Goal: Task Accomplishment & Management: Complete application form

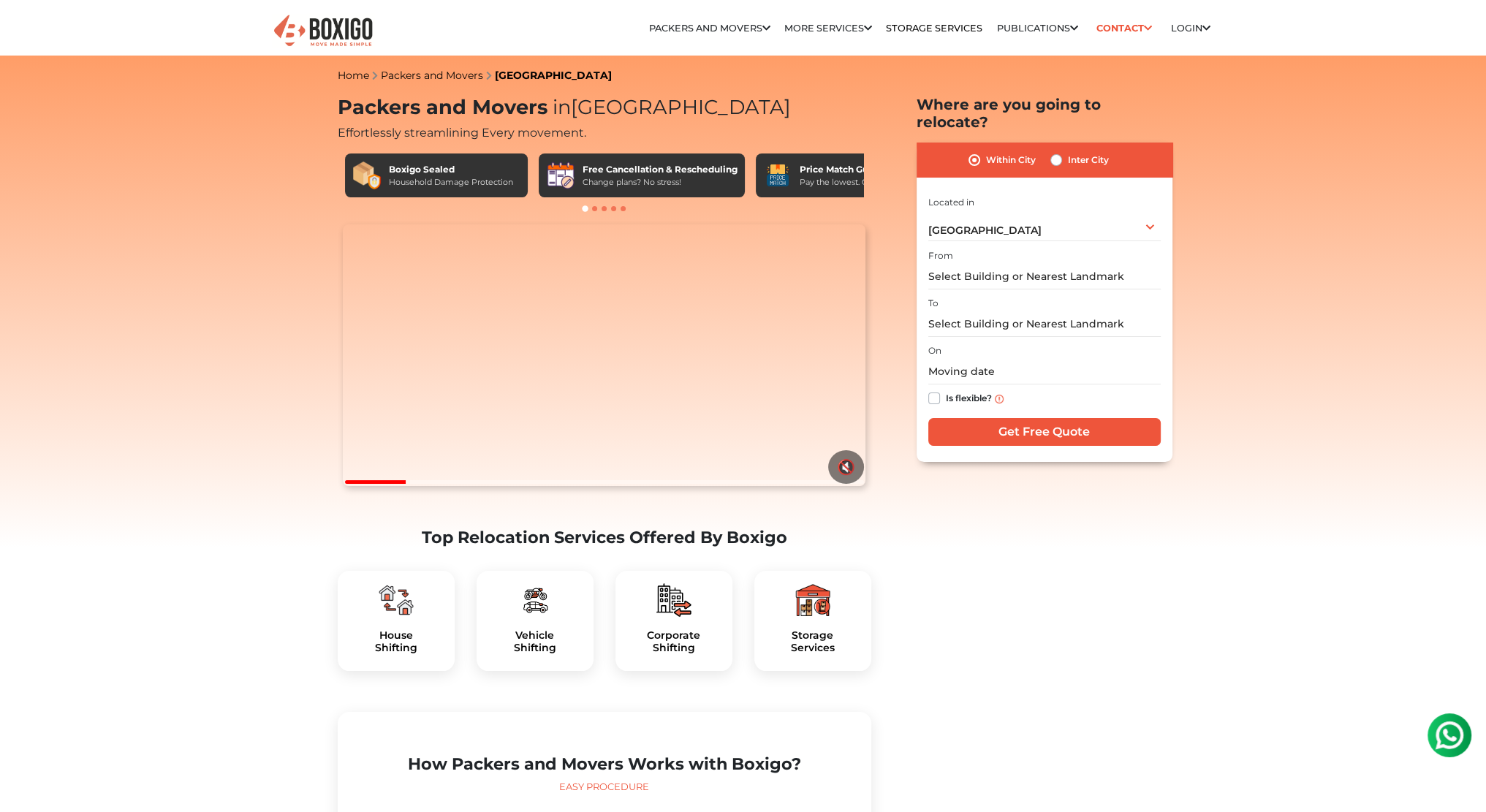
click at [1065, 151] on div "Inter City" at bounding box center [1080, 160] width 58 height 17
click at [1068, 151] on label "Inter City" at bounding box center [1088, 160] width 41 height 17
click at [1055, 151] on input "Inter City" at bounding box center [1056, 158] width 12 height 15
radio input "true"
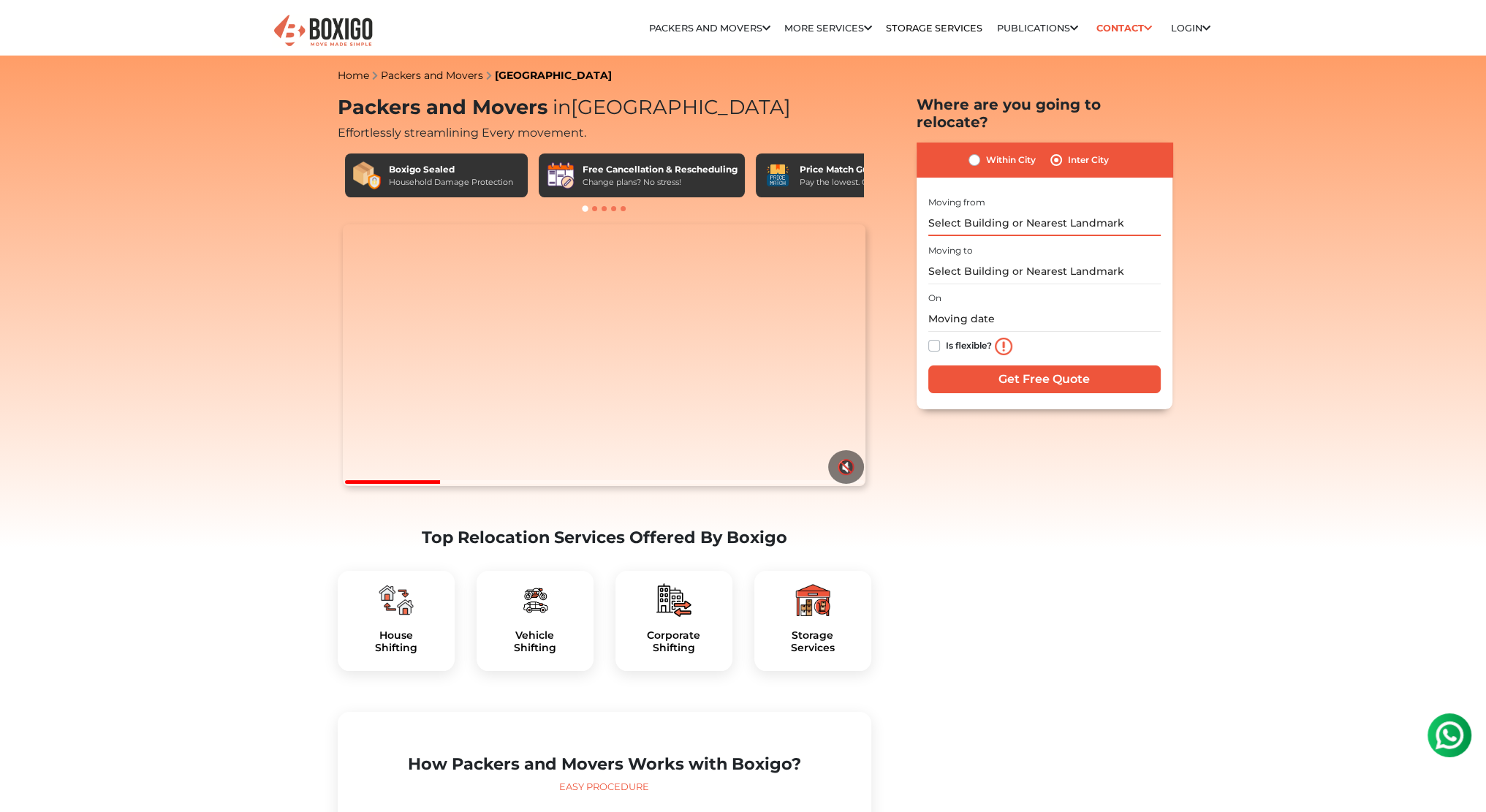
click at [1016, 210] on input "text" at bounding box center [1044, 223] width 233 height 25
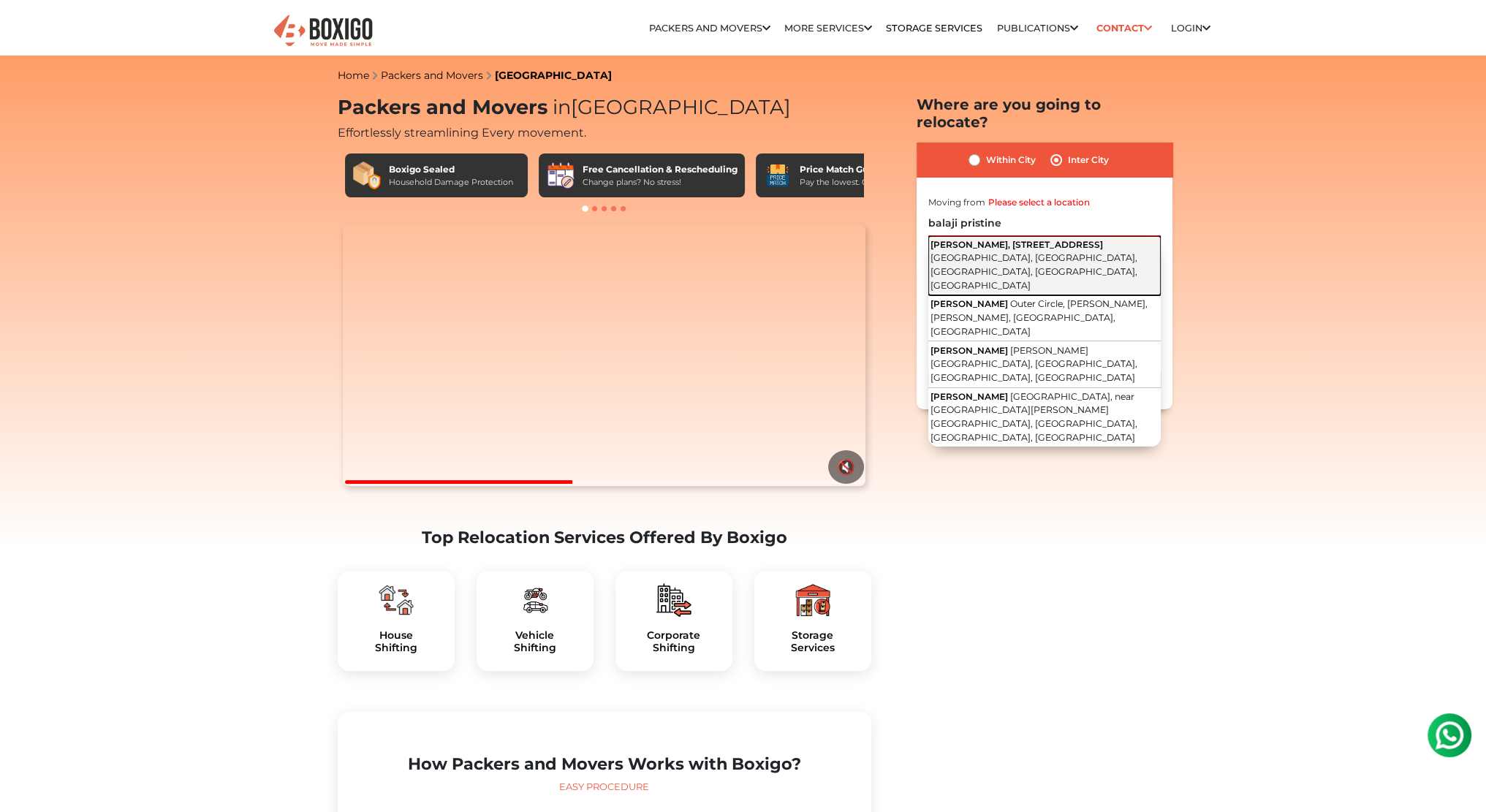
click at [1010, 239] on span "[PERSON_NAME], [STREET_ADDRESS]" at bounding box center [1017, 244] width 173 height 11
type input "Balaji Pristine, [STREET_ADDRESS]"
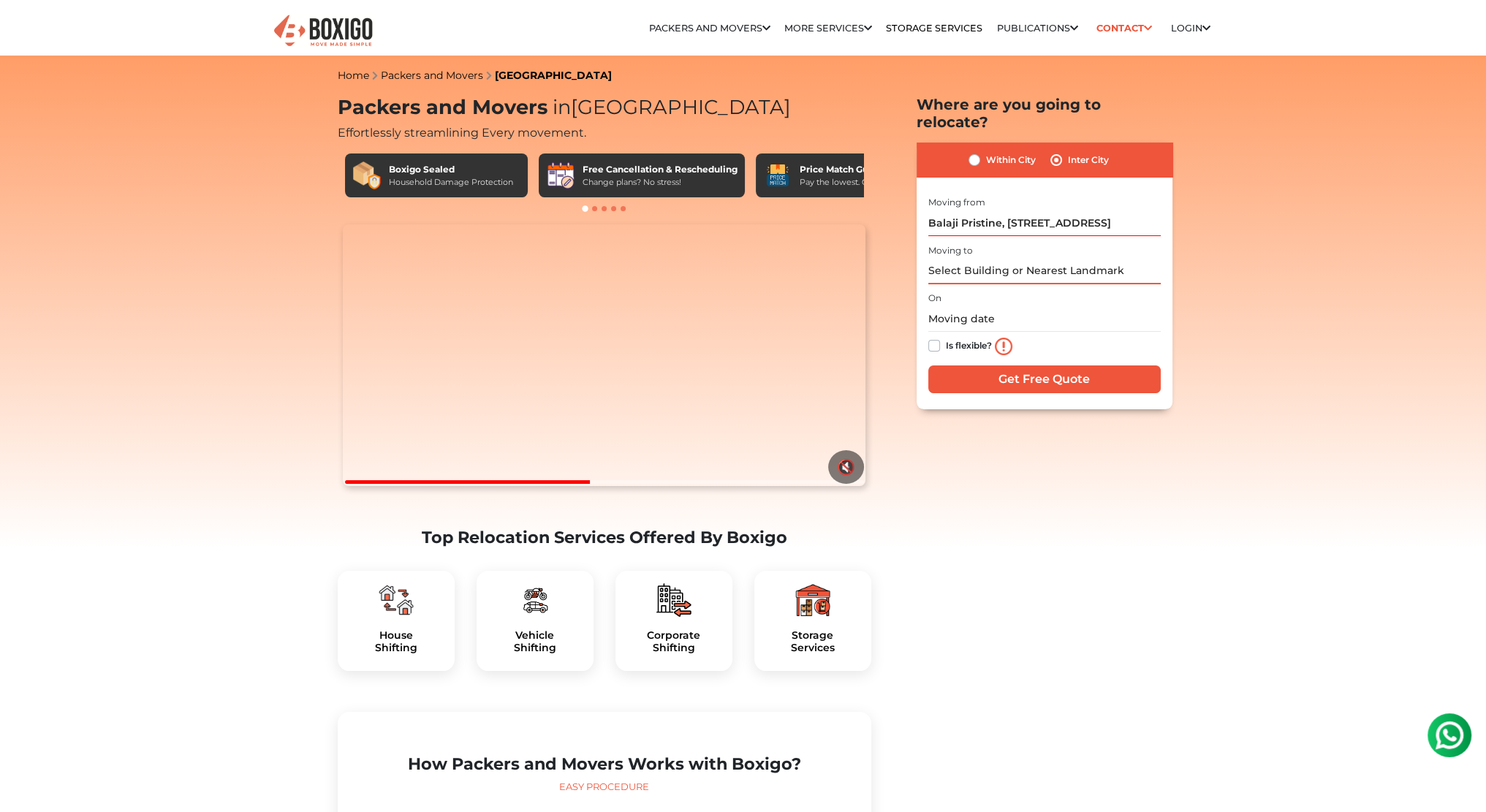
click at [995, 259] on input "text" at bounding box center [1044, 271] width 233 height 25
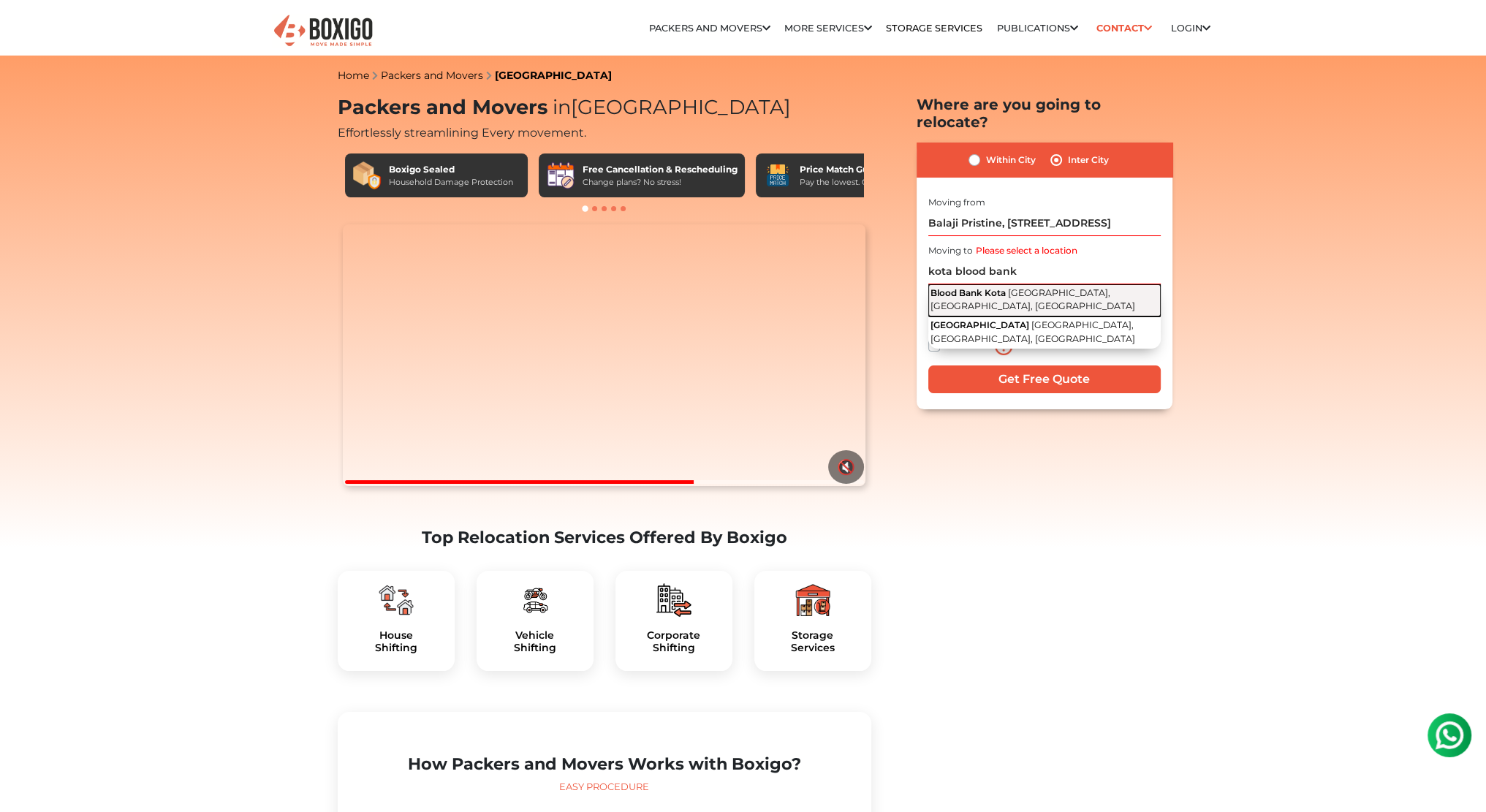
click at [1021, 287] on span "[GEOGRAPHIC_DATA], [GEOGRAPHIC_DATA], [GEOGRAPHIC_DATA]" at bounding box center [1033, 300] width 205 height 25
type input "Blood Bank Kota, [GEOGRAPHIC_DATA], [GEOGRAPHIC_DATA], [GEOGRAPHIC_DATA]"
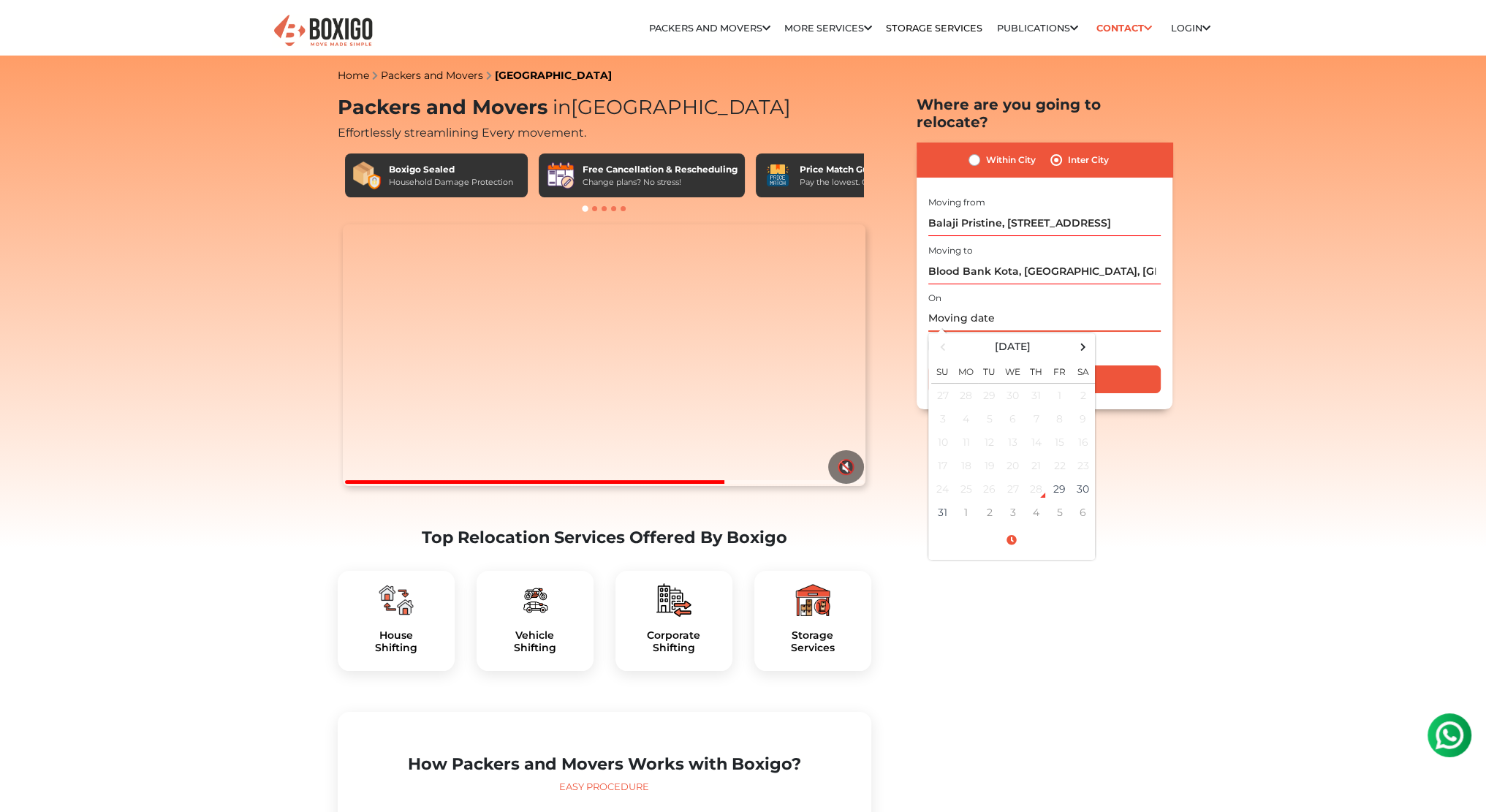
click at [998, 306] on input "text" at bounding box center [1044, 318] width 233 height 25
click at [1083, 337] on span at bounding box center [1083, 346] width 20 height 20
click at [970, 430] on td "15" at bounding box center [966, 442] width 24 height 24
click at [946, 430] on td "14" at bounding box center [943, 442] width 24 height 24
click at [971, 430] on td "15" at bounding box center [966, 442] width 24 height 24
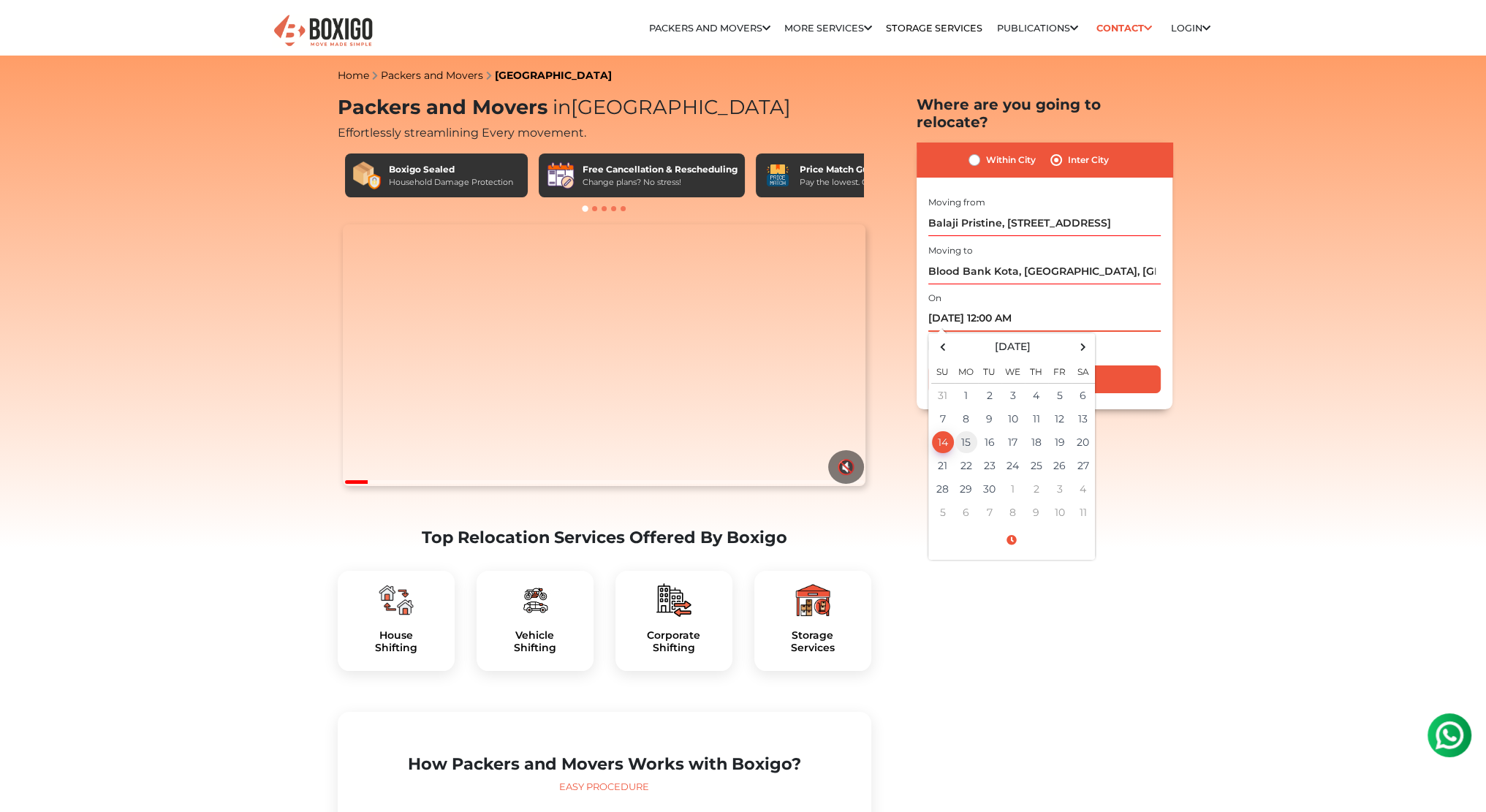
type input "[DATE] 12:00 AM"
click at [1120, 332] on div "Is flexible?" at bounding box center [1044, 346] width 233 height 29
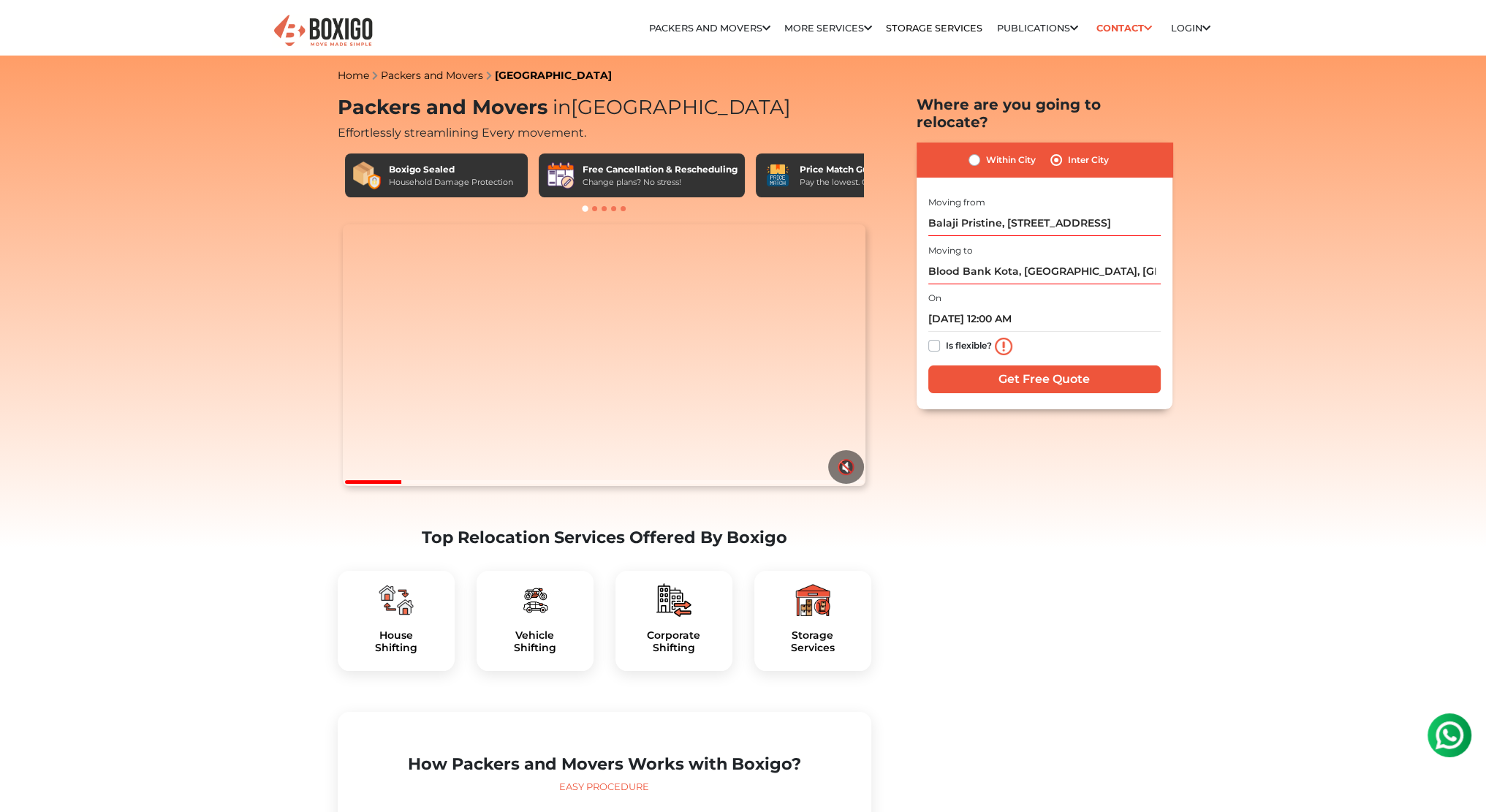
click at [940, 333] on div "Is flexible?" at bounding box center [1044, 346] width 233 height 29
click at [946, 337] on label "Is flexible?" at bounding box center [969, 344] width 46 height 15
click at [934, 337] on input "Is flexible?" at bounding box center [934, 344] width 12 height 15
checkbox input "true"
click at [968, 365] on input "Get Free Quote" at bounding box center [1044, 378] width 233 height 28
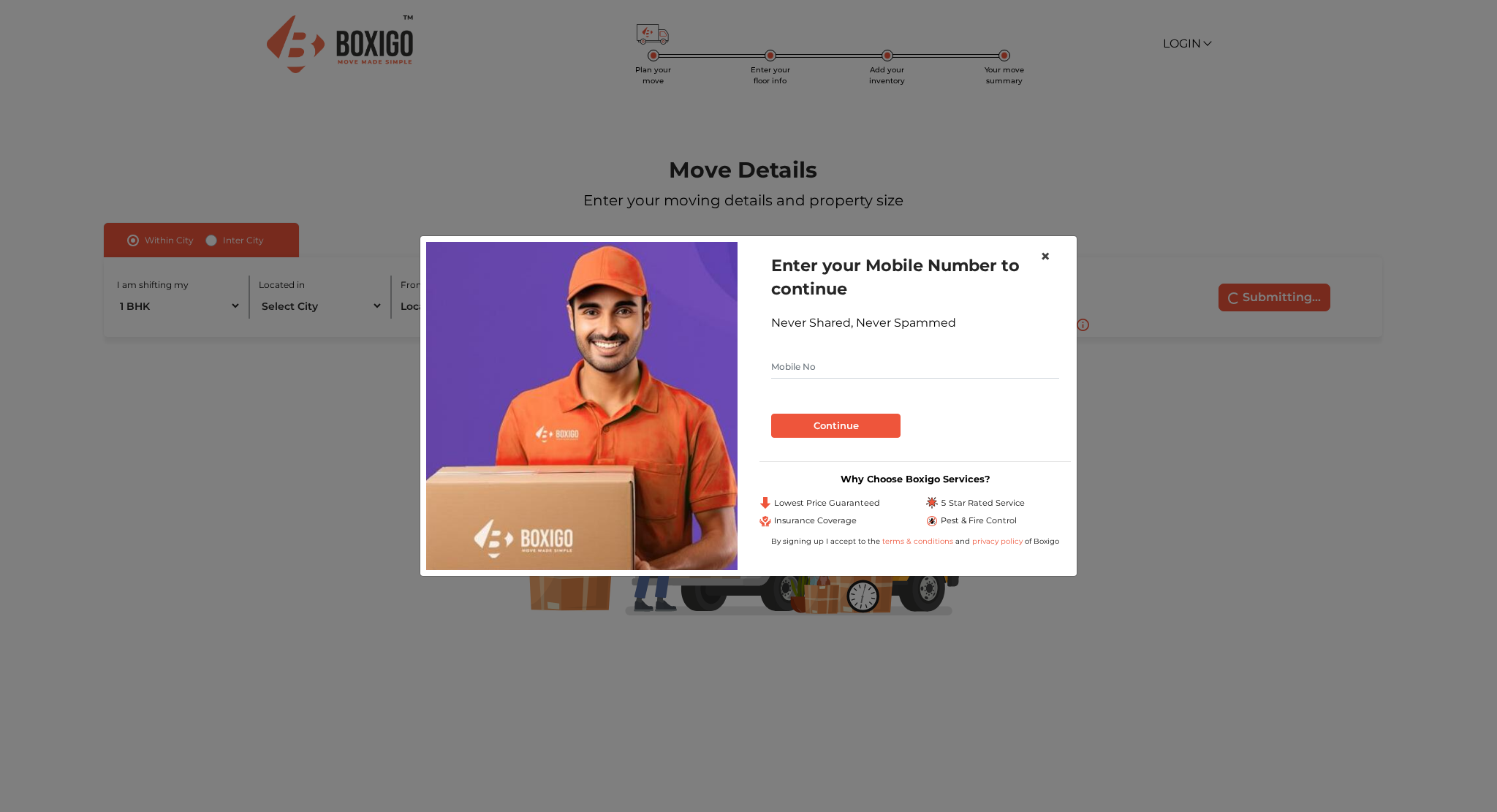
click at [1051, 251] on button "×" at bounding box center [1045, 256] width 34 height 41
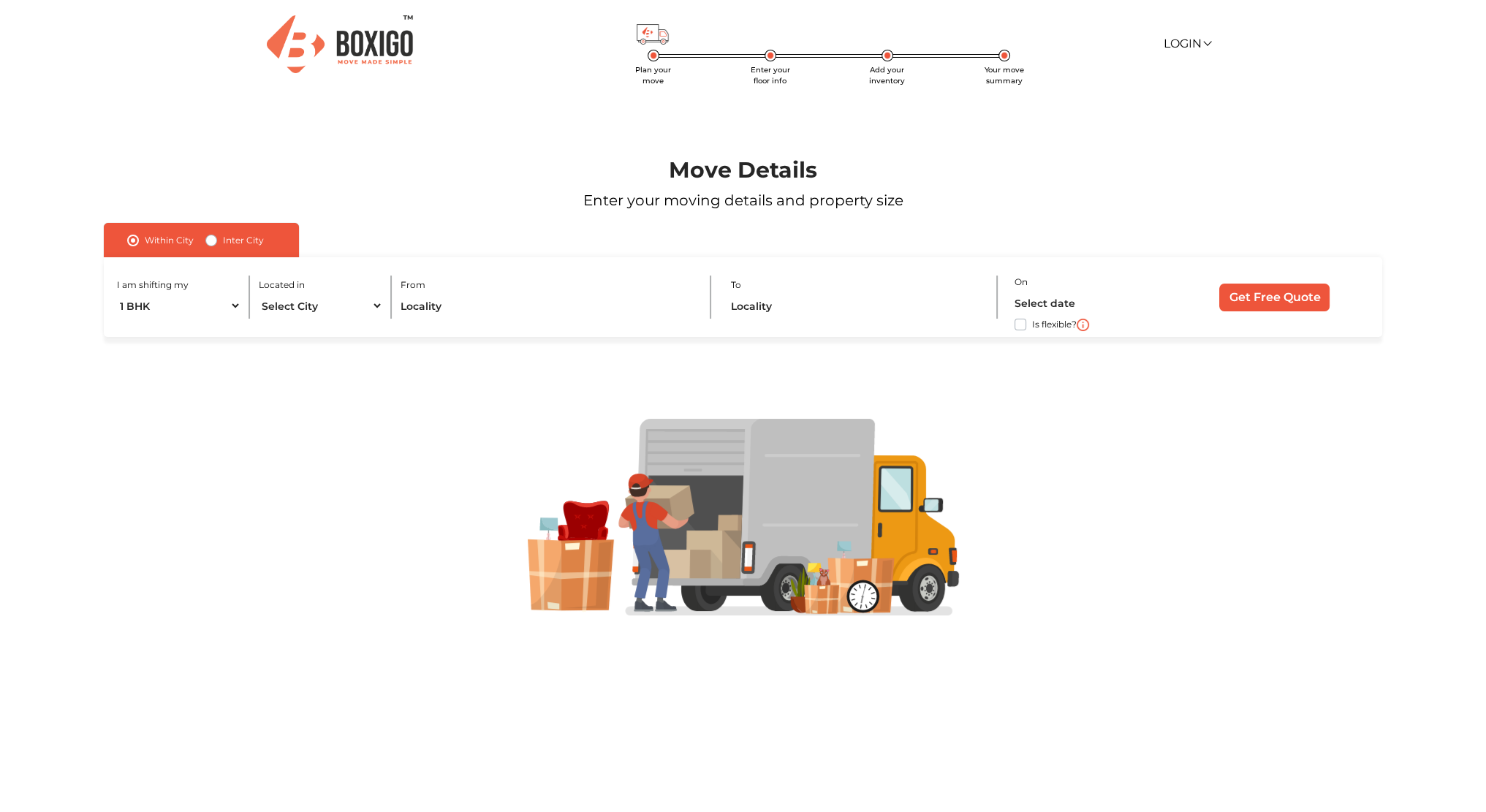
click at [223, 243] on label "Inter City" at bounding box center [244, 240] width 41 height 17
click at [213, 243] on input "Inter City" at bounding box center [211, 239] width 12 height 15
radio input "true"
click at [334, 311] on input "text" at bounding box center [454, 306] width 317 height 25
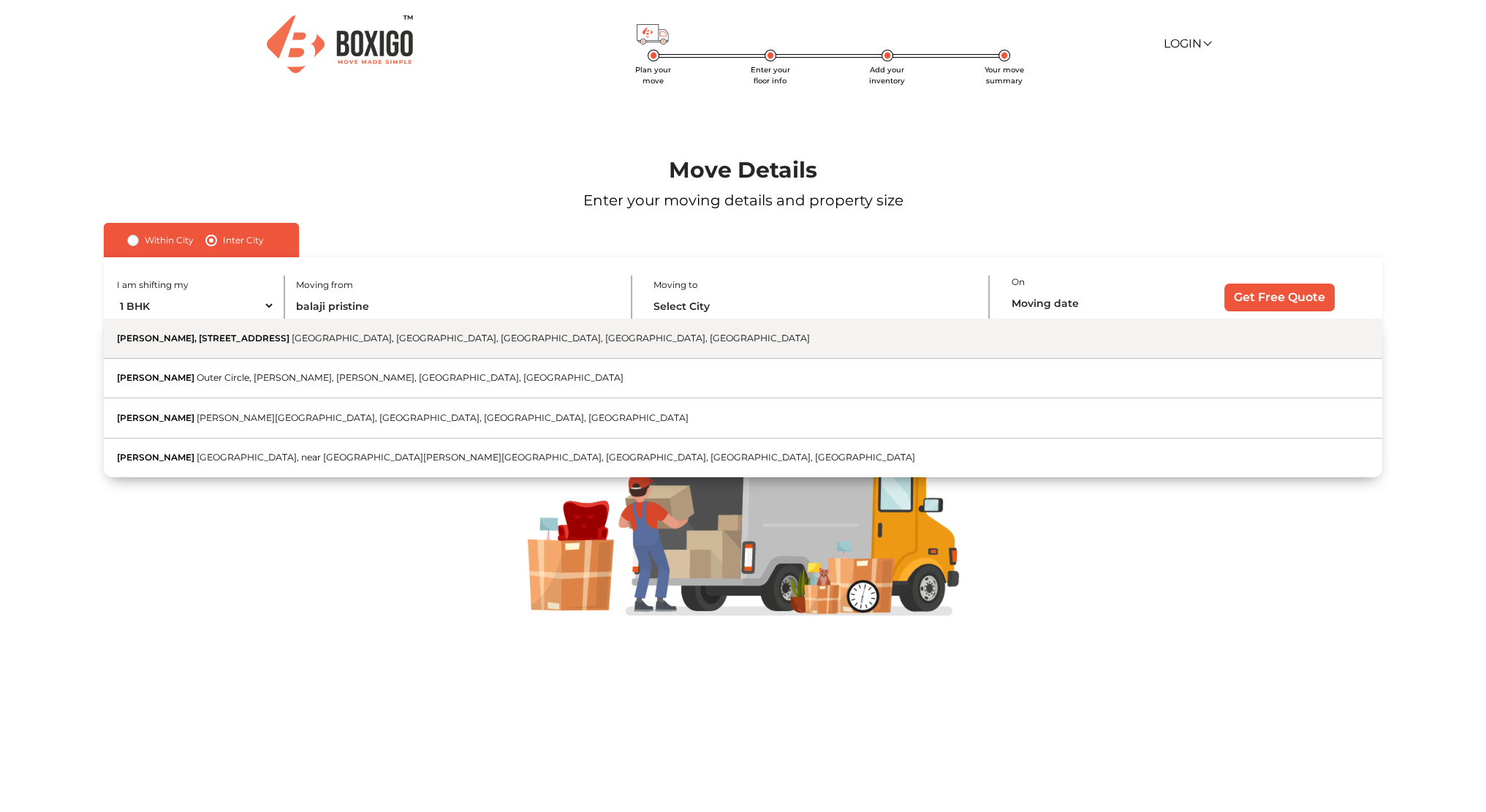
click at [364, 326] on button "Balaji Pristine, 5/2 Whitefield Main Road, Whitefield, Bangalore Whitefield Mai…" at bounding box center [743, 338] width 1278 height 40
type input "Balaji Pristine, [STREET_ADDRESS]"
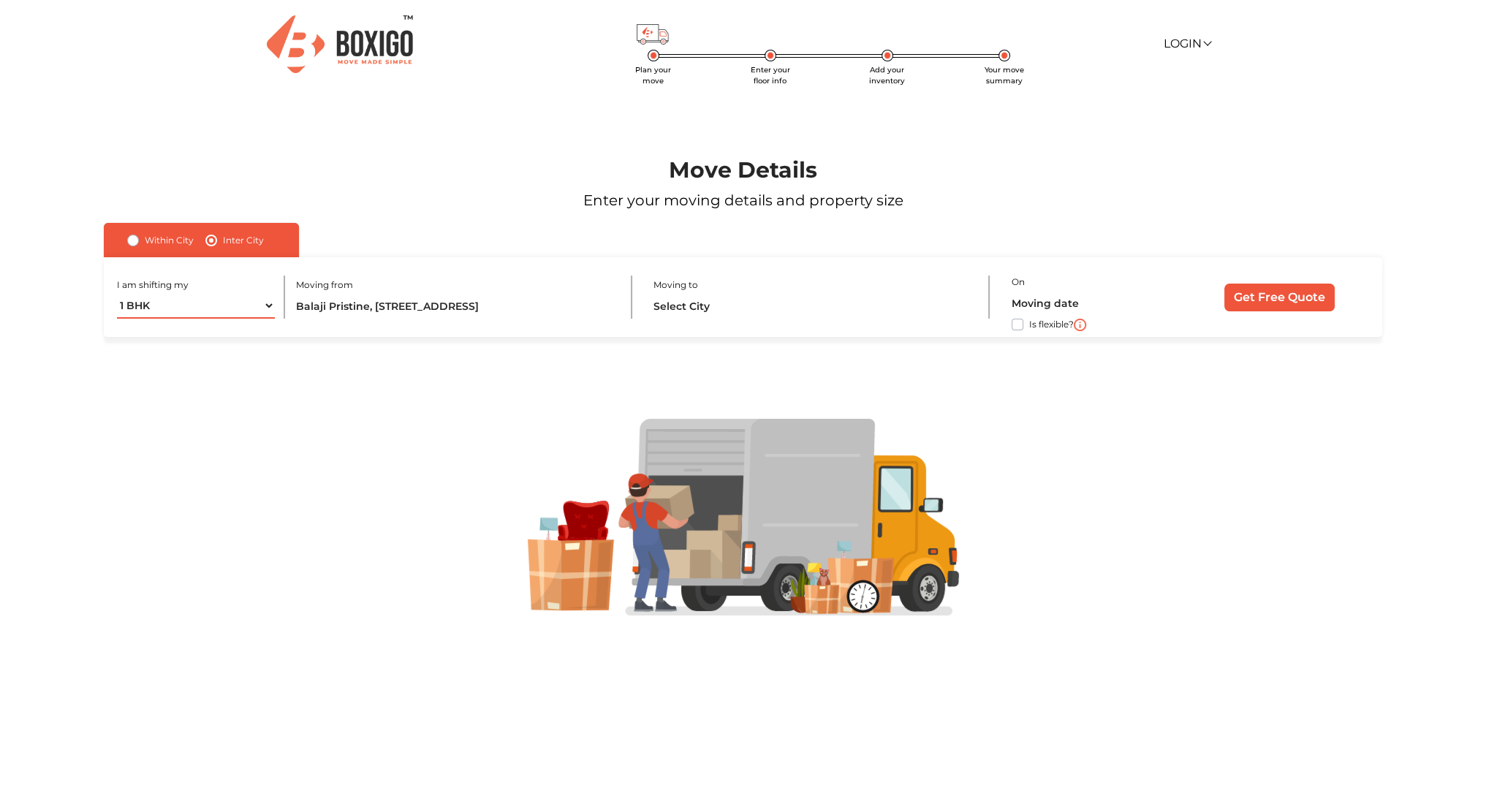
click at [185, 303] on select "1 BHK 2 BHK 3 BHK 3 + BHK FEW ITEMS" at bounding box center [196, 306] width 158 height 25
select select "FEW ITEMS"
click at [117, 293] on select "1 BHK 2 BHK 3 BHK 3 + BHK FEW ITEMS" at bounding box center [196, 306] width 158 height 25
click at [731, 303] on input "text" at bounding box center [812, 306] width 317 height 25
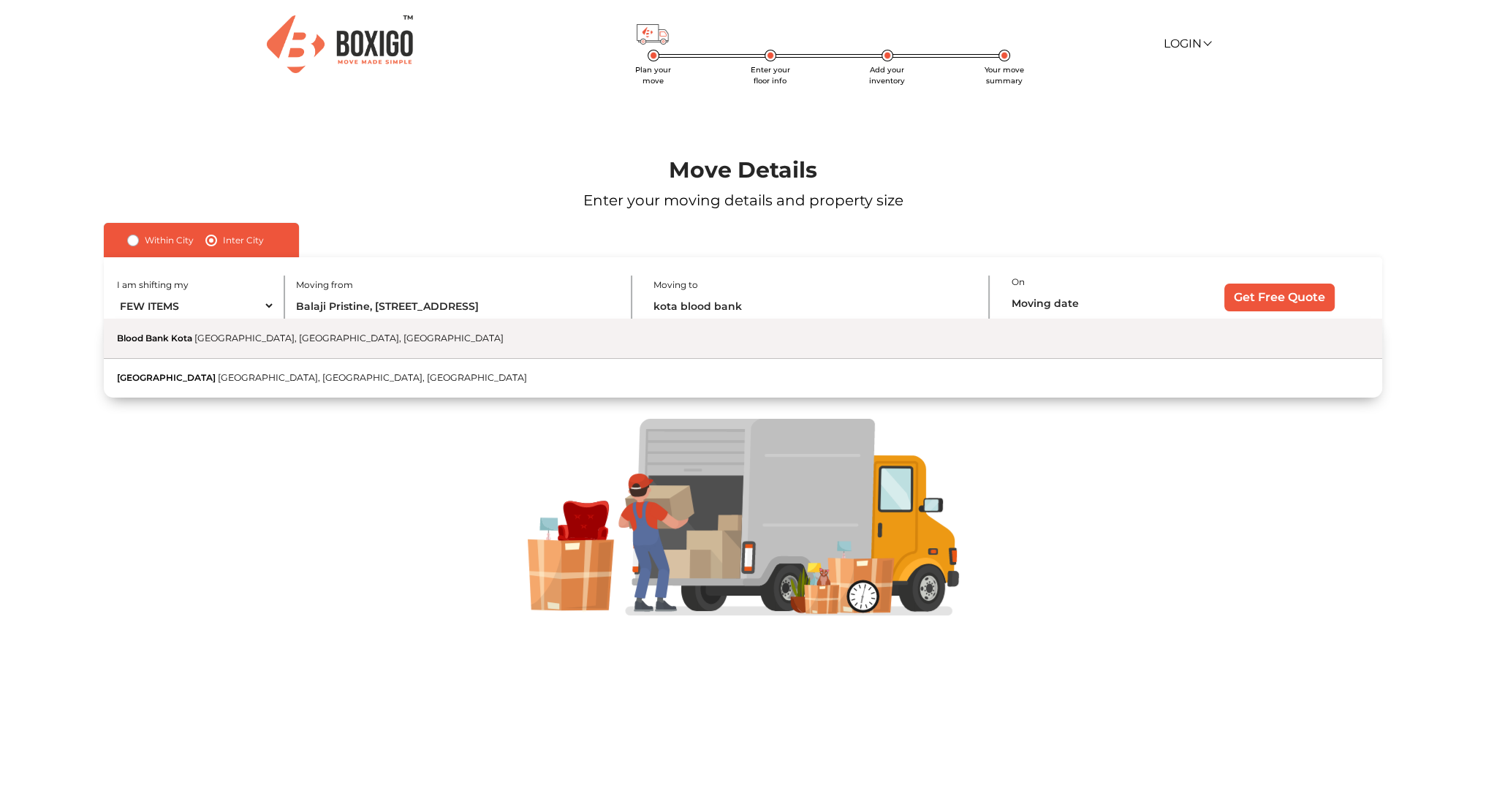
click at [734, 335] on button "Blood Bank Kota Dadabari, Kota, Rajasthan" at bounding box center [743, 338] width 1278 height 40
type input "Blood Bank Kota, [GEOGRAPHIC_DATA], [GEOGRAPHIC_DATA], [GEOGRAPHIC_DATA]"
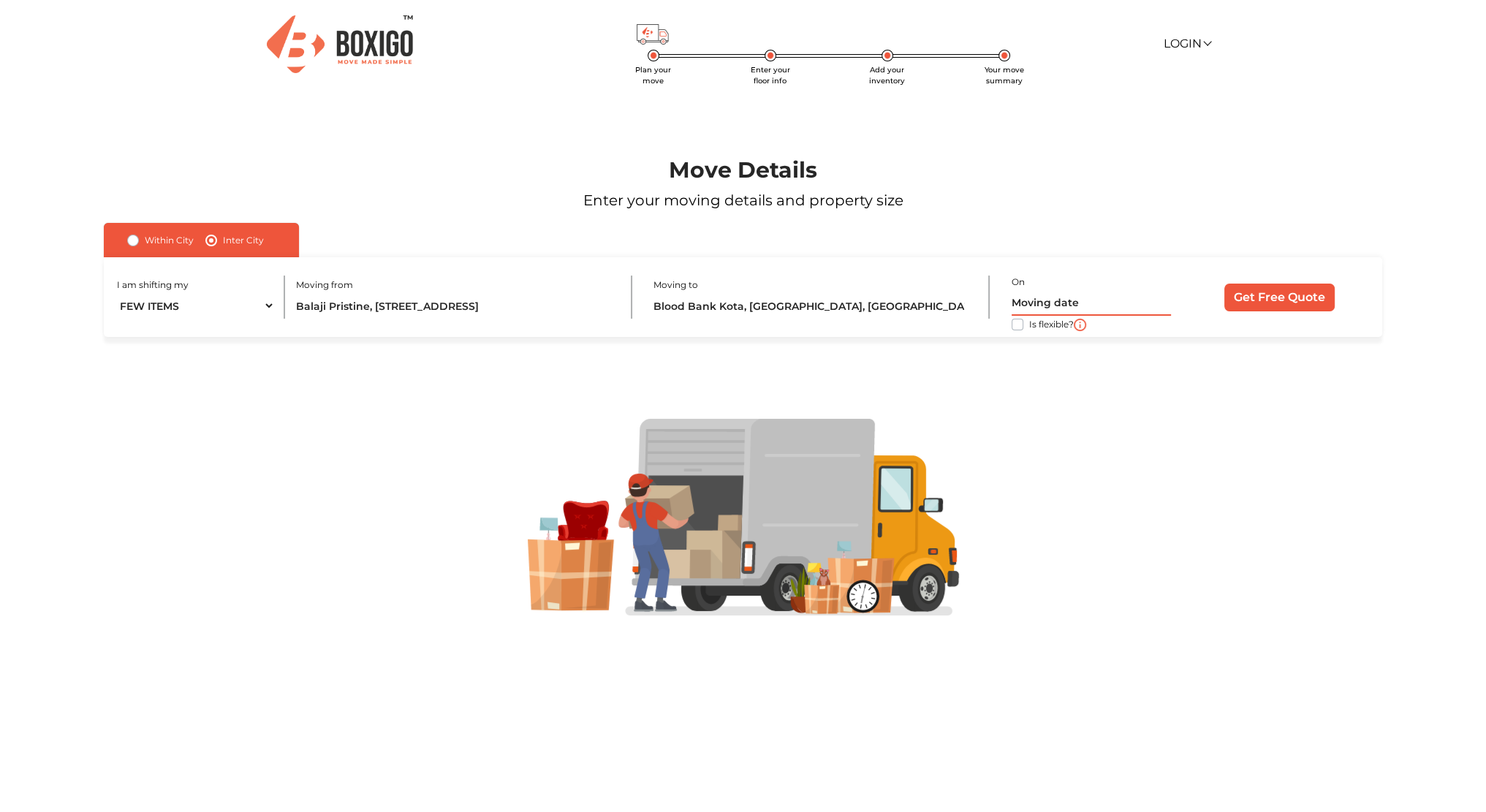
click at [1026, 296] on input "text" at bounding box center [1092, 303] width 159 height 25
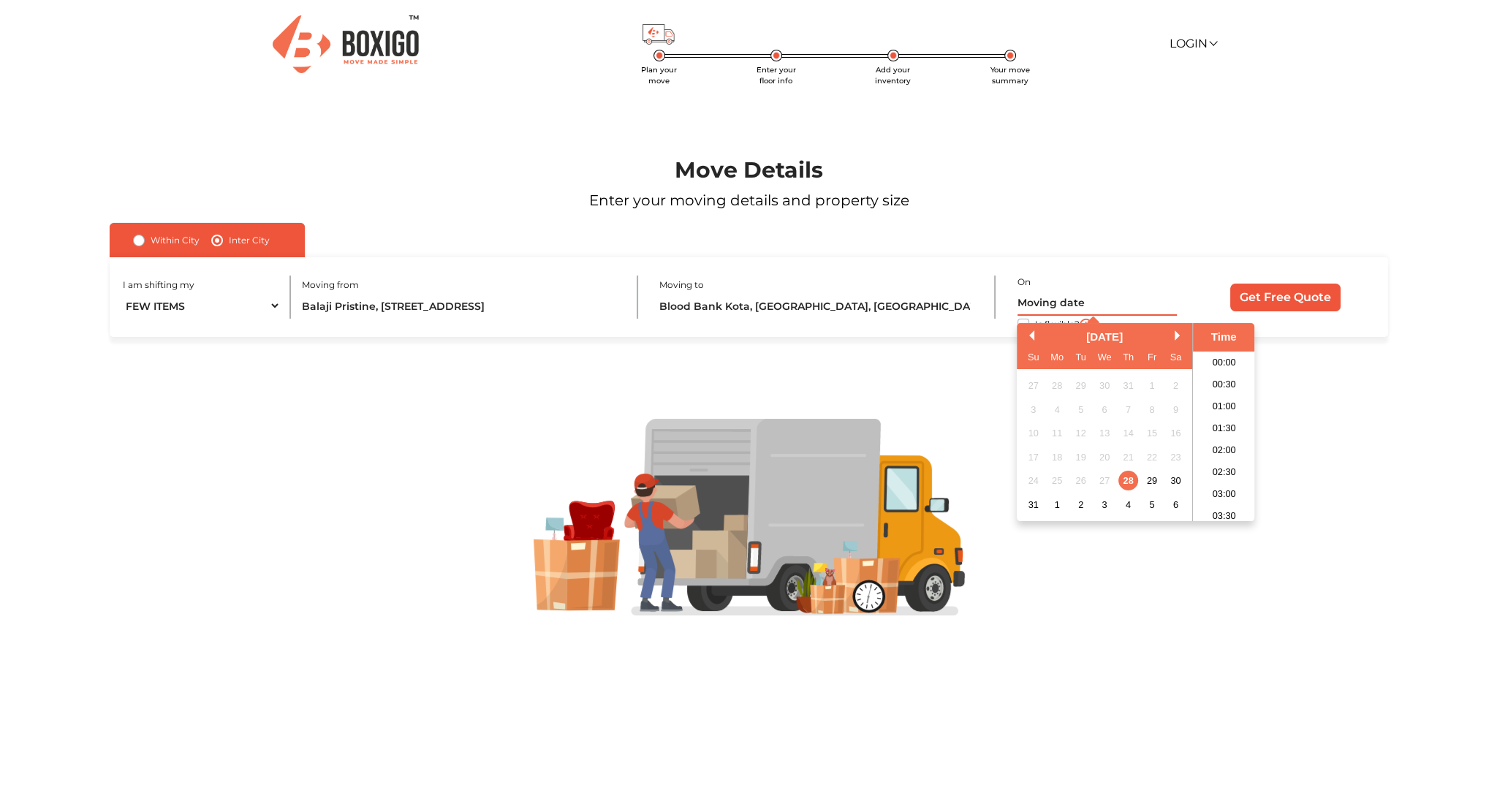
scroll to position [847, 0]
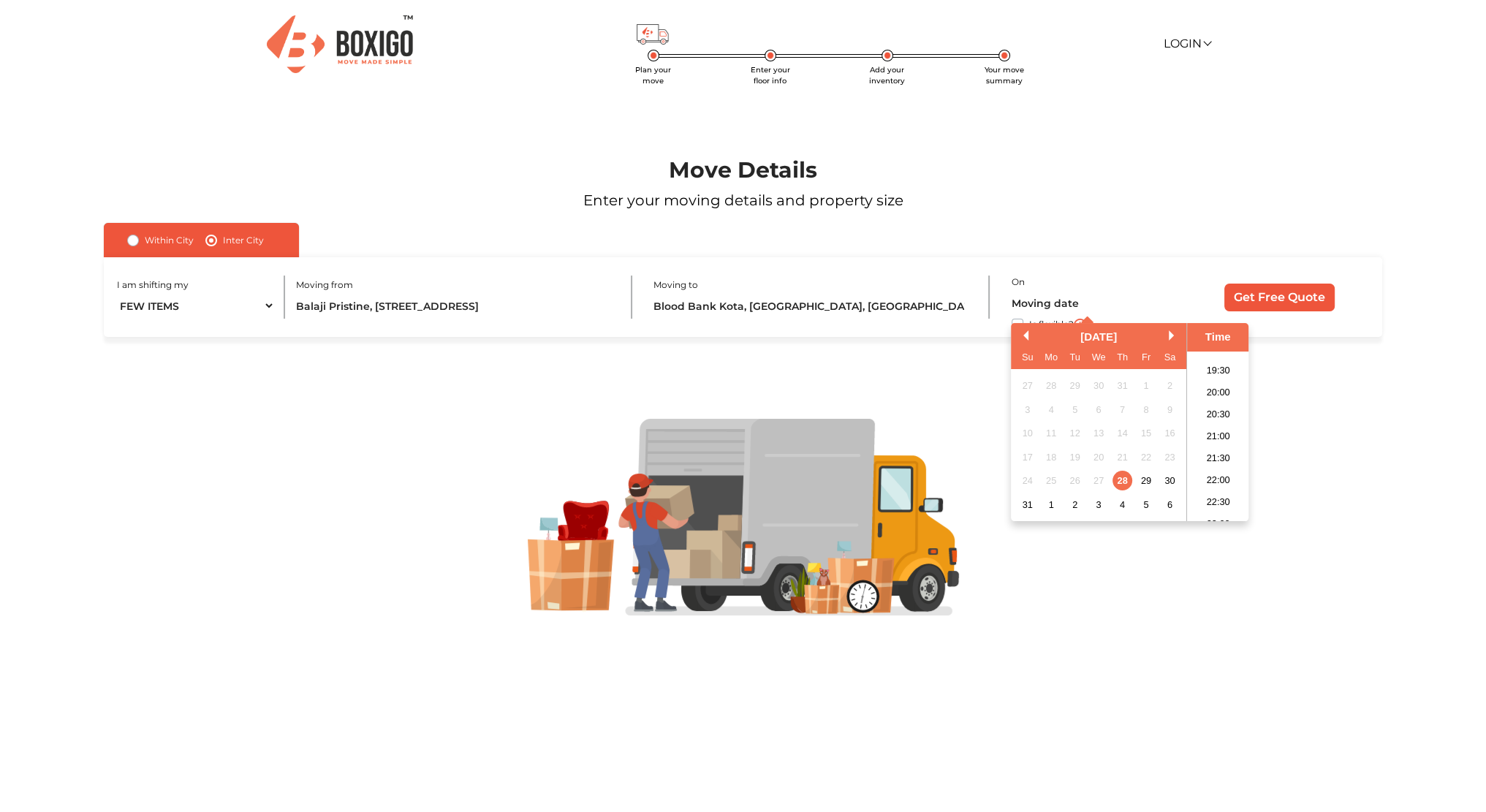
click at [1172, 345] on div "[DATE]" at bounding box center [1099, 337] width 175 height 17
click at [1171, 339] on button "Next Month" at bounding box center [1174, 335] width 10 height 10
click at [1051, 432] on div "15" at bounding box center [1051, 433] width 20 height 20
type input "15/09/2025 12:00 AM"
click at [1010, 375] on div at bounding box center [742, 517] width 1389 height 361
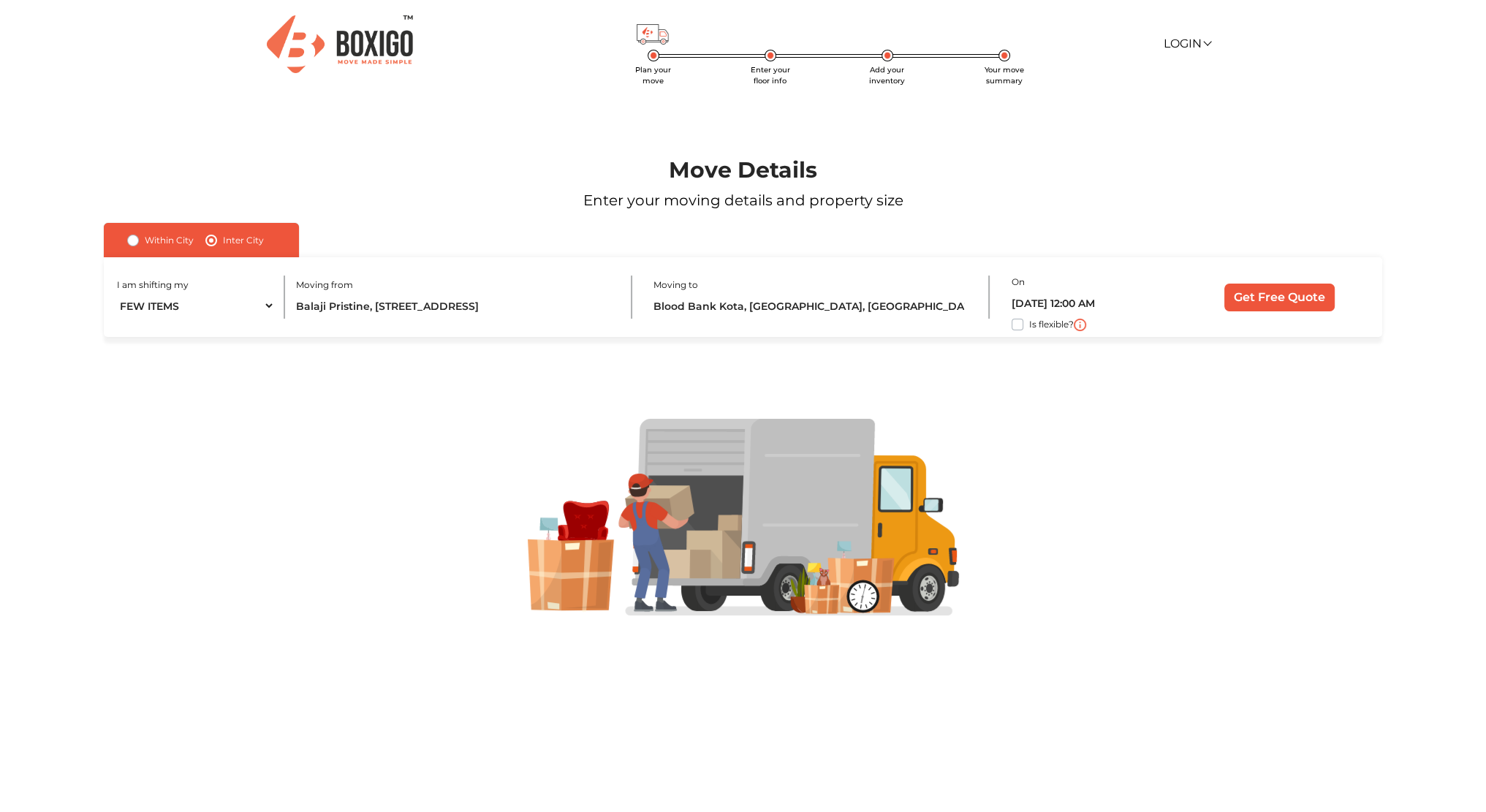
click at [1029, 326] on label "Is flexible?" at bounding box center [1051, 322] width 45 height 15
click at [115, 326] on input "Is flexible?" at bounding box center [110, 322] width 12 height 15
checkbox input "true"
click at [1256, 286] on input "Get Free Quote" at bounding box center [1279, 297] width 110 height 28
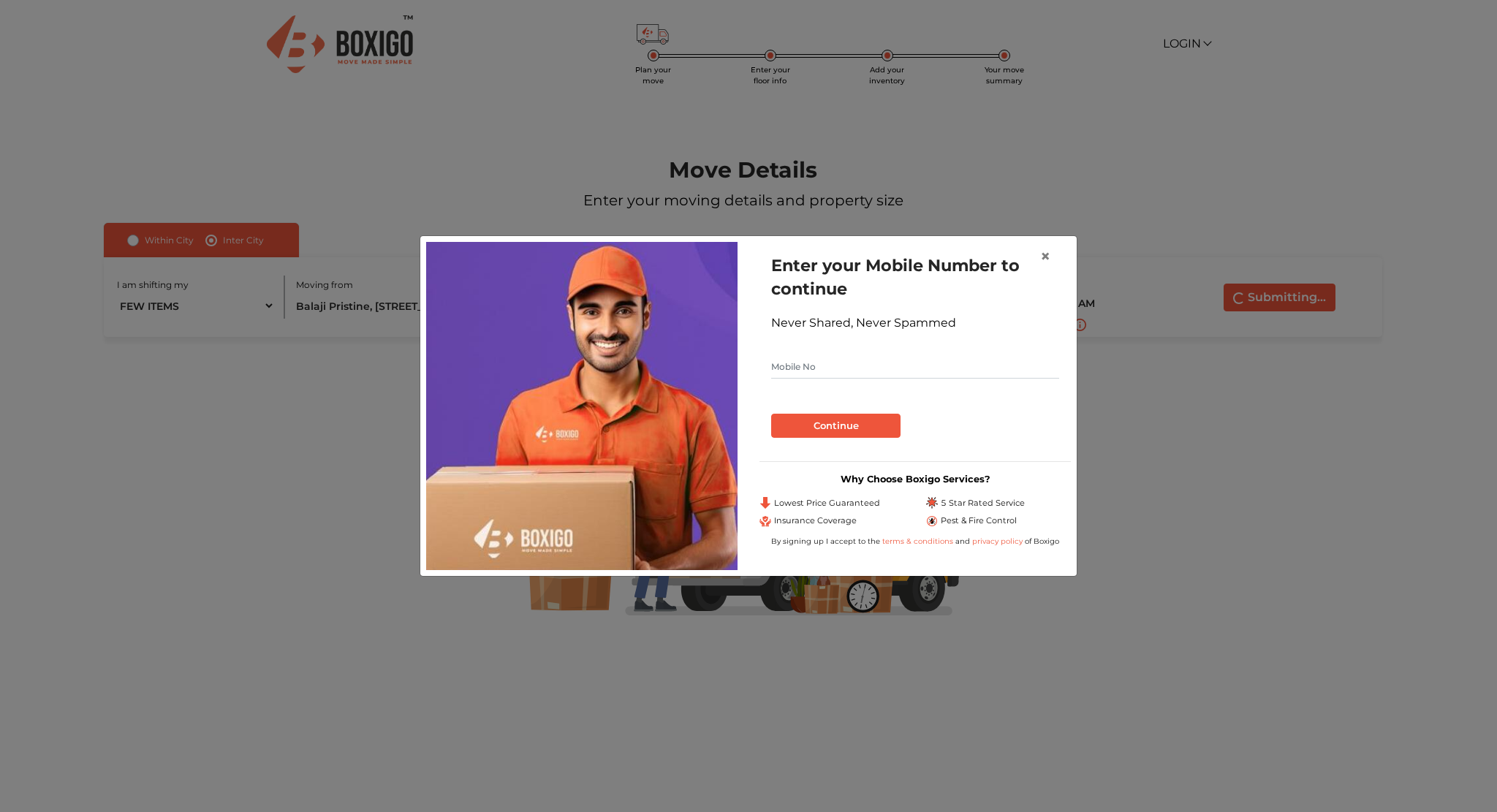
click at [825, 374] on input "text" at bounding box center [915, 367] width 288 height 24
type input "7769888557"
click at [815, 430] on button "Continue" at bounding box center [836, 426] width 129 height 25
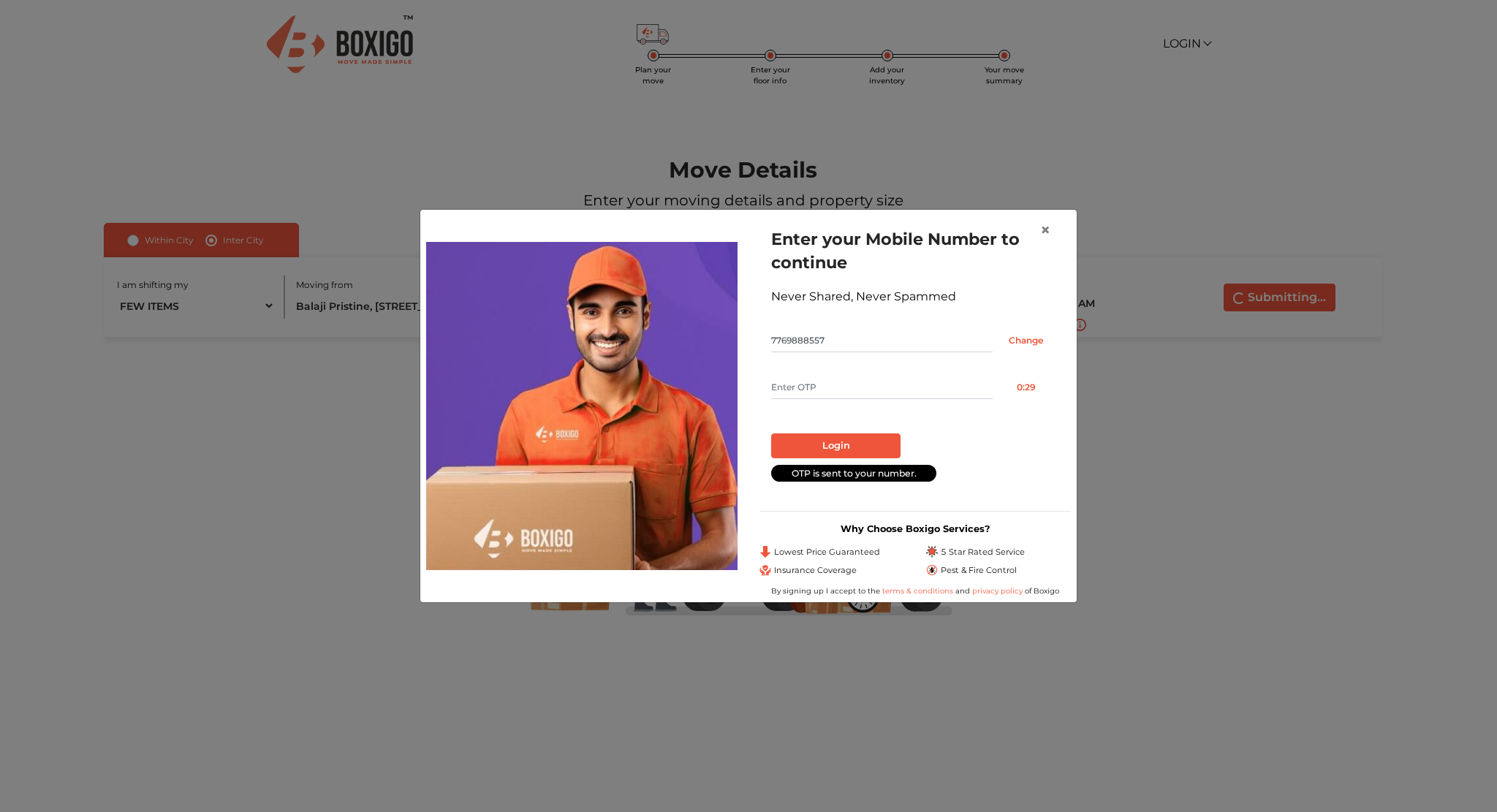
click at [820, 384] on input "text" at bounding box center [882, 387] width 222 height 24
type input "9190"
click at [825, 445] on button "Login" at bounding box center [836, 446] width 129 height 25
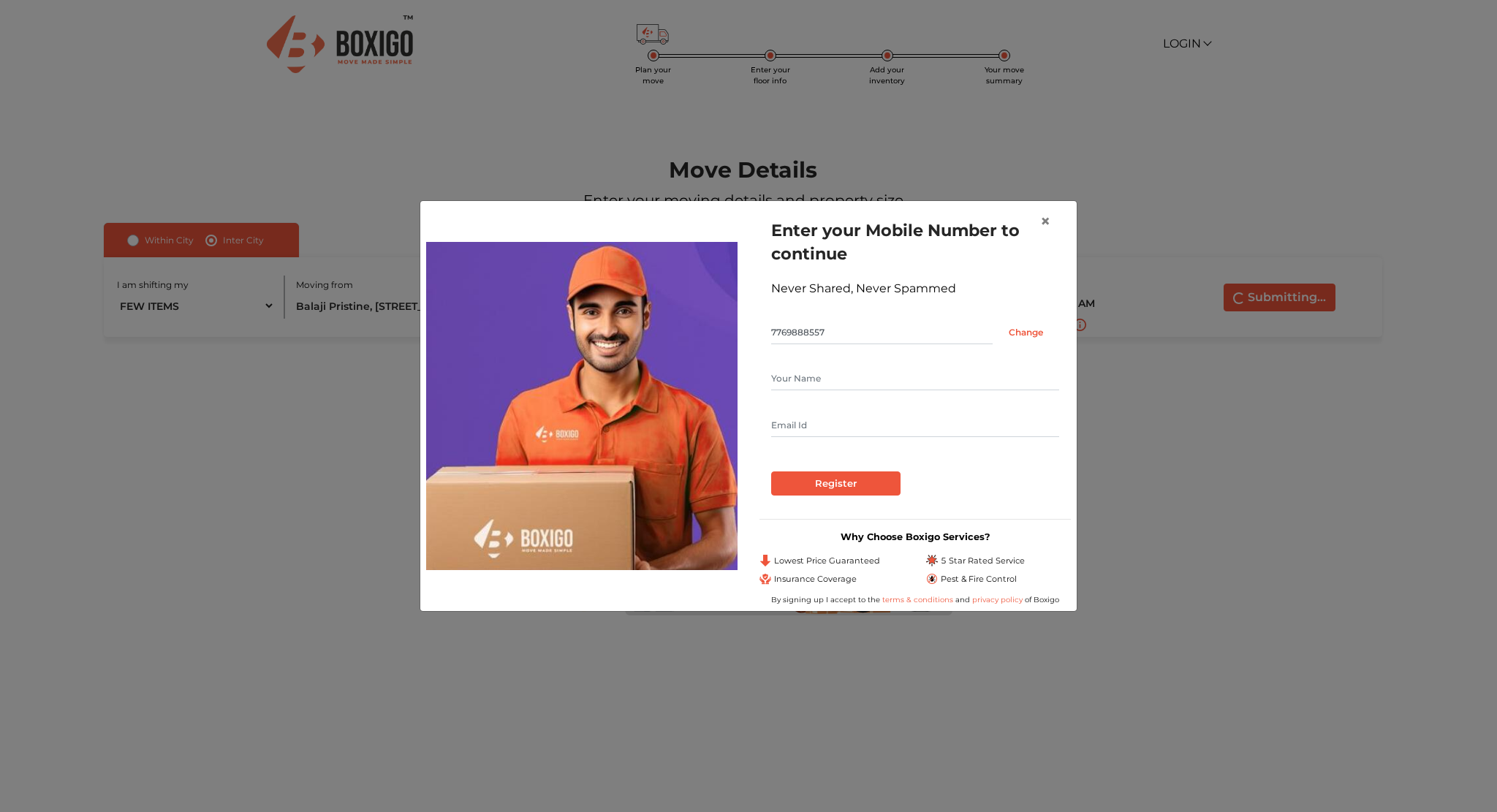
click at [834, 377] on input "text" at bounding box center [915, 378] width 288 height 24
type input "Ruchir"
type input "ruchirmehta@outlook.com"
click at [839, 486] on input "Register" at bounding box center [836, 484] width 129 height 25
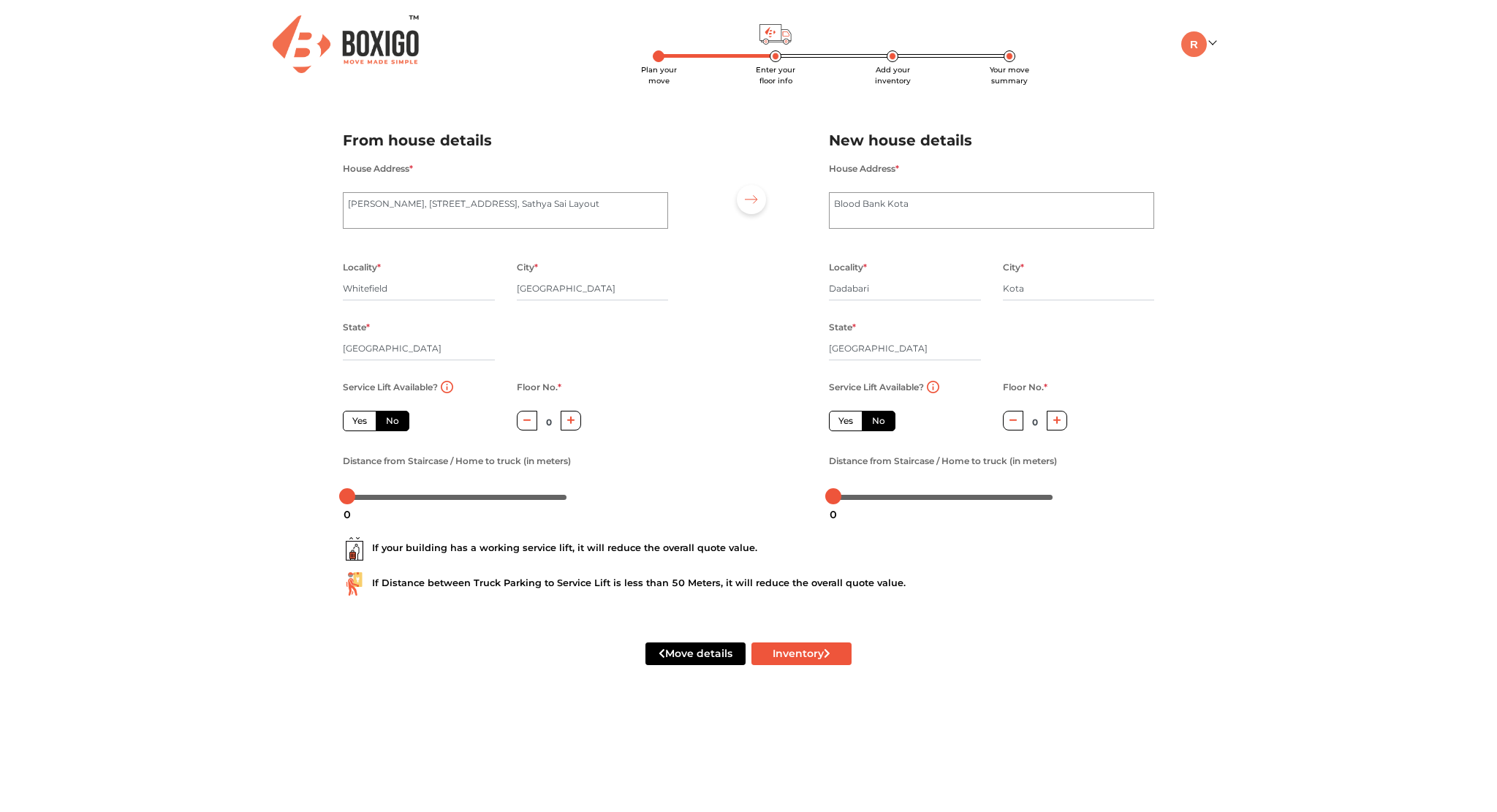
click at [362, 423] on label "Yes" at bounding box center [360, 421] width 34 height 20
click at [362, 423] on input "Yes" at bounding box center [357, 419] width 9 height 9
radio input "true"
click at [1055, 423] on icon "button" at bounding box center [1058, 419] width 8 height 9
type input "1"
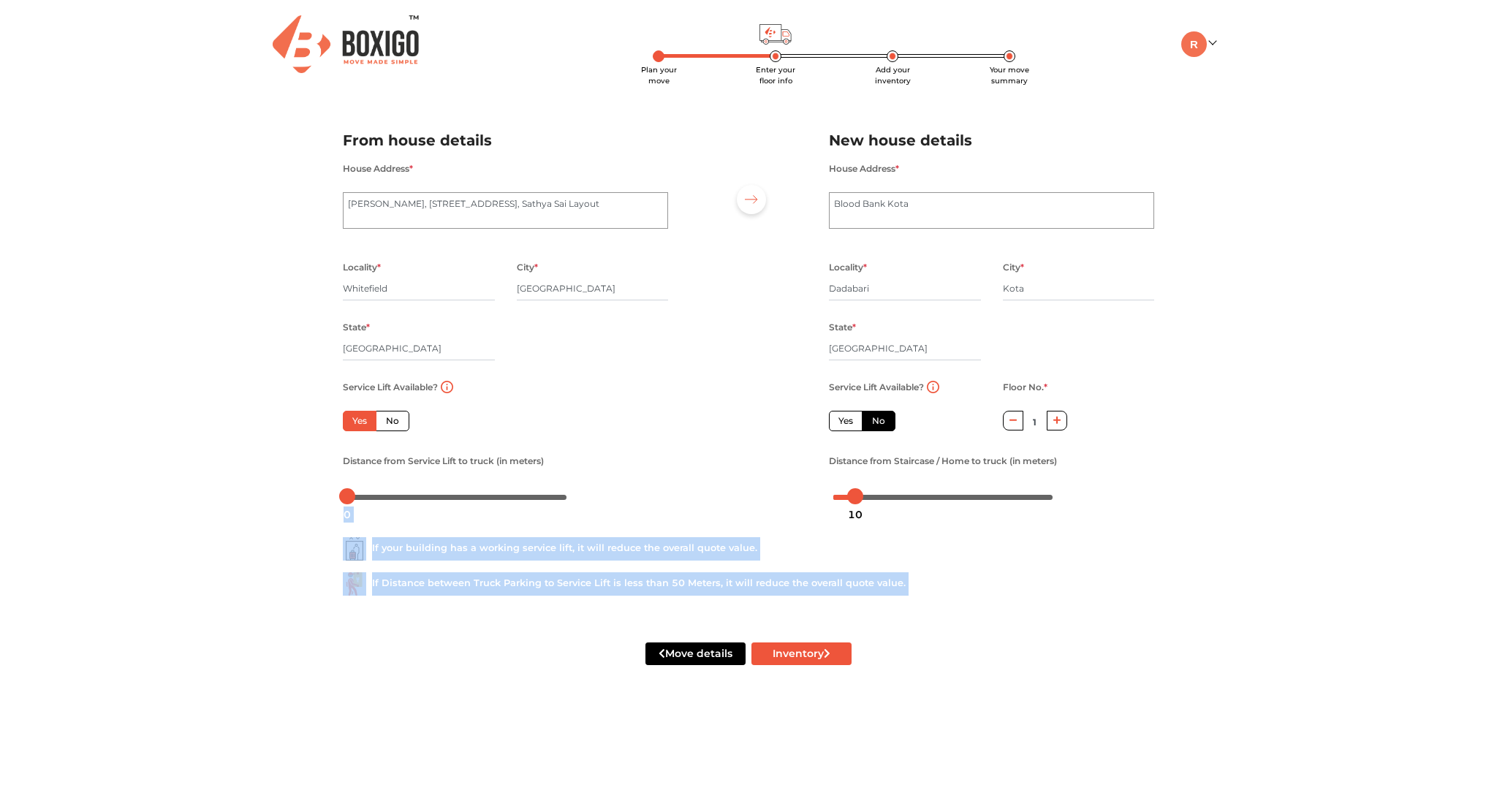
drag, startPoint x: 834, startPoint y: 505, endPoint x: 855, endPoint y: 498, distance: 22.1
click at [855, 498] on body "Plan your move Enter your floor info Add your inventory Your move summary My Mo…" at bounding box center [748, 406] width 1497 height 812
drag, startPoint x: 350, startPoint y: 500, endPoint x: 394, endPoint y: 505, distance: 44.3
click at [394, 505] on body "Plan your move Enter your floor info Add your inventory Your move summary My Mo…" at bounding box center [748, 406] width 1497 height 812
click at [301, 518] on div "Plan your move Enter your floor info Add your inventory Your move summary My Mo…" at bounding box center [748, 350] width 1497 height 700
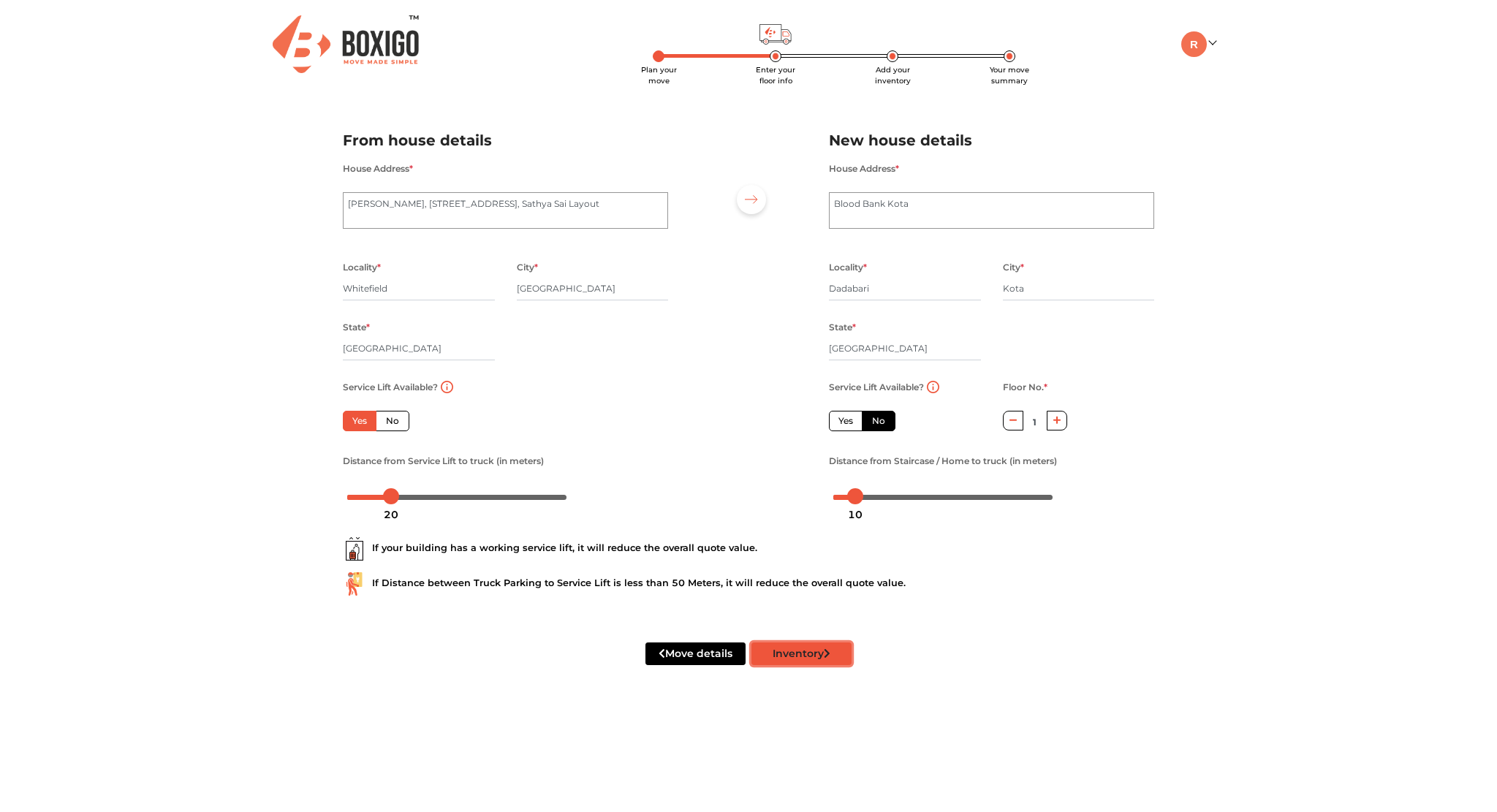
click at [797, 654] on button "Inventory" at bounding box center [801, 654] width 100 height 23
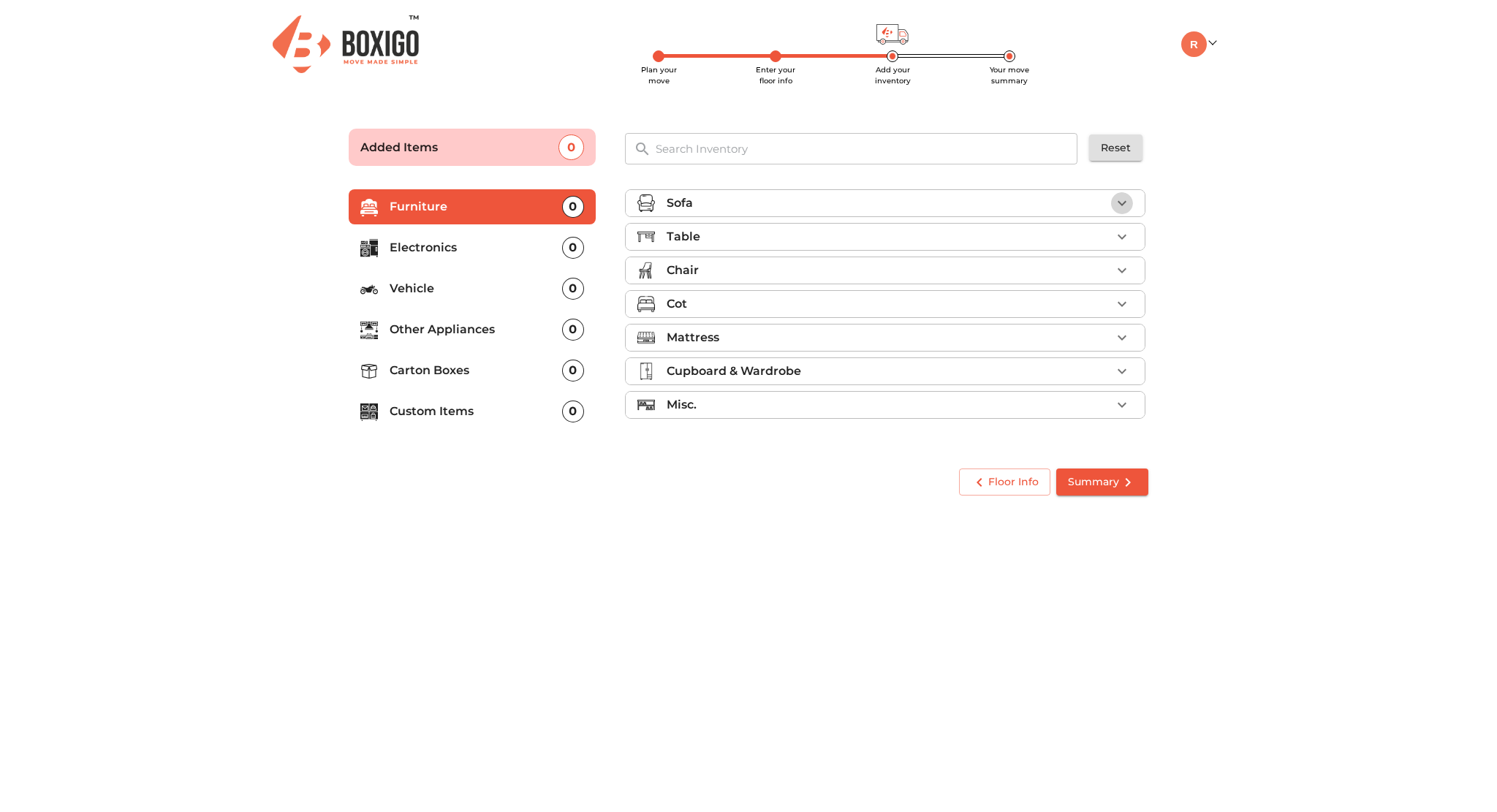
click at [1122, 204] on icon "button" at bounding box center [1122, 203] width 9 height 5
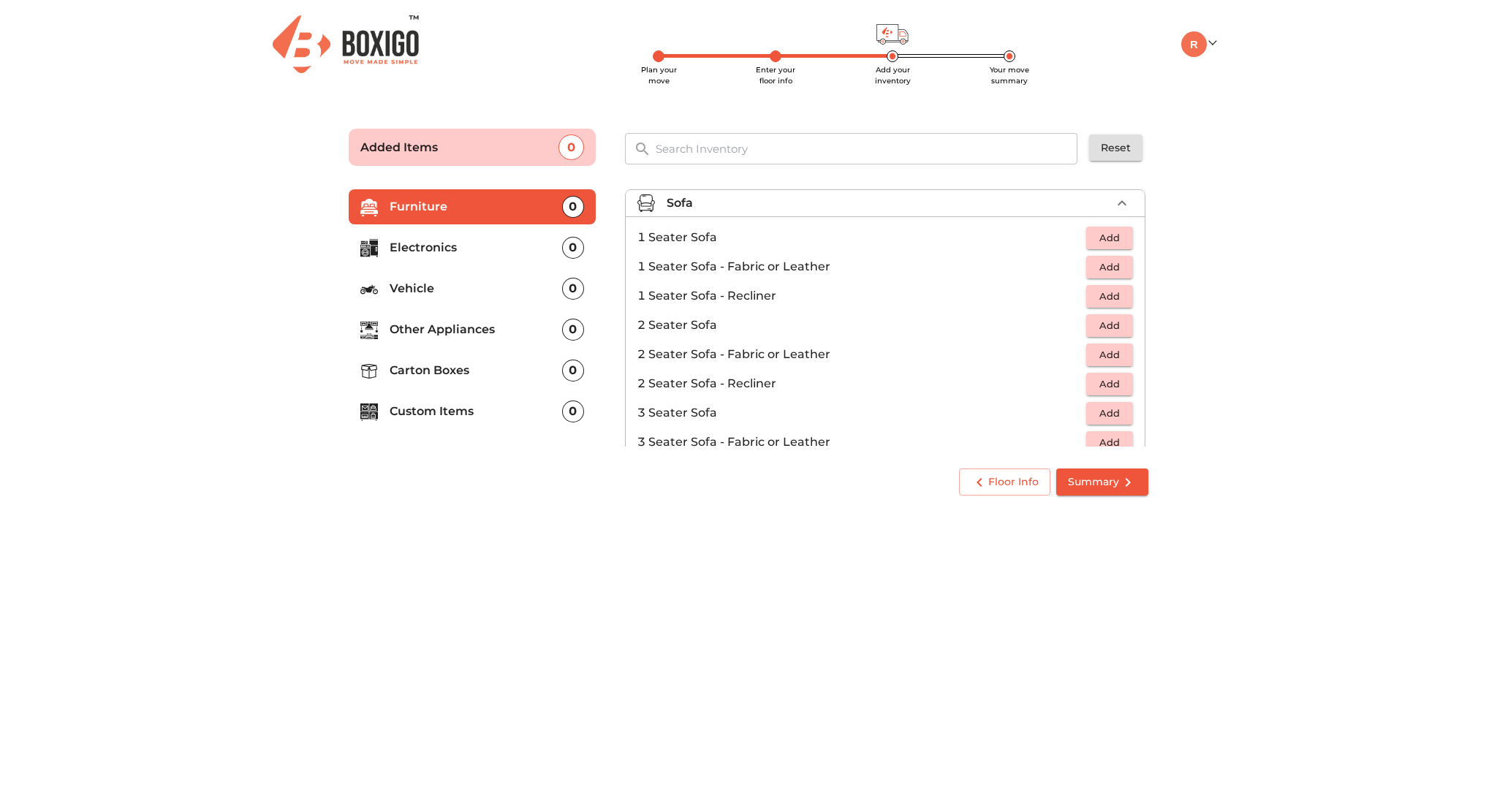
click at [1094, 234] on span "Add" at bounding box center [1110, 237] width 32 height 17
click at [1099, 404] on button "Add" at bounding box center [1109, 413] width 47 height 23
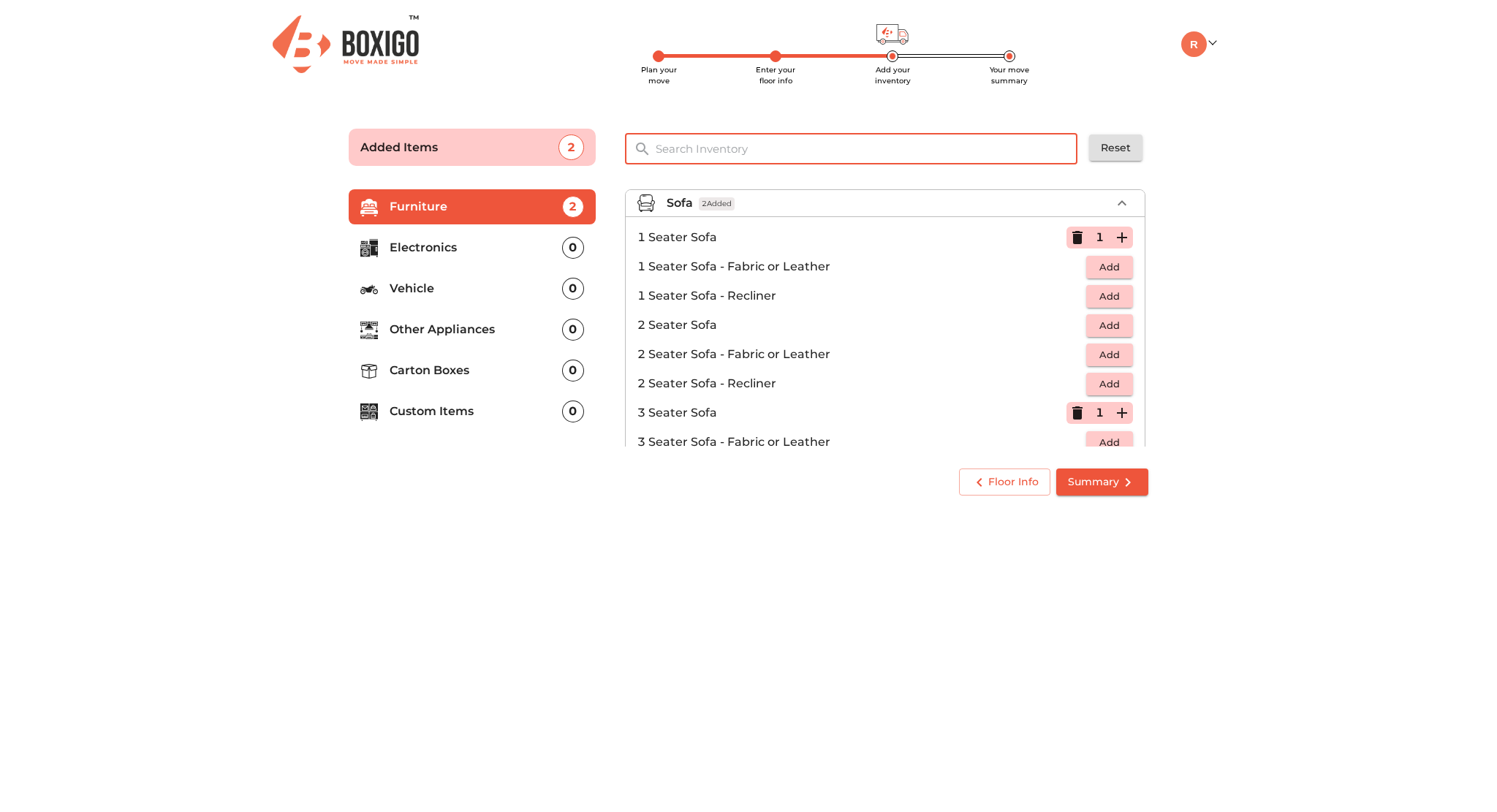
click at [734, 158] on input "text" at bounding box center [867, 149] width 441 height 32
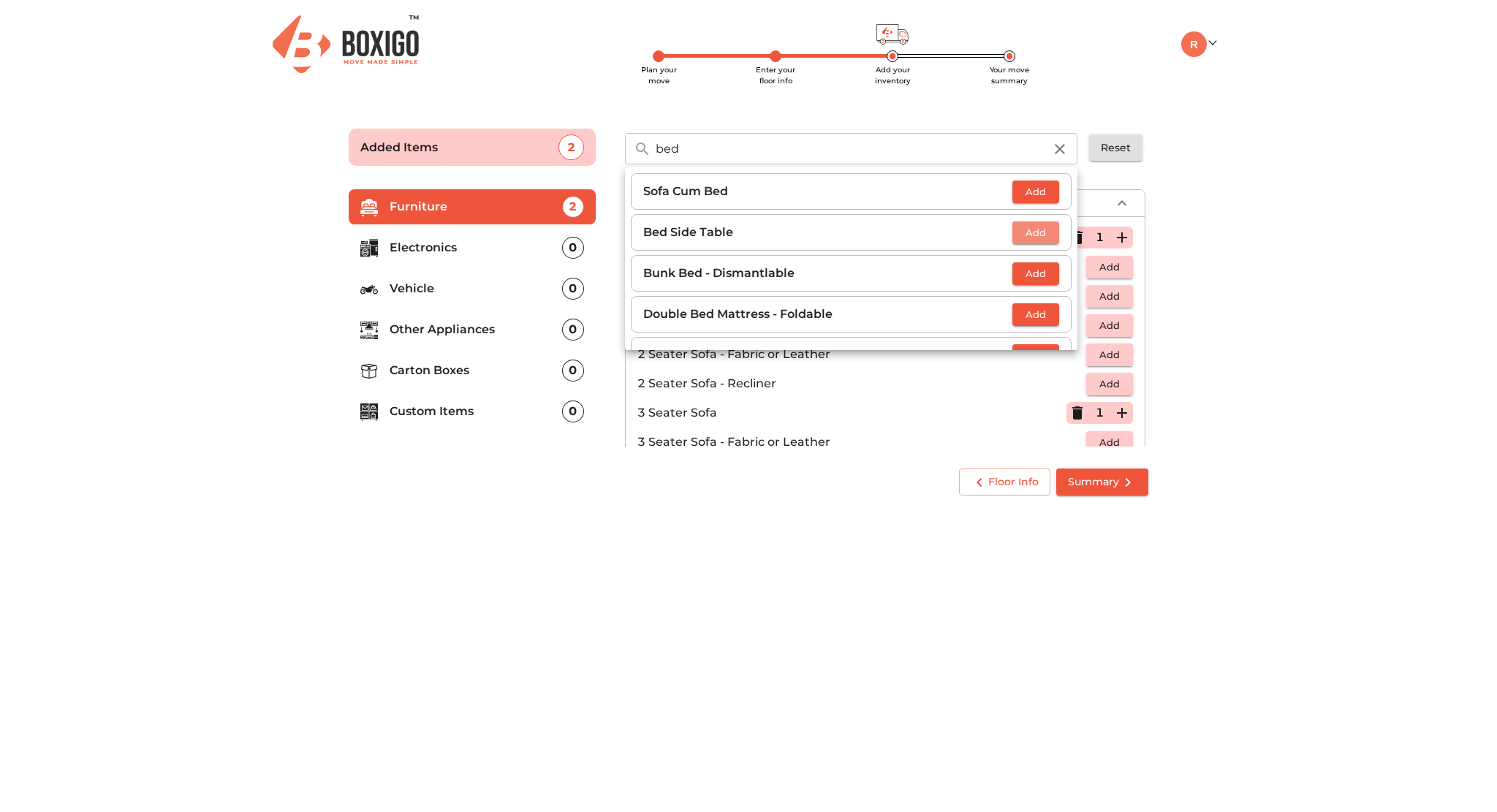
click at [1022, 237] on span "Add" at bounding box center [1036, 233] width 32 height 17
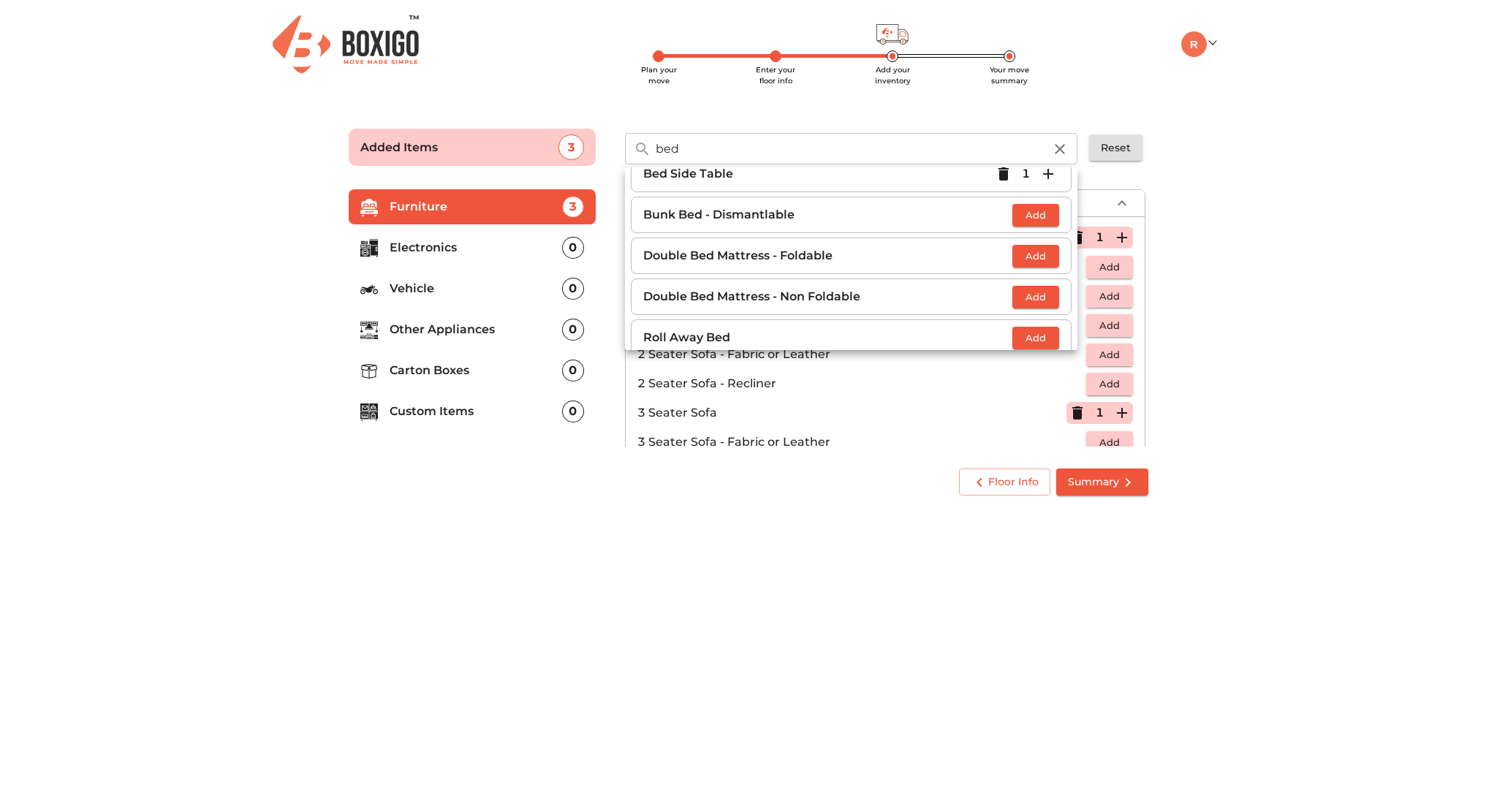
click at [1036, 298] on span "Add" at bounding box center [1036, 296] width 32 height 17
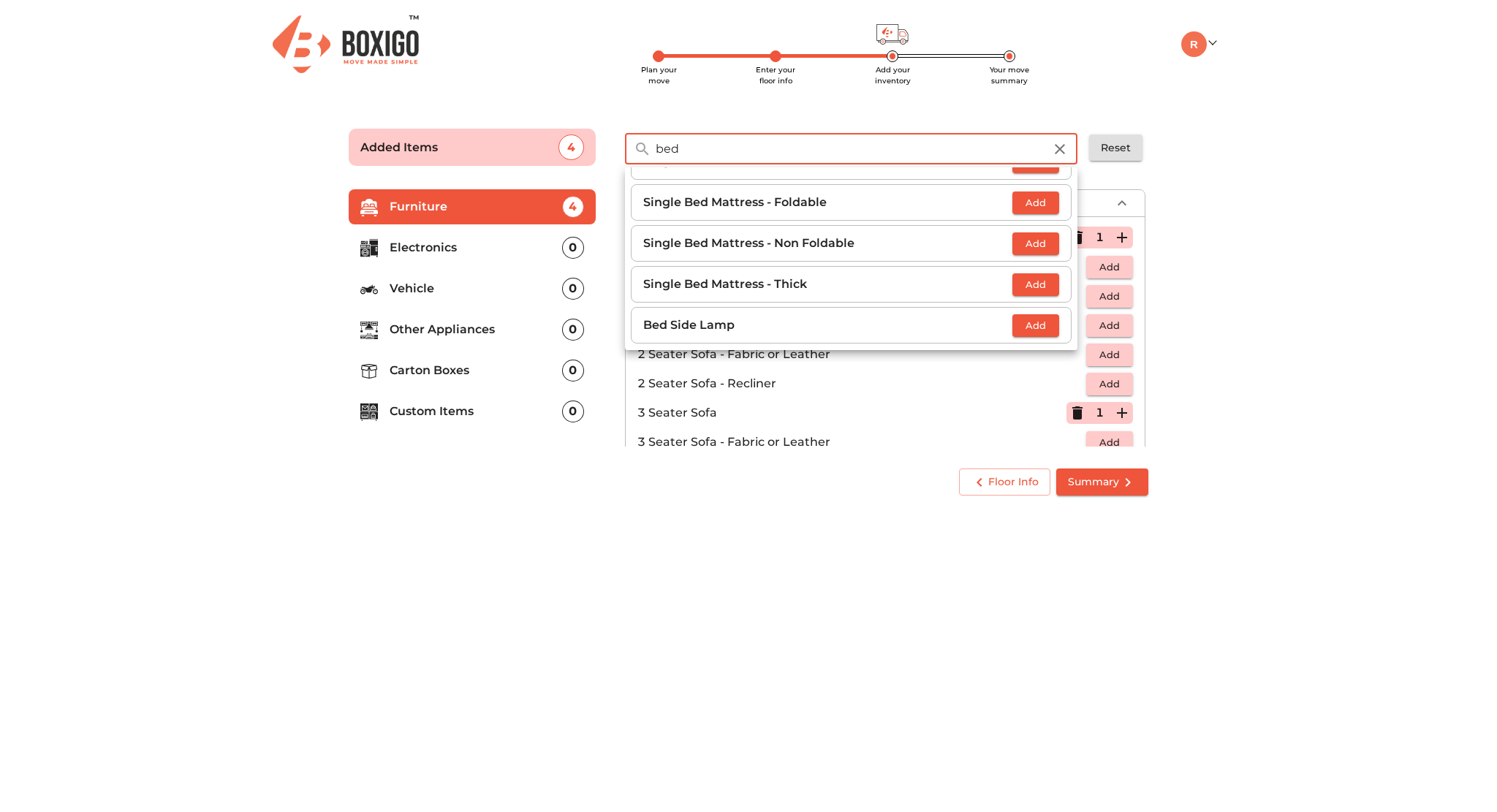
click at [717, 158] on input "bed" at bounding box center [849, 149] width 405 height 32
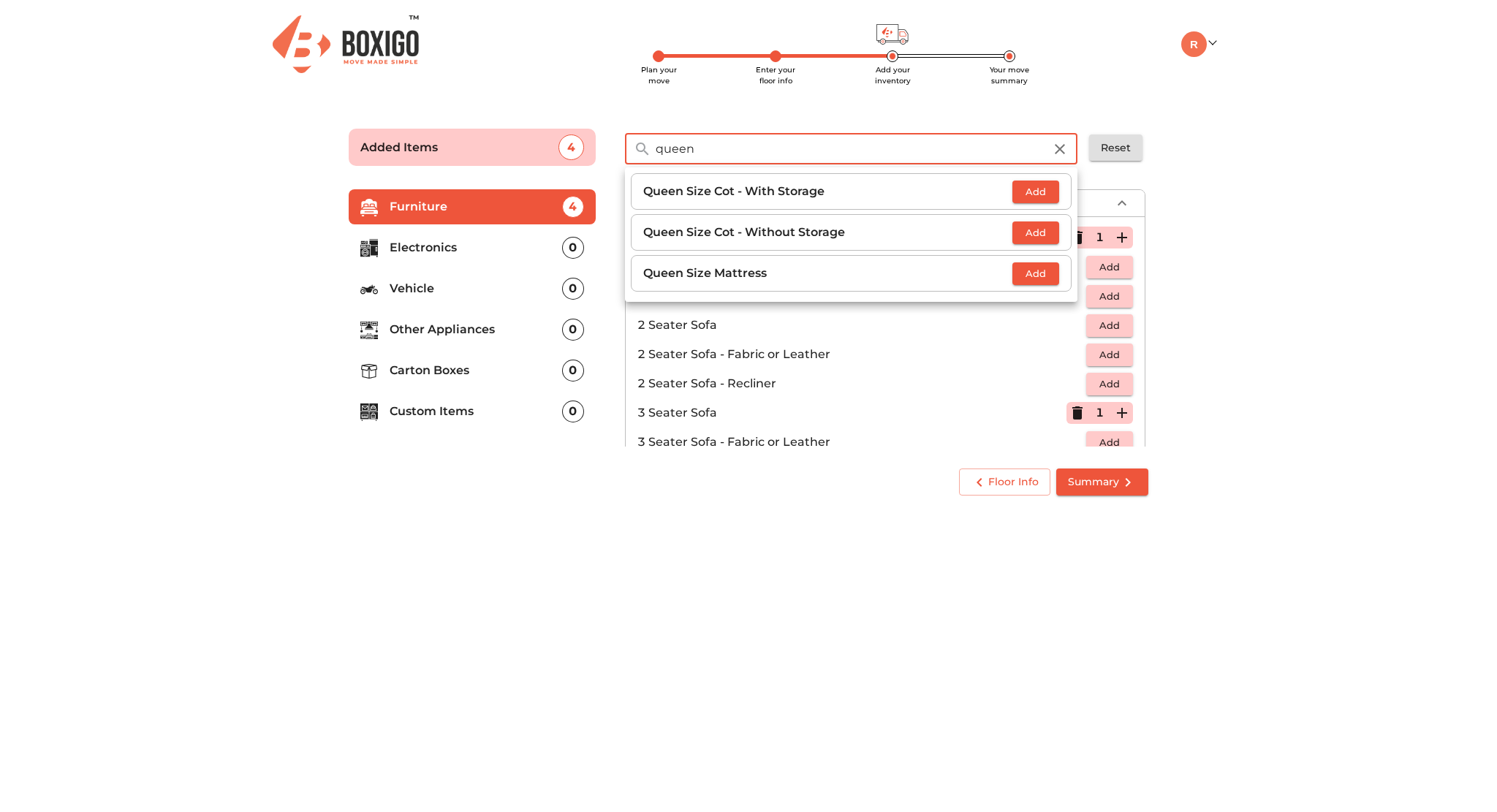
scroll to position [88, 0]
type input "queen"
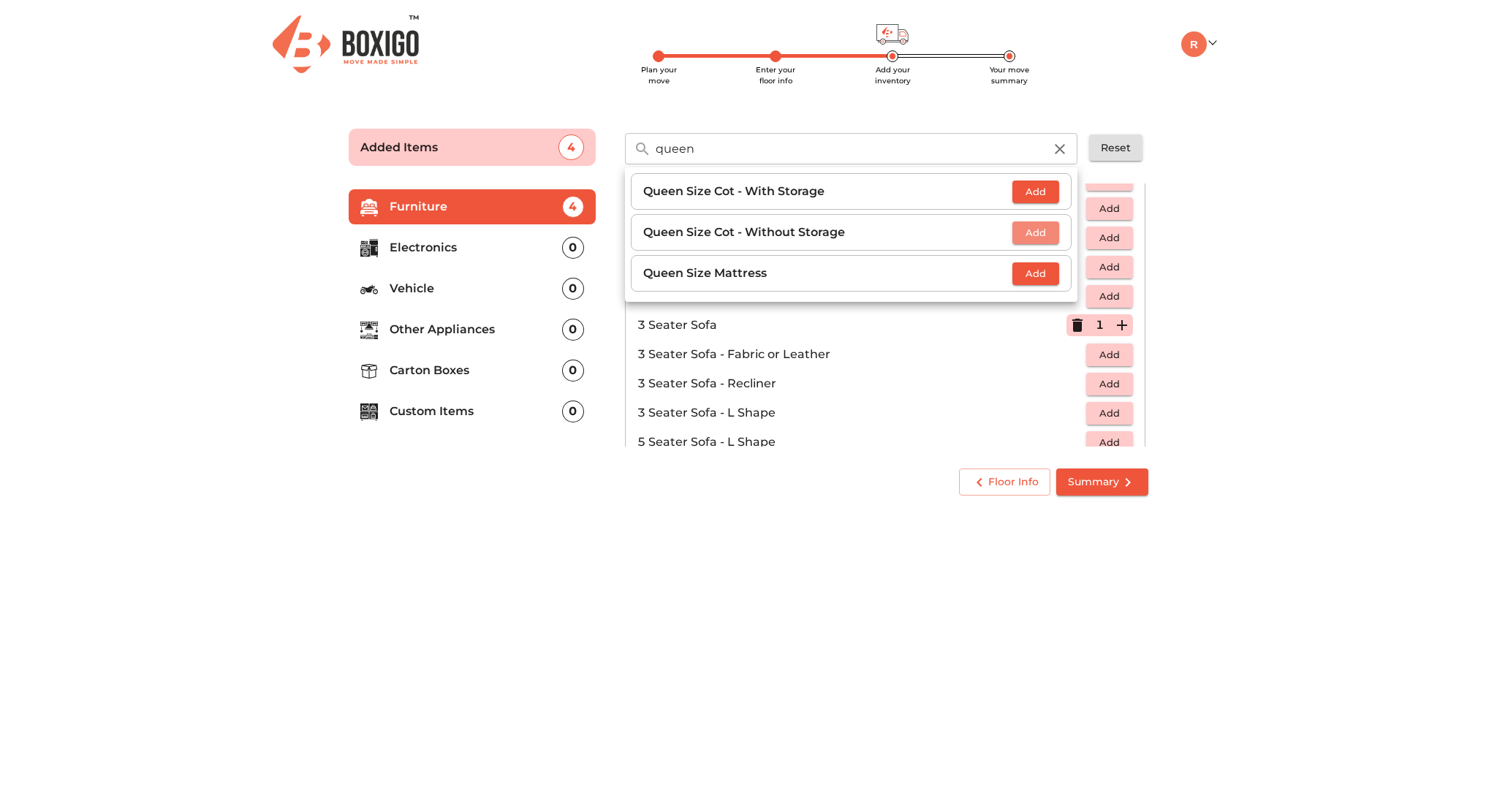
click at [1044, 231] on span "Add" at bounding box center [1036, 233] width 32 height 17
click at [1044, 268] on span "Add" at bounding box center [1036, 273] width 32 height 17
click at [1158, 326] on div "Sofa 2 Added 1 Seater Sofa 1 1 Seater Sofa - Fabric or Leather Add 1 Seater Sof…" at bounding box center [887, 315] width 553 height 294
click at [1183, 173] on main "Plan your move Enter your floor info Add your inventory Your move summary Added…" at bounding box center [748, 309] width 1497 height 402
click at [863, 516] on body "Plan your move Enter your floor info Add your inventory Your move summary My Mo…" at bounding box center [748, 406] width 1497 height 812
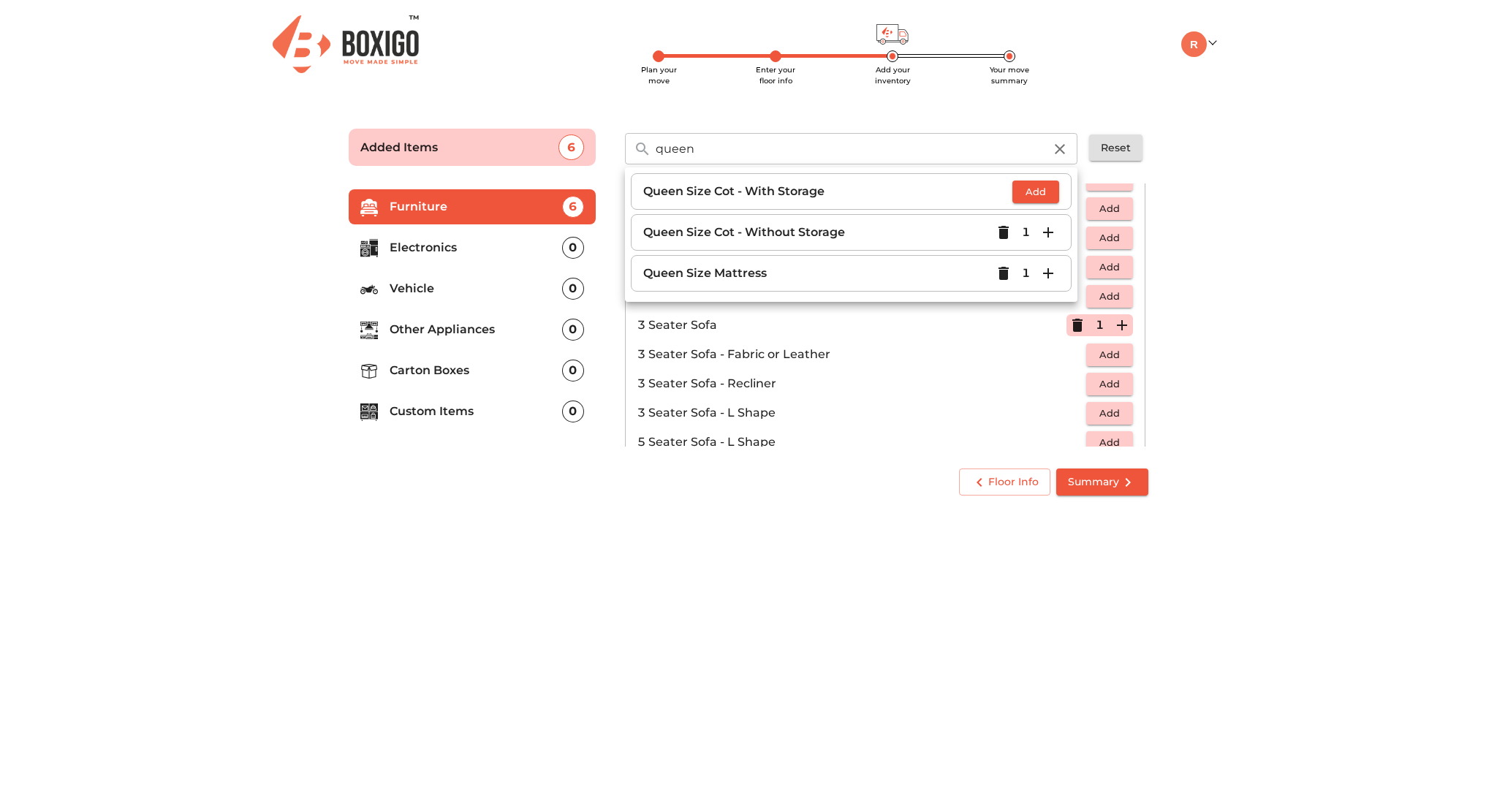
click at [714, 151] on input "queen" at bounding box center [849, 149] width 405 height 32
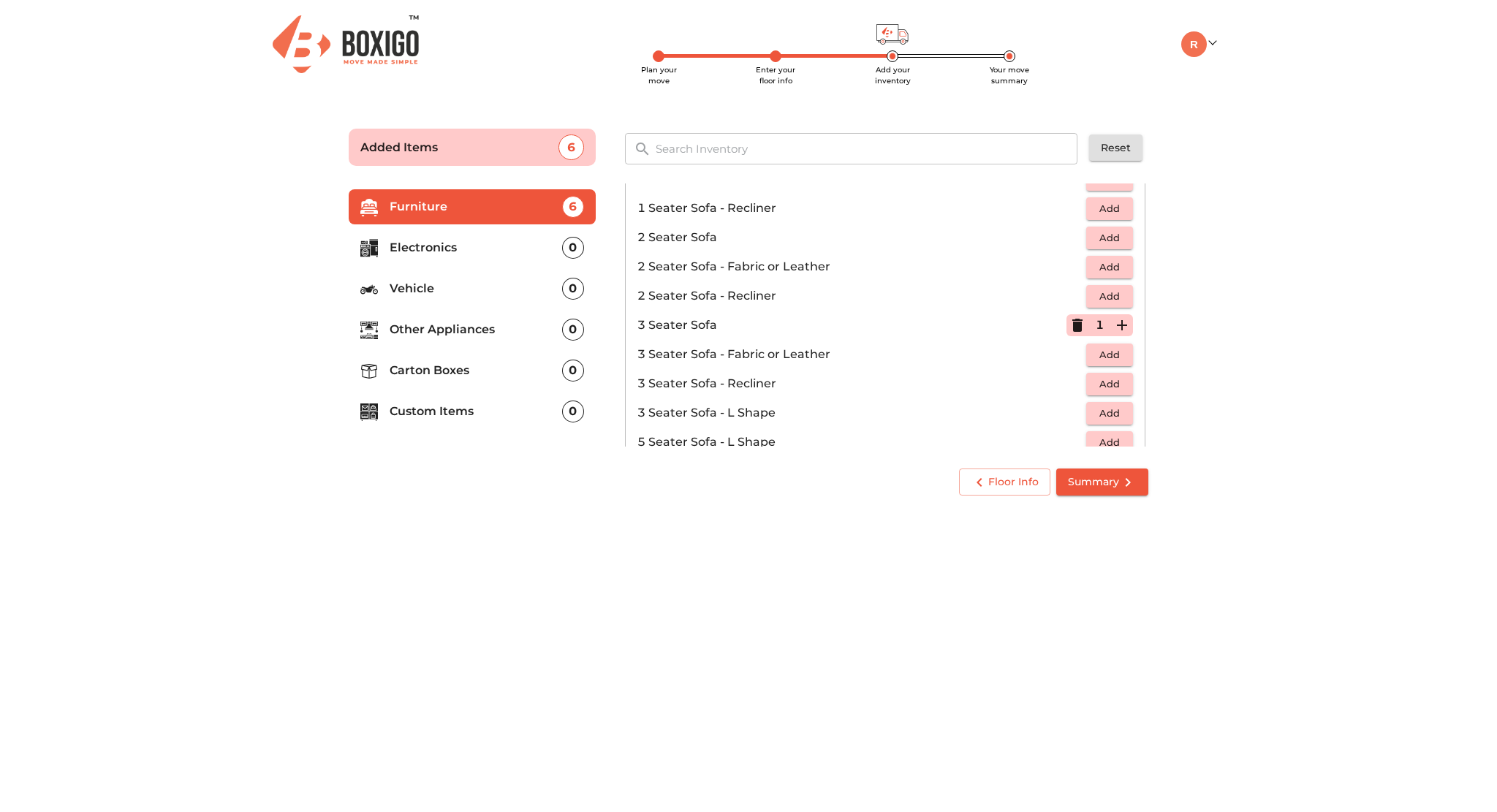
click at [707, 523] on body "Plan your move Enter your floor info Add your inventory Your move summary My Mo…" at bounding box center [748, 406] width 1497 height 812
click at [432, 244] on p "Electronics" at bounding box center [476, 248] width 173 height 17
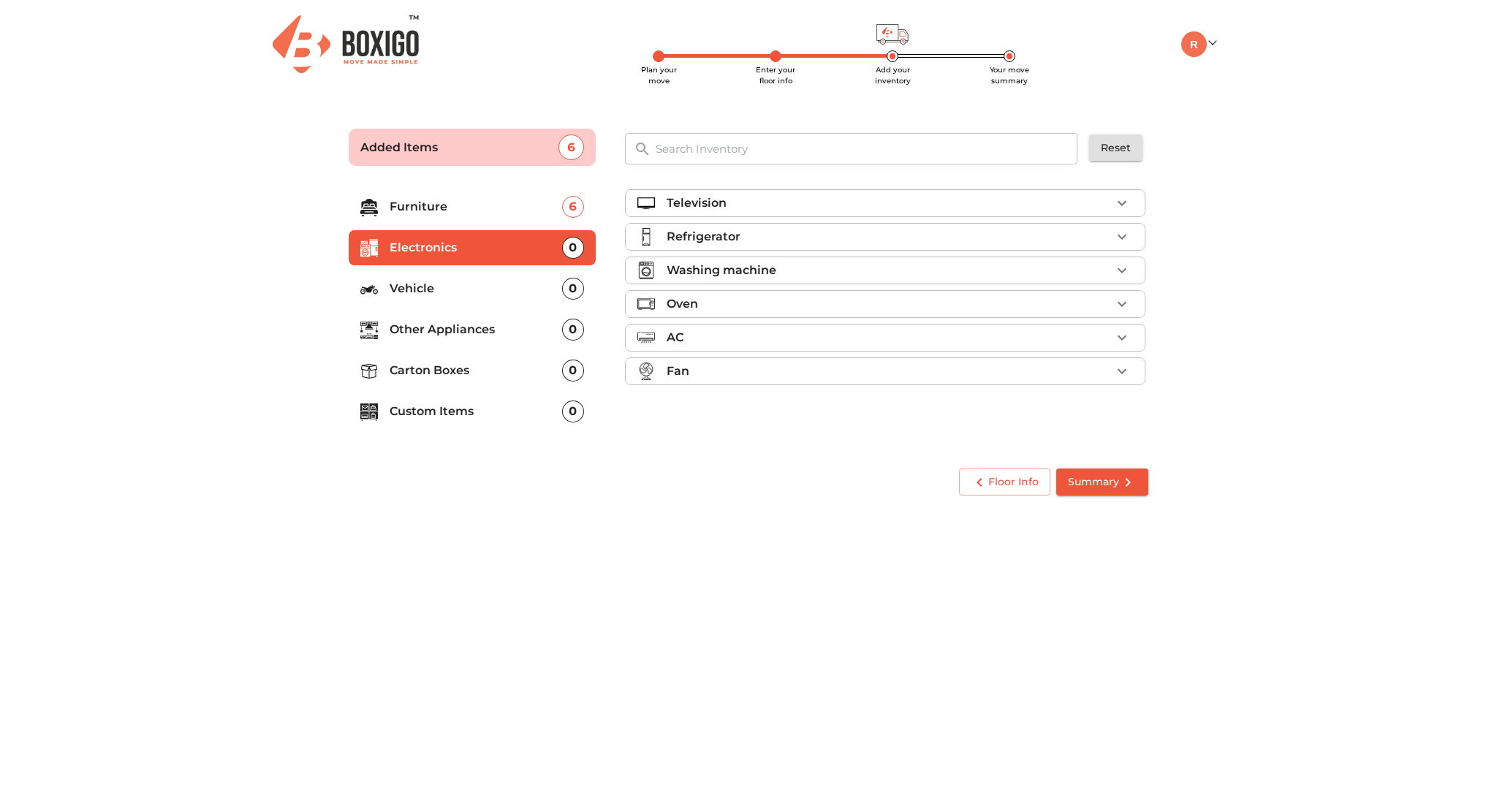
click at [451, 202] on p "Furniture" at bounding box center [476, 207] width 173 height 17
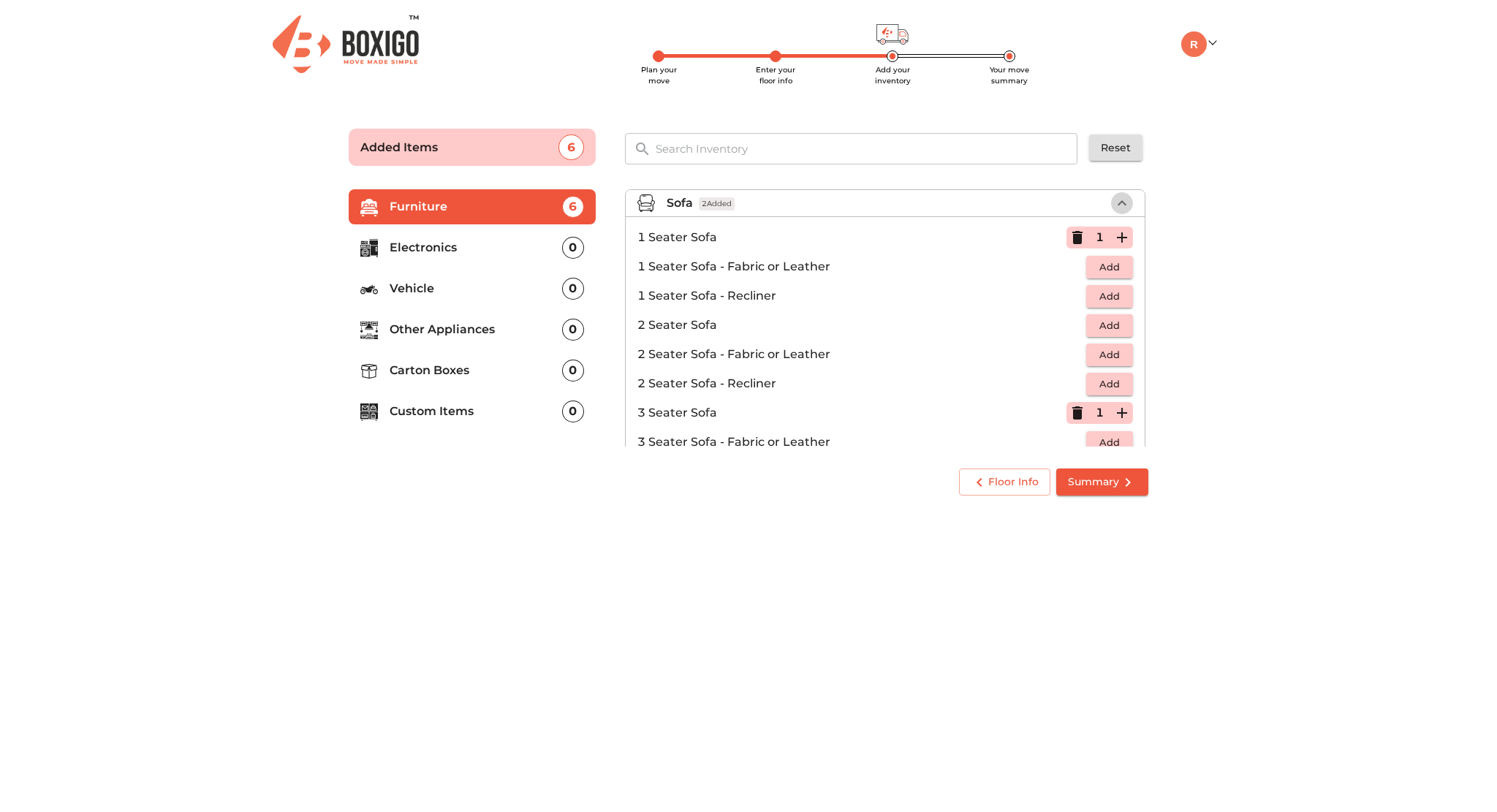
click at [1114, 199] on icon "button" at bounding box center [1122, 203] width 17 height 17
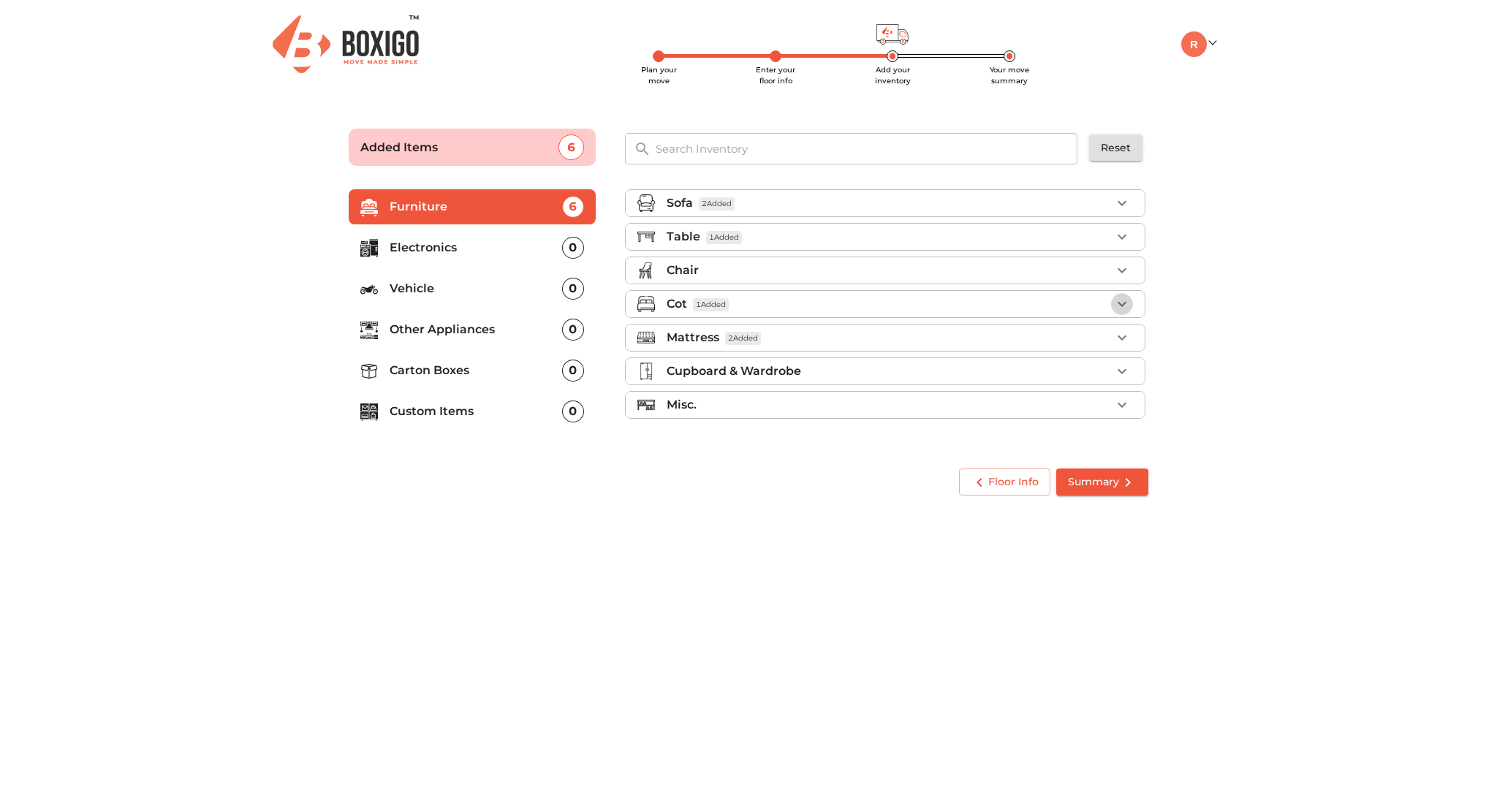
click at [1120, 304] on icon "button" at bounding box center [1122, 304] width 9 height 5
click at [1114, 305] on icon "button" at bounding box center [1122, 304] width 17 height 17
click at [1126, 336] on icon "button" at bounding box center [1122, 337] width 17 height 17
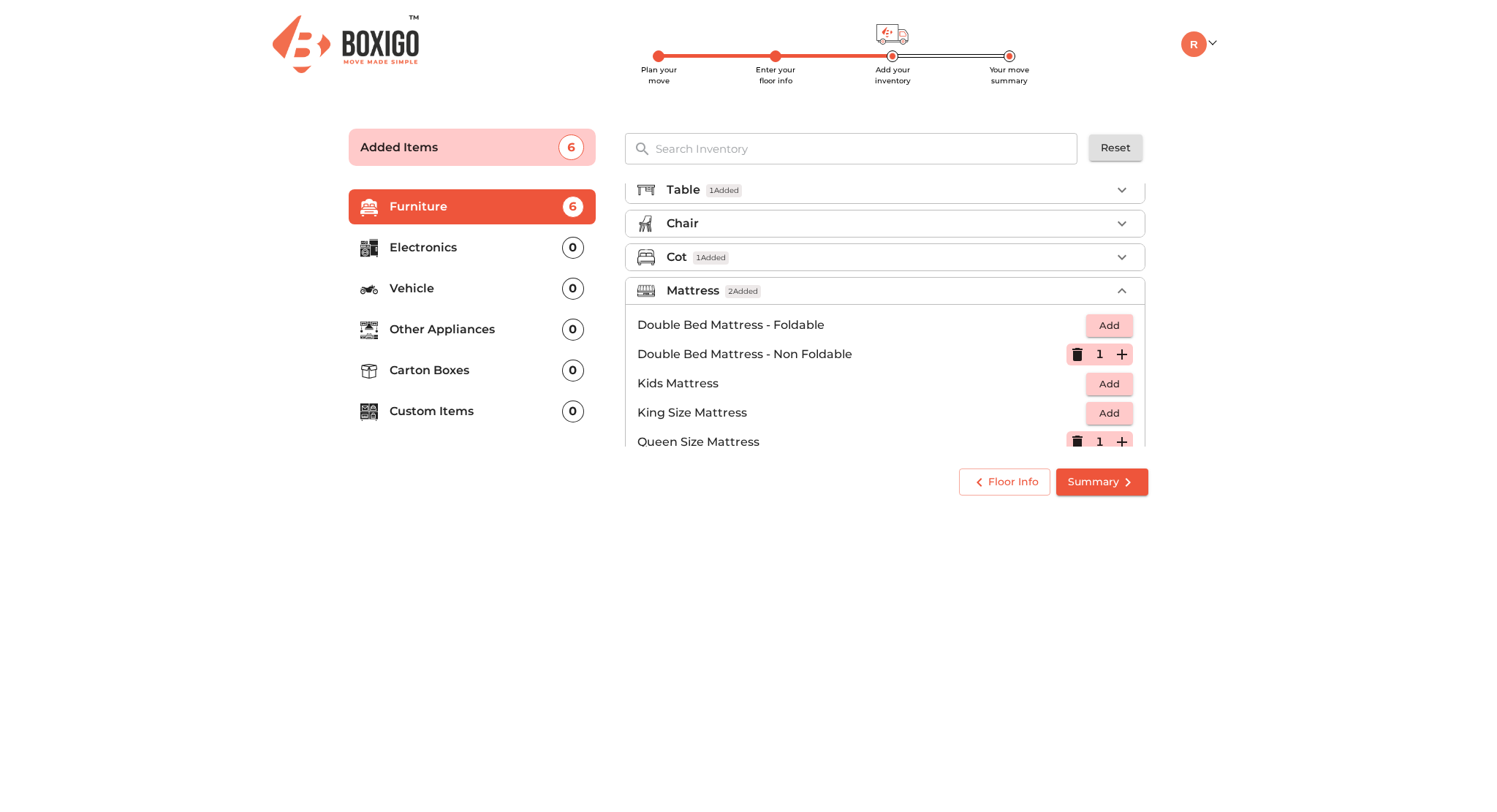
scroll to position [49, 0]
click at [1073, 356] on icon "button" at bounding box center [1077, 352] width 10 height 13
click at [1114, 289] on icon "button" at bounding box center [1122, 289] width 17 height 17
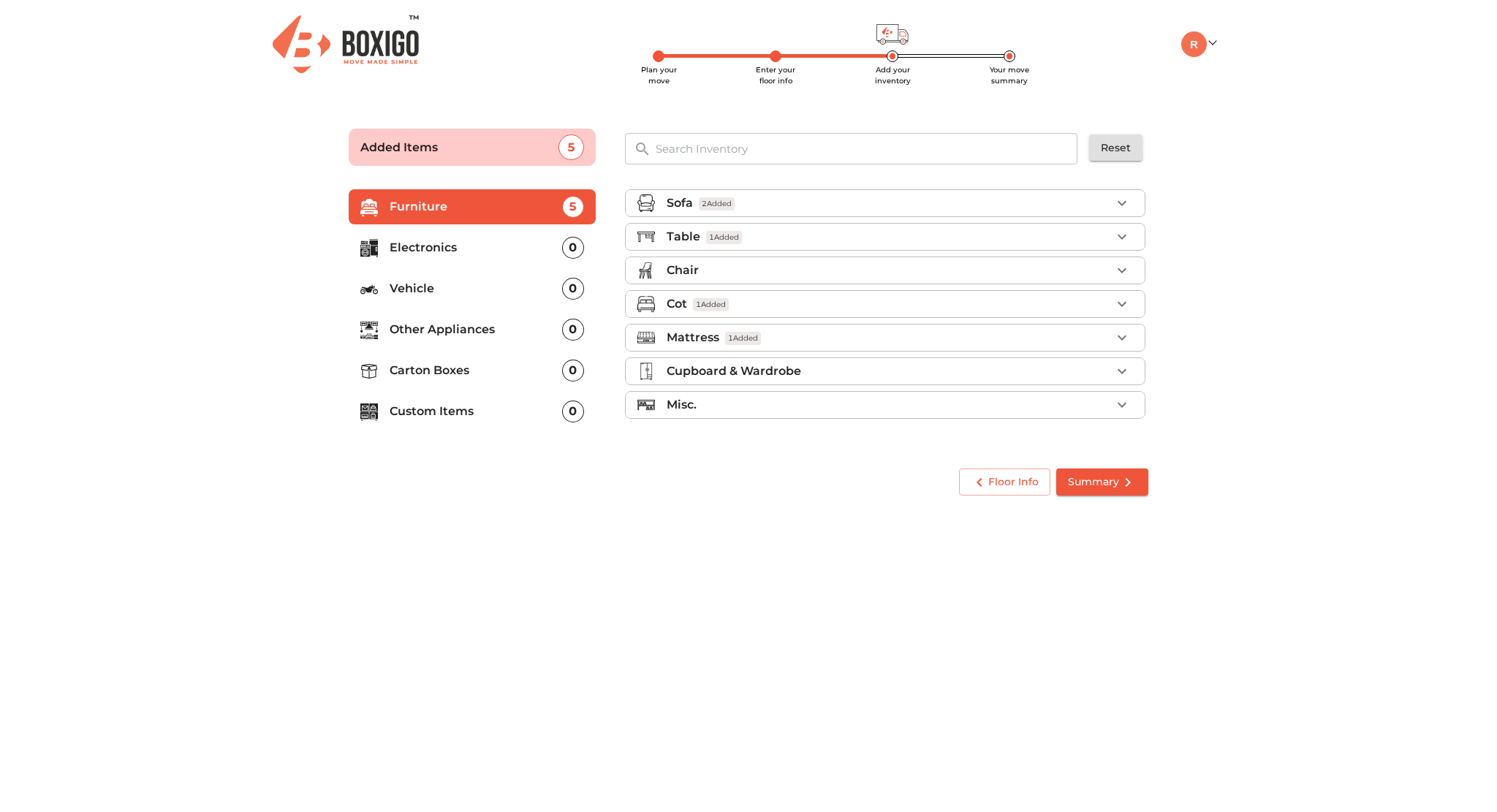
scroll to position [0, 0]
click at [1125, 374] on icon "button" at bounding box center [1122, 371] width 17 height 17
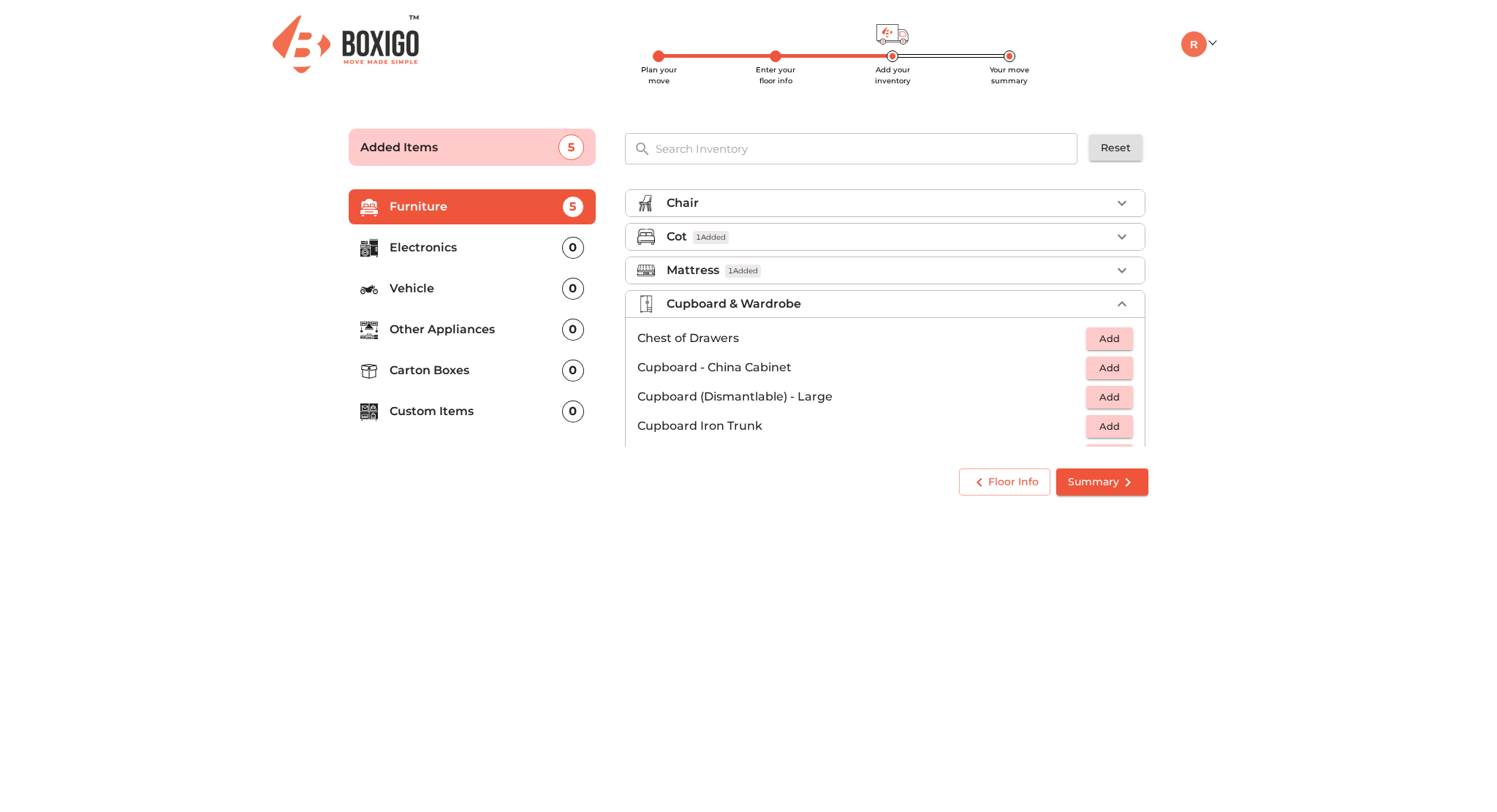
scroll to position [60, 0]
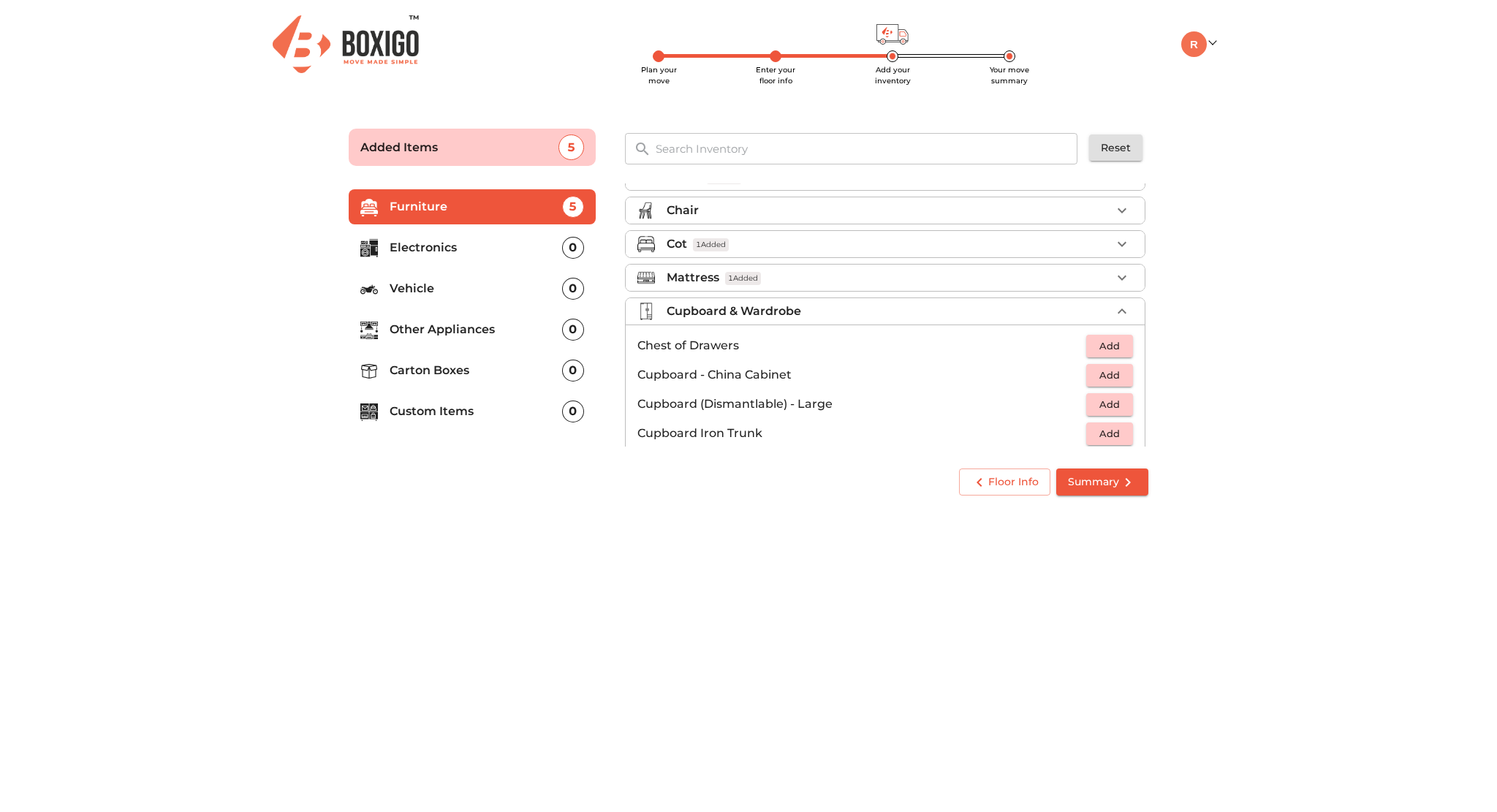
click at [1114, 312] on icon "button" at bounding box center [1122, 311] width 17 height 17
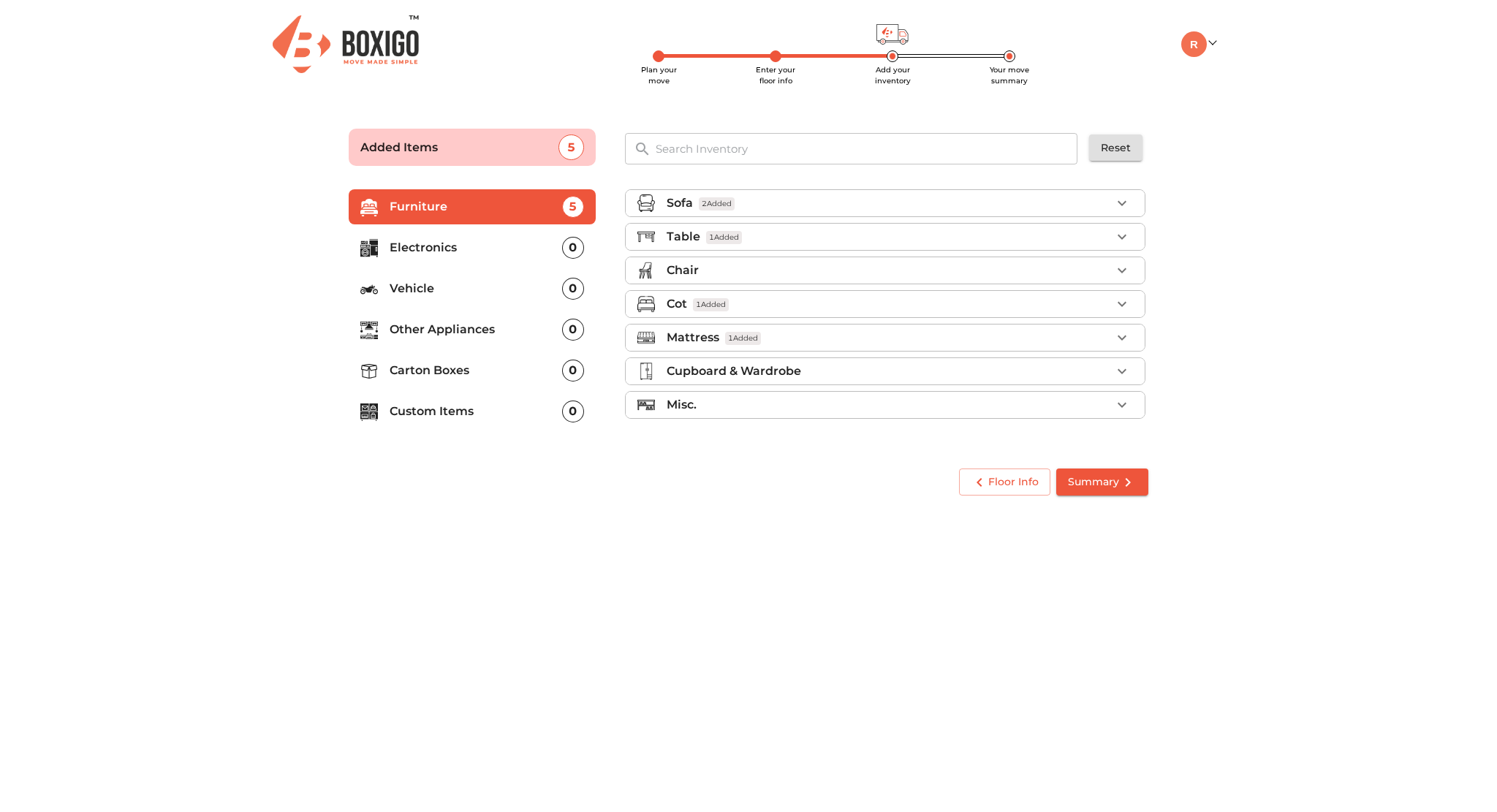
scroll to position [0, 0]
click at [1123, 397] on icon "button" at bounding box center [1122, 404] width 17 height 17
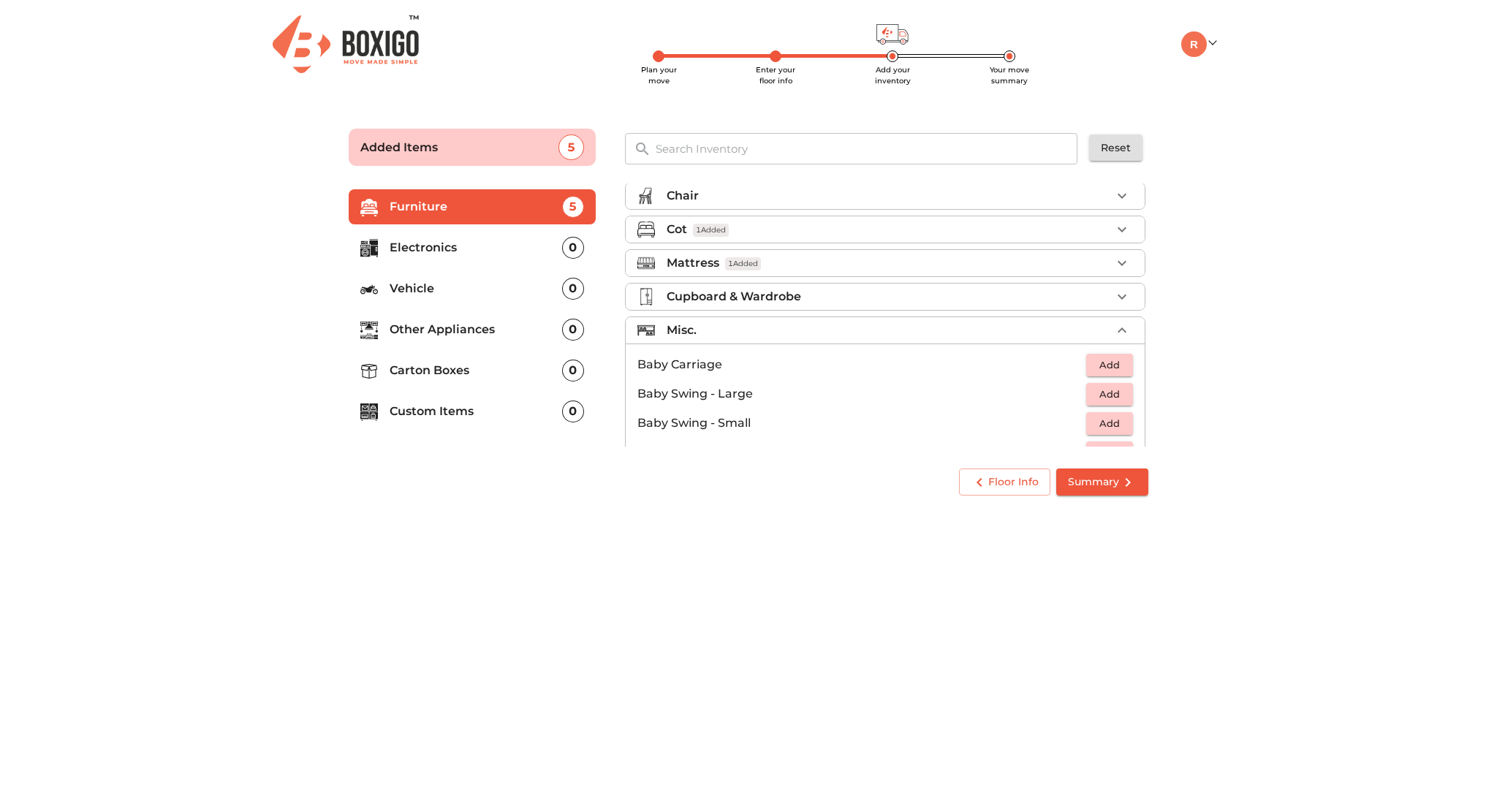
scroll to position [69, 0]
click at [1116, 332] on icon "button" at bounding box center [1122, 335] width 17 height 17
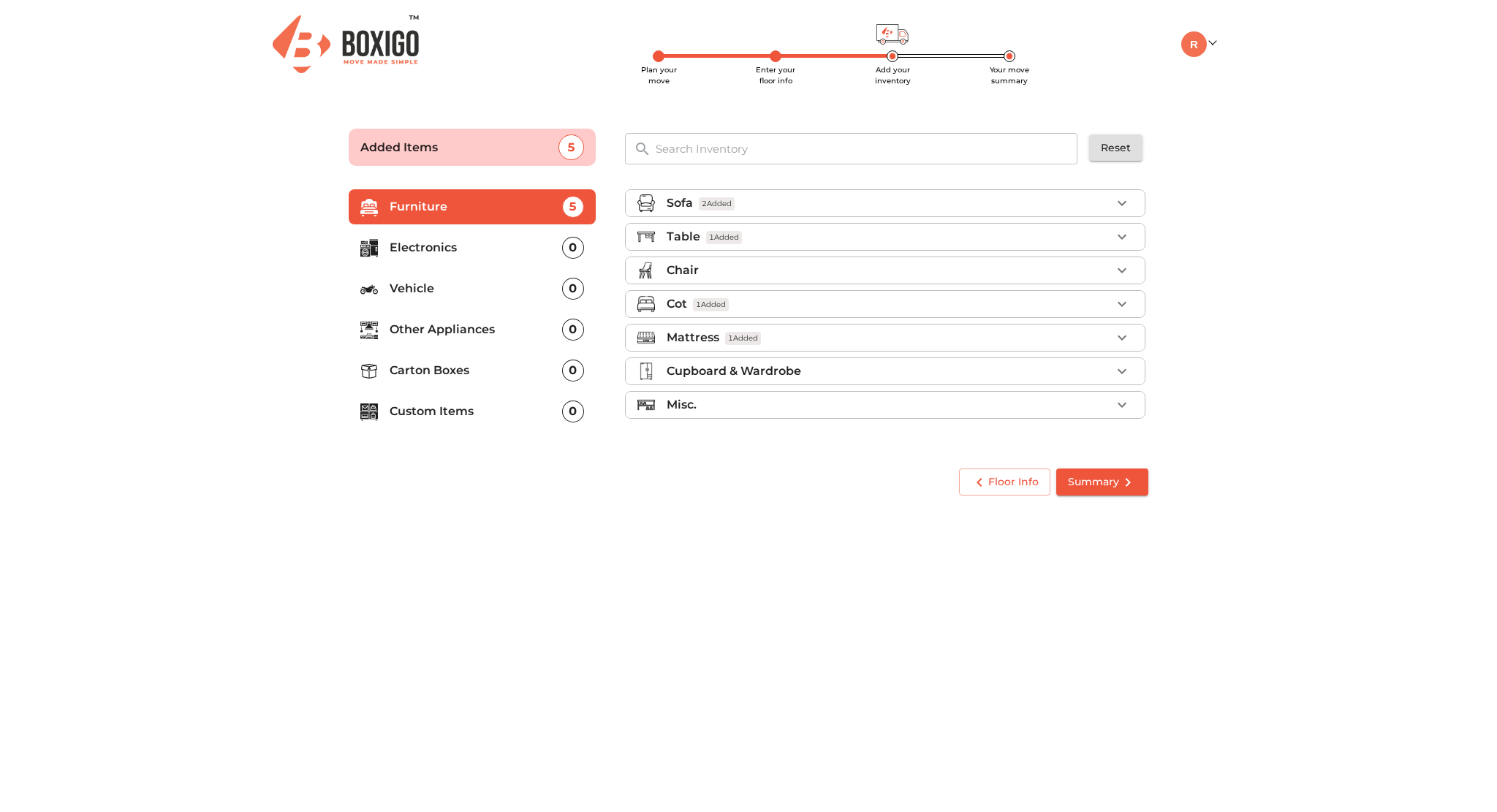
scroll to position [0, 0]
click at [1120, 370] on icon "button" at bounding box center [1122, 371] width 9 height 5
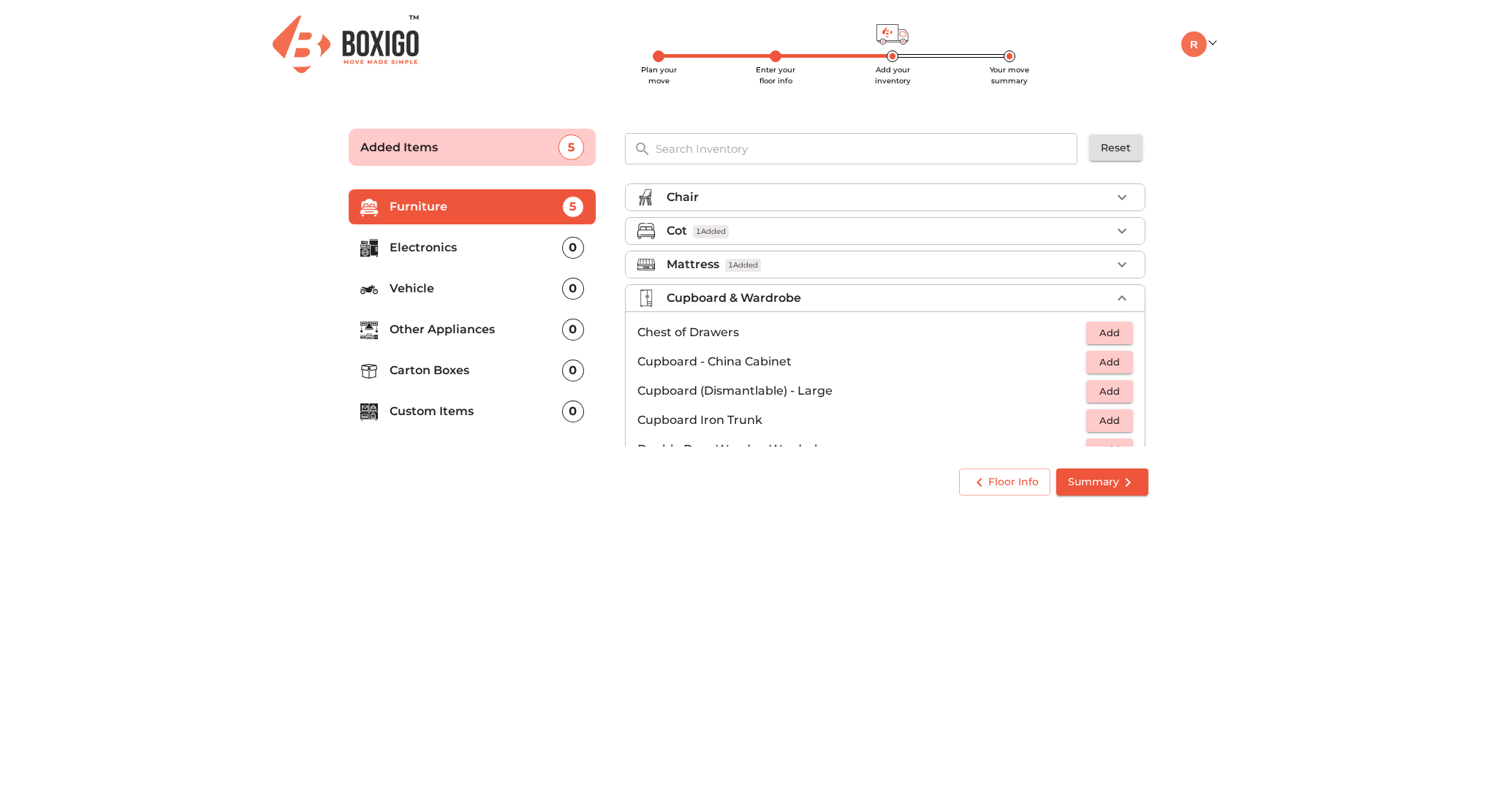
scroll to position [76, 0]
click at [1098, 334] on span "Add" at bounding box center [1110, 330] width 32 height 17
click at [1114, 293] on icon "button" at bounding box center [1122, 295] width 17 height 17
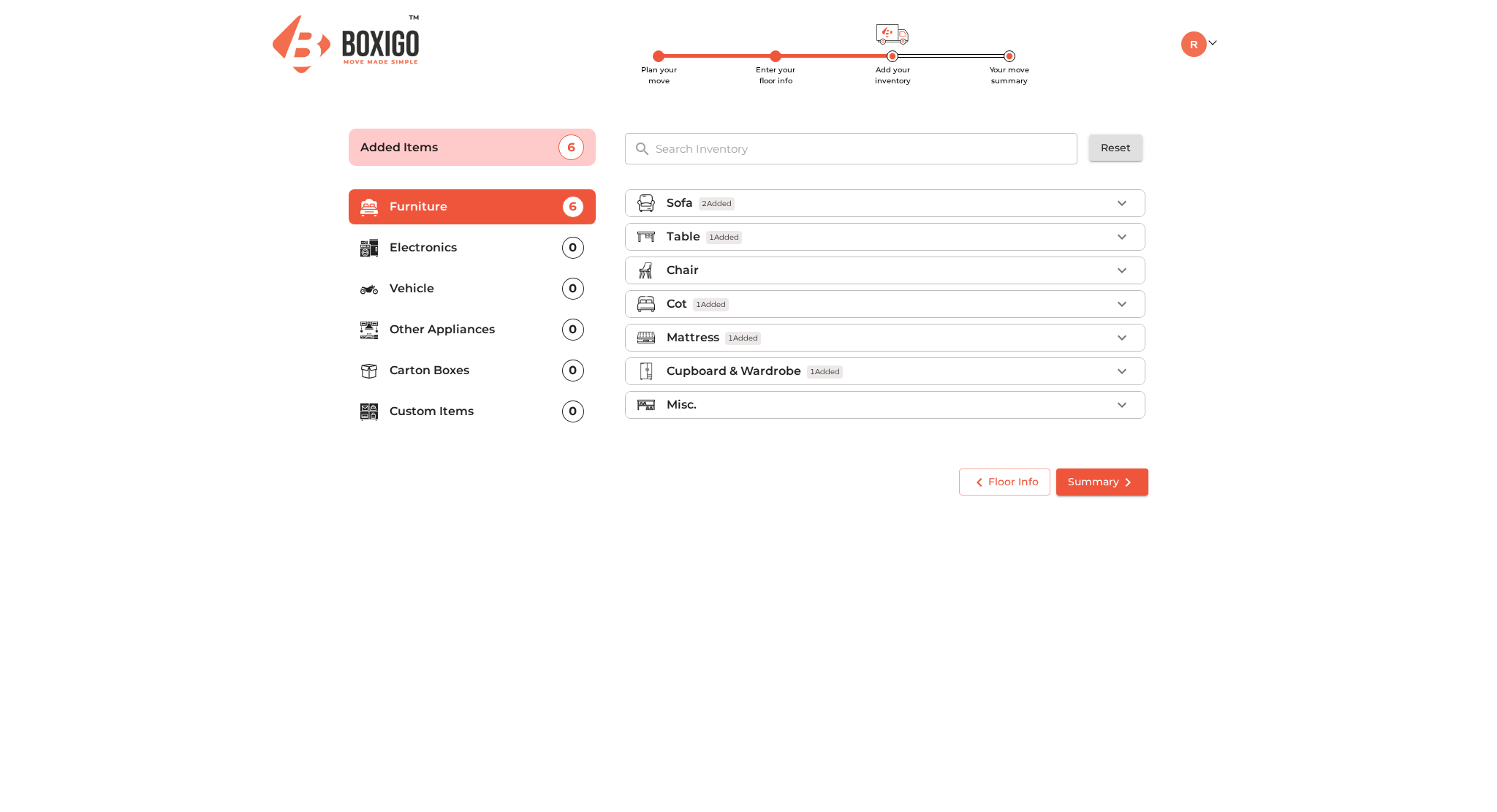
scroll to position [0, 0]
click at [784, 159] on input "text" at bounding box center [867, 149] width 441 height 32
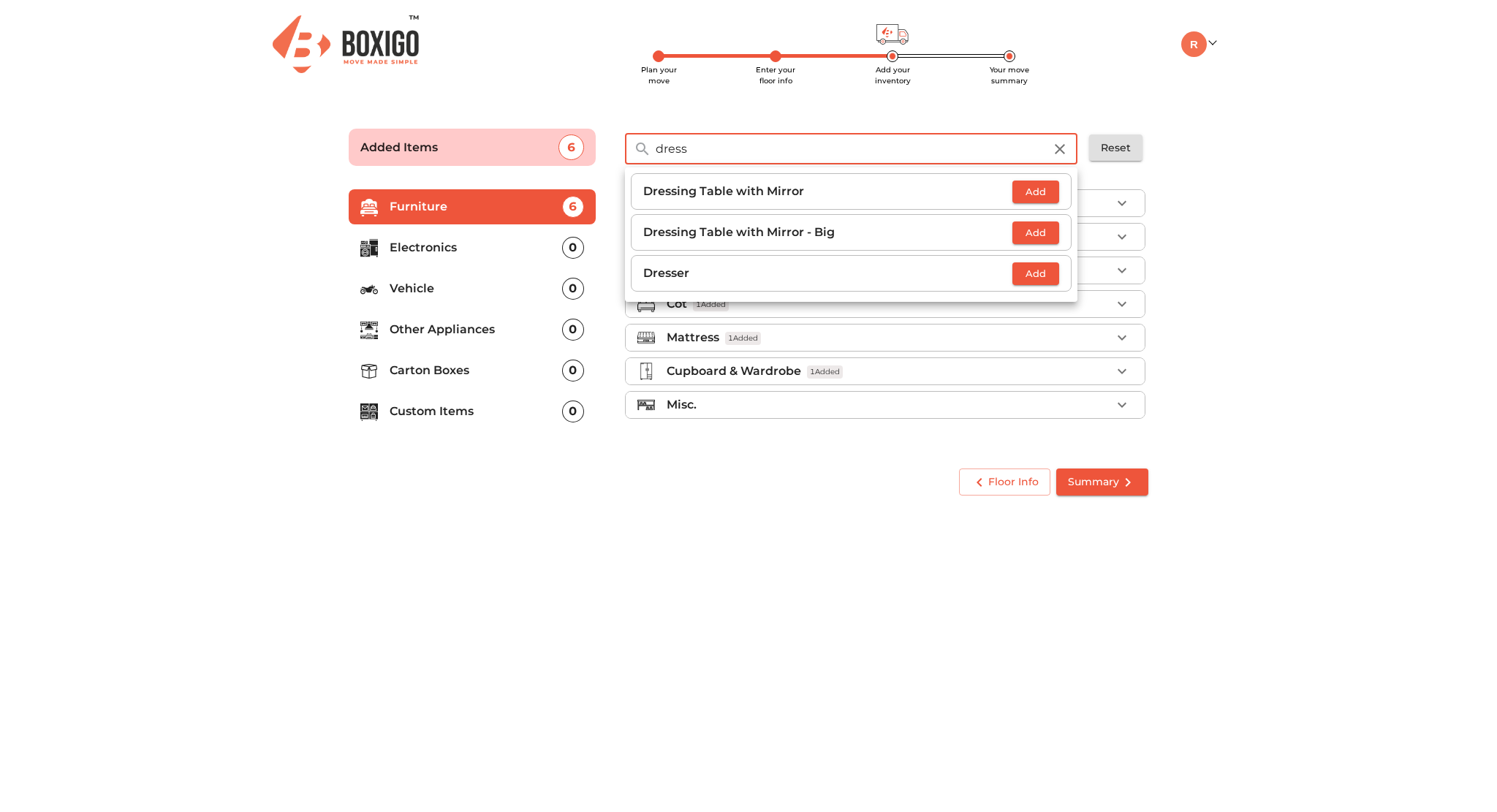
type input "dress"
click at [1048, 198] on span "Add" at bounding box center [1036, 192] width 32 height 17
click at [1040, 147] on input "dress" at bounding box center [849, 149] width 405 height 32
click at [1055, 147] on icon "button" at bounding box center [1060, 149] width 17 height 17
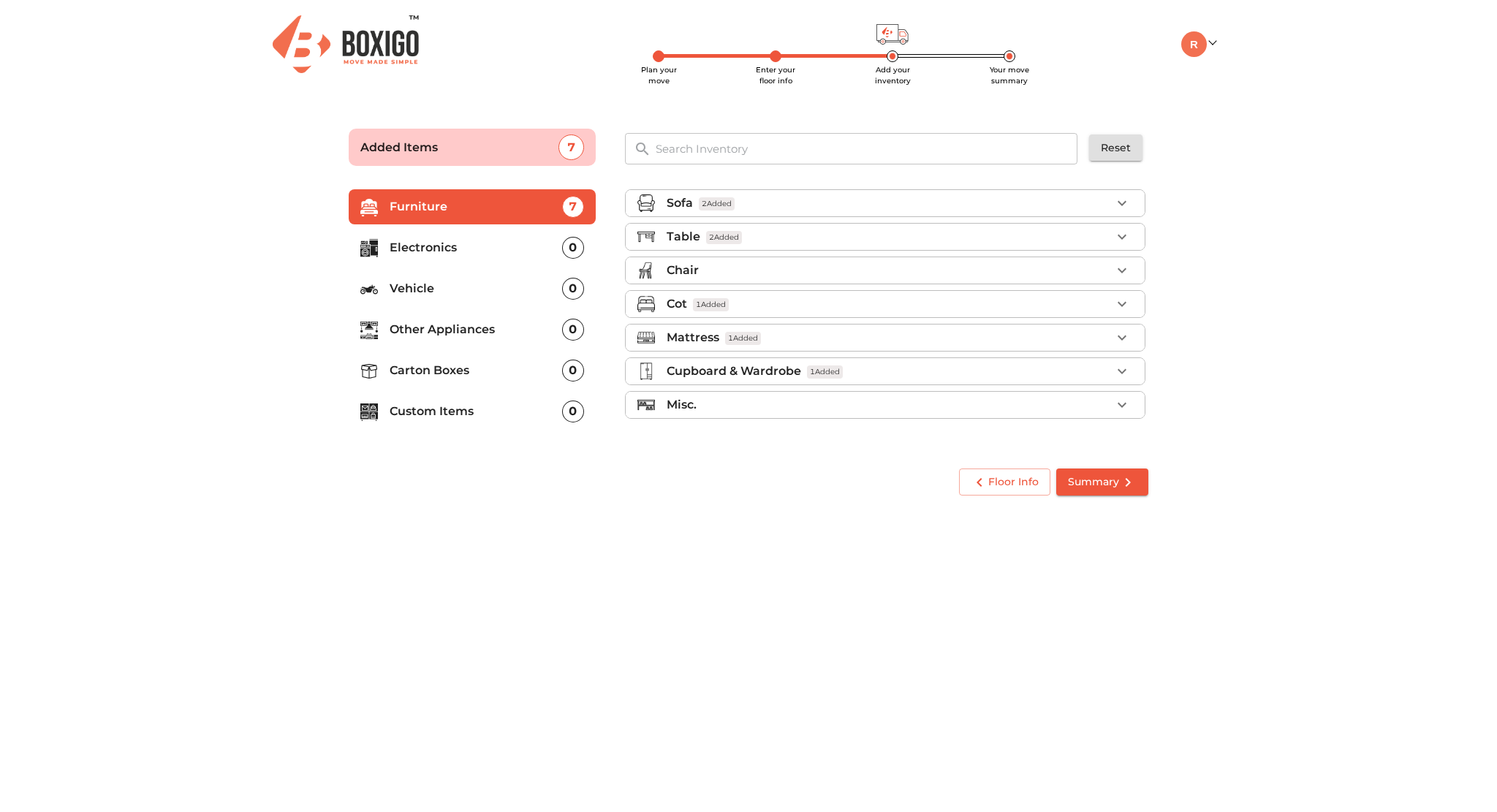
click at [1124, 233] on icon "button" at bounding box center [1122, 237] width 17 height 17
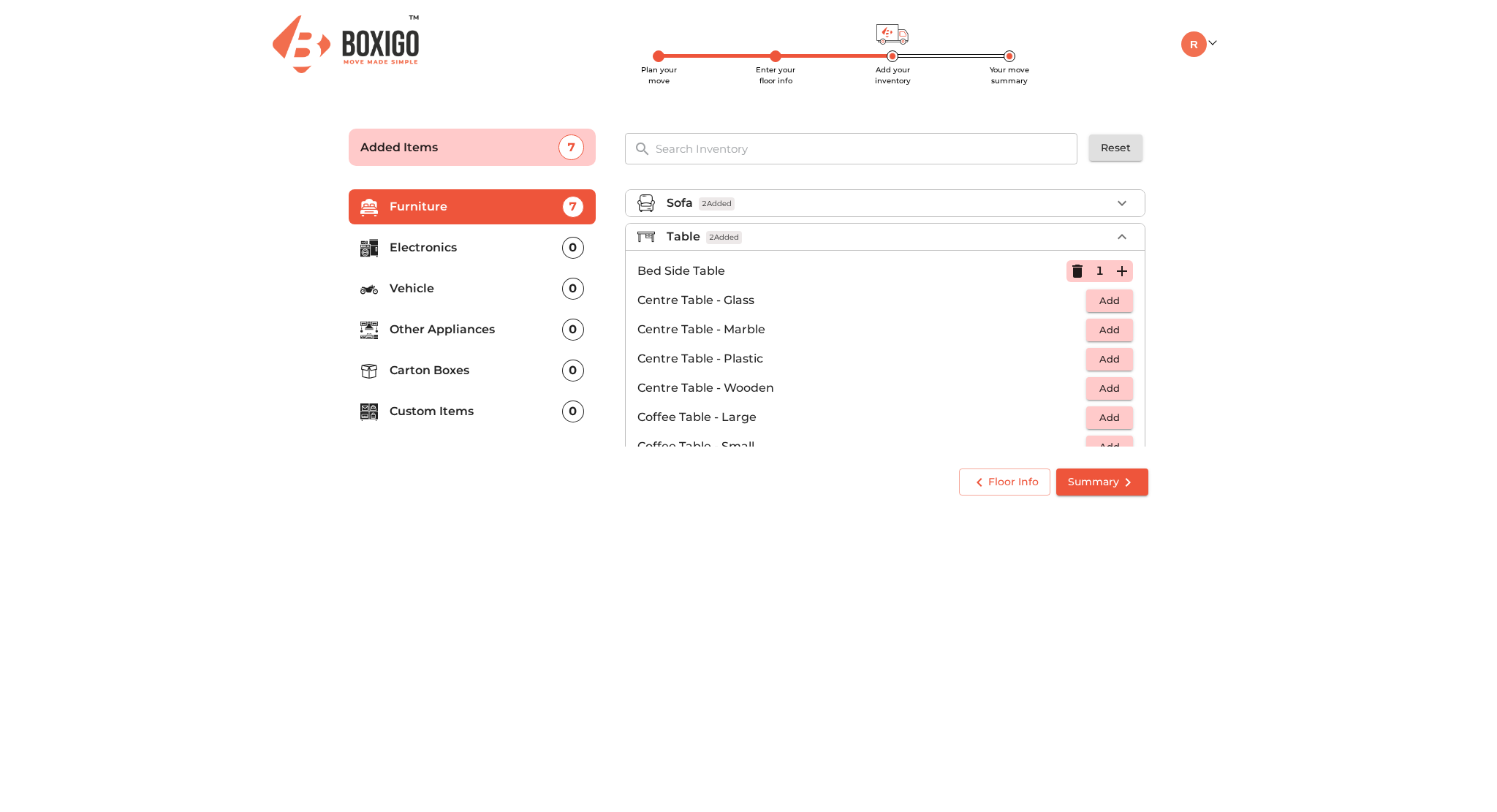
click at [1118, 237] on icon "button" at bounding box center [1122, 237] width 9 height 5
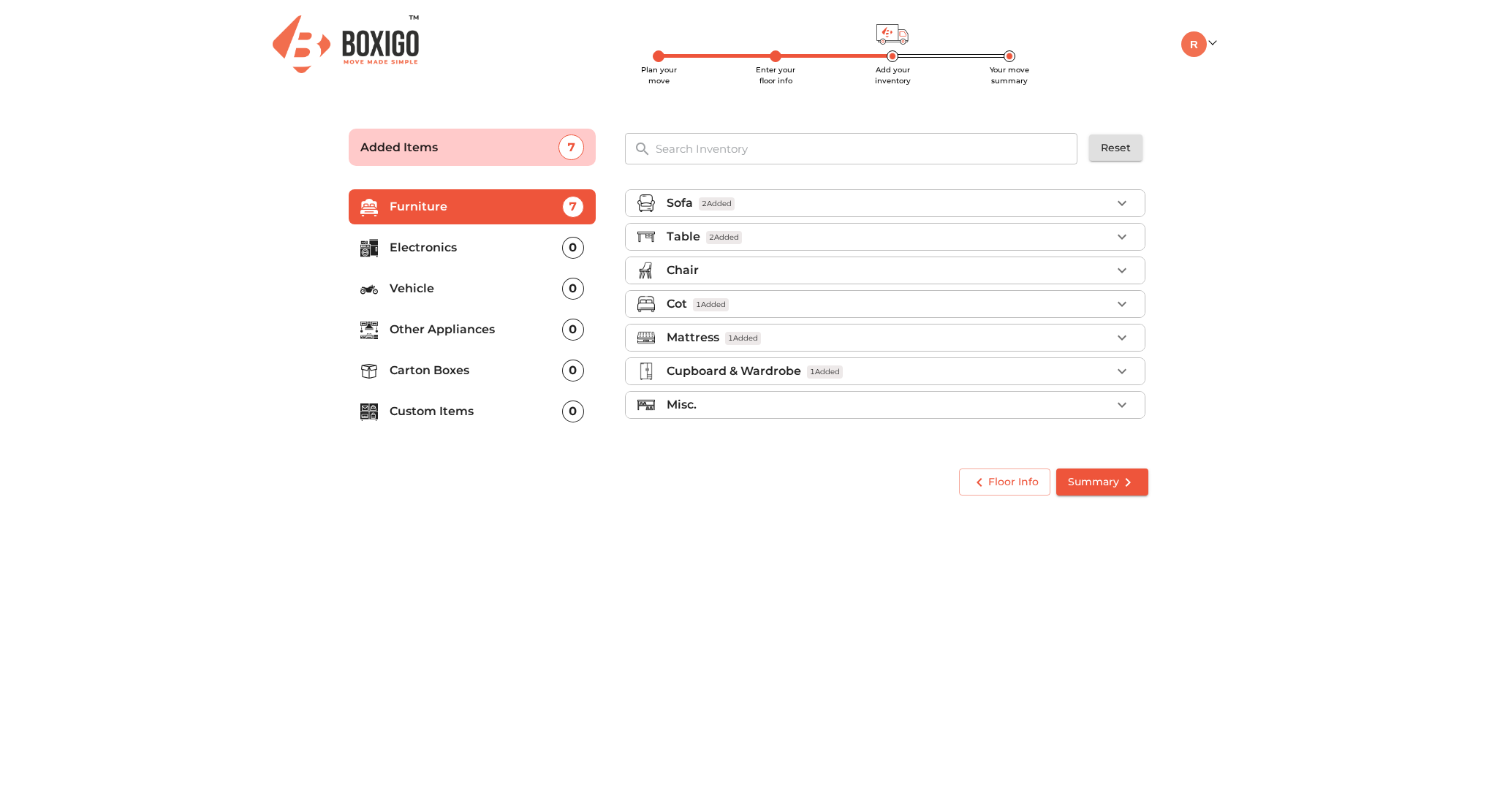
click at [860, 145] on input "text" at bounding box center [867, 149] width 441 height 32
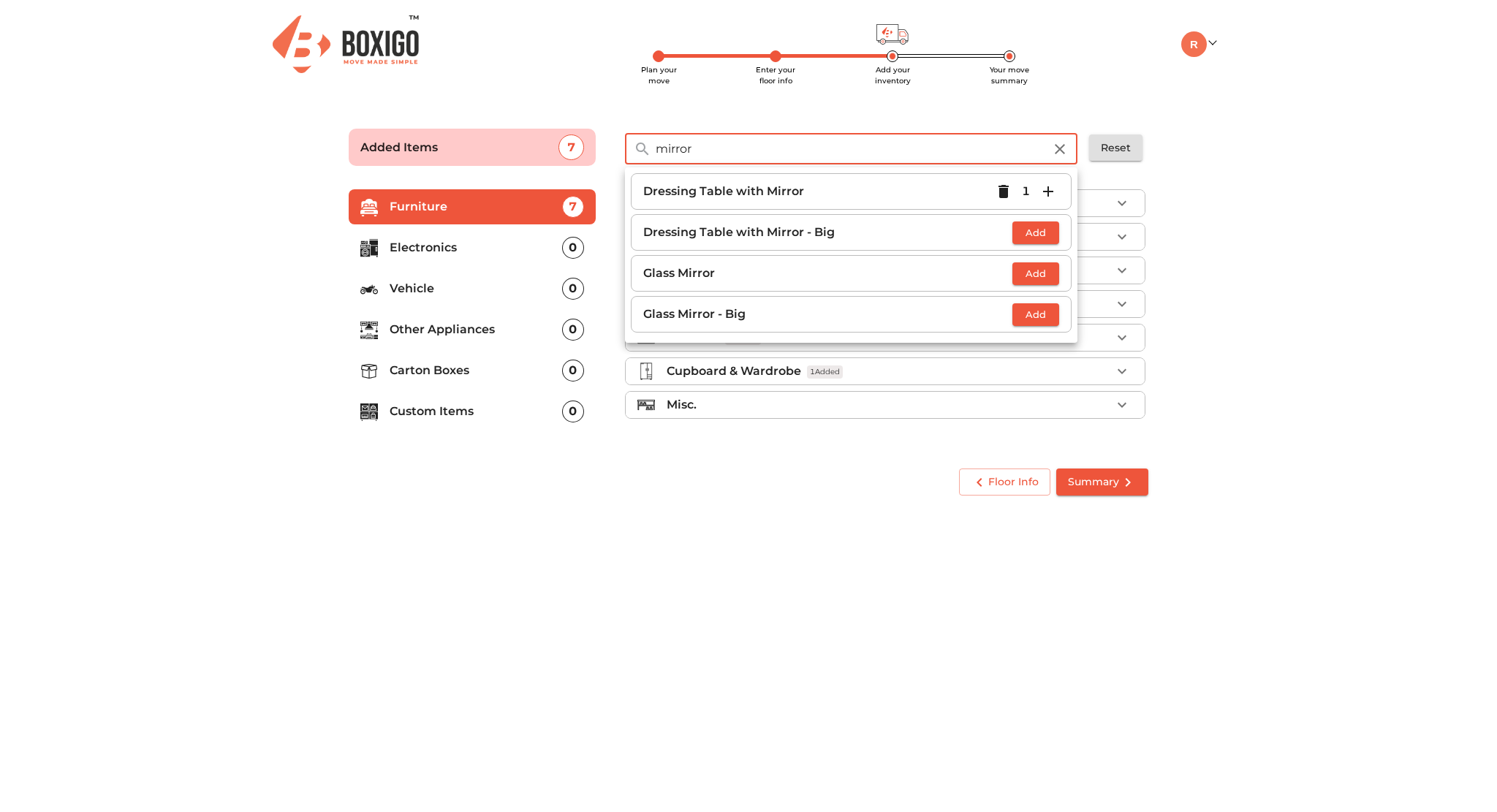
type input "mirror"
click at [1030, 274] on span "Add" at bounding box center [1036, 273] width 32 height 17
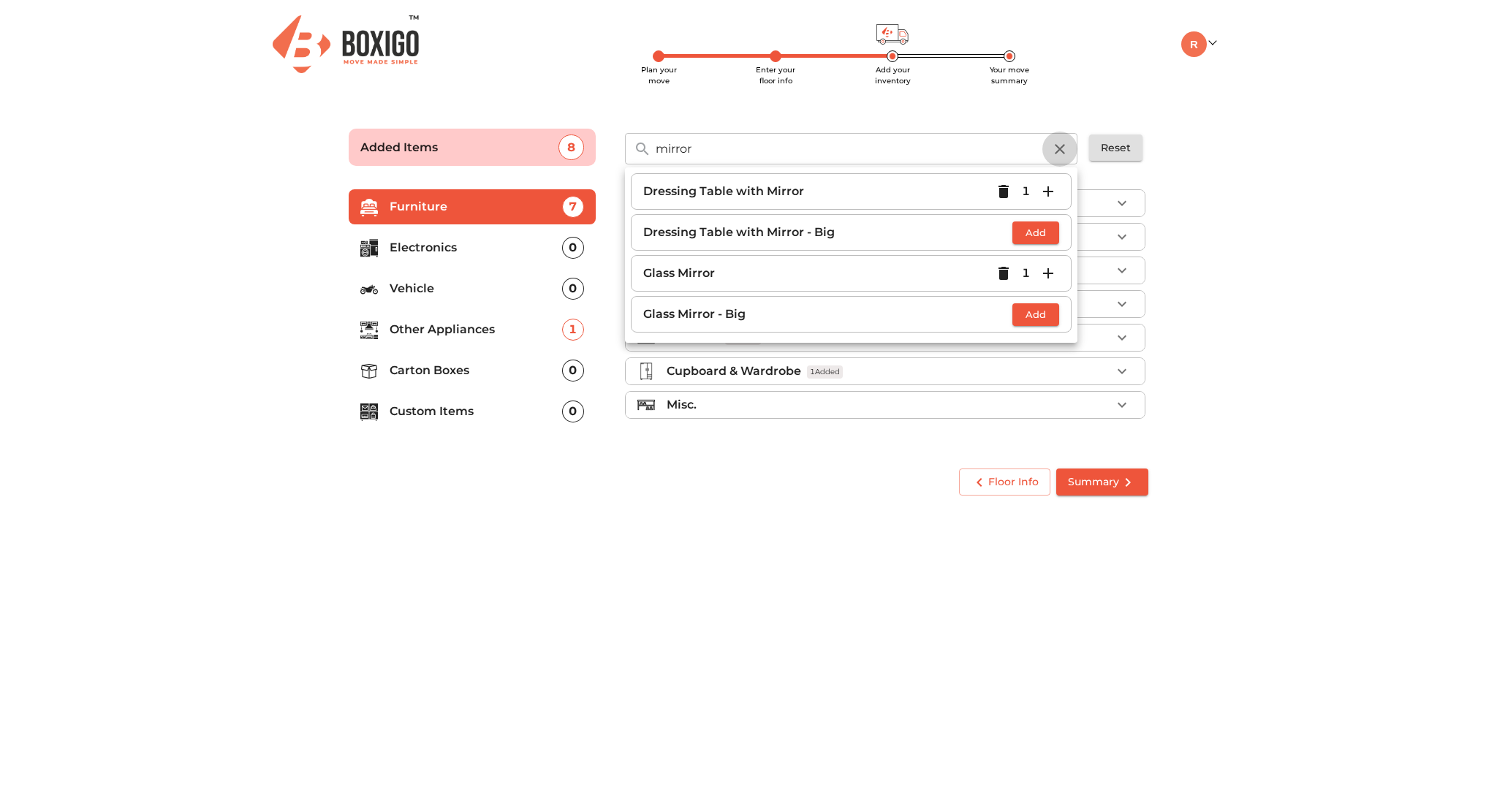
click at [1058, 148] on icon "button" at bounding box center [1060, 149] width 17 height 17
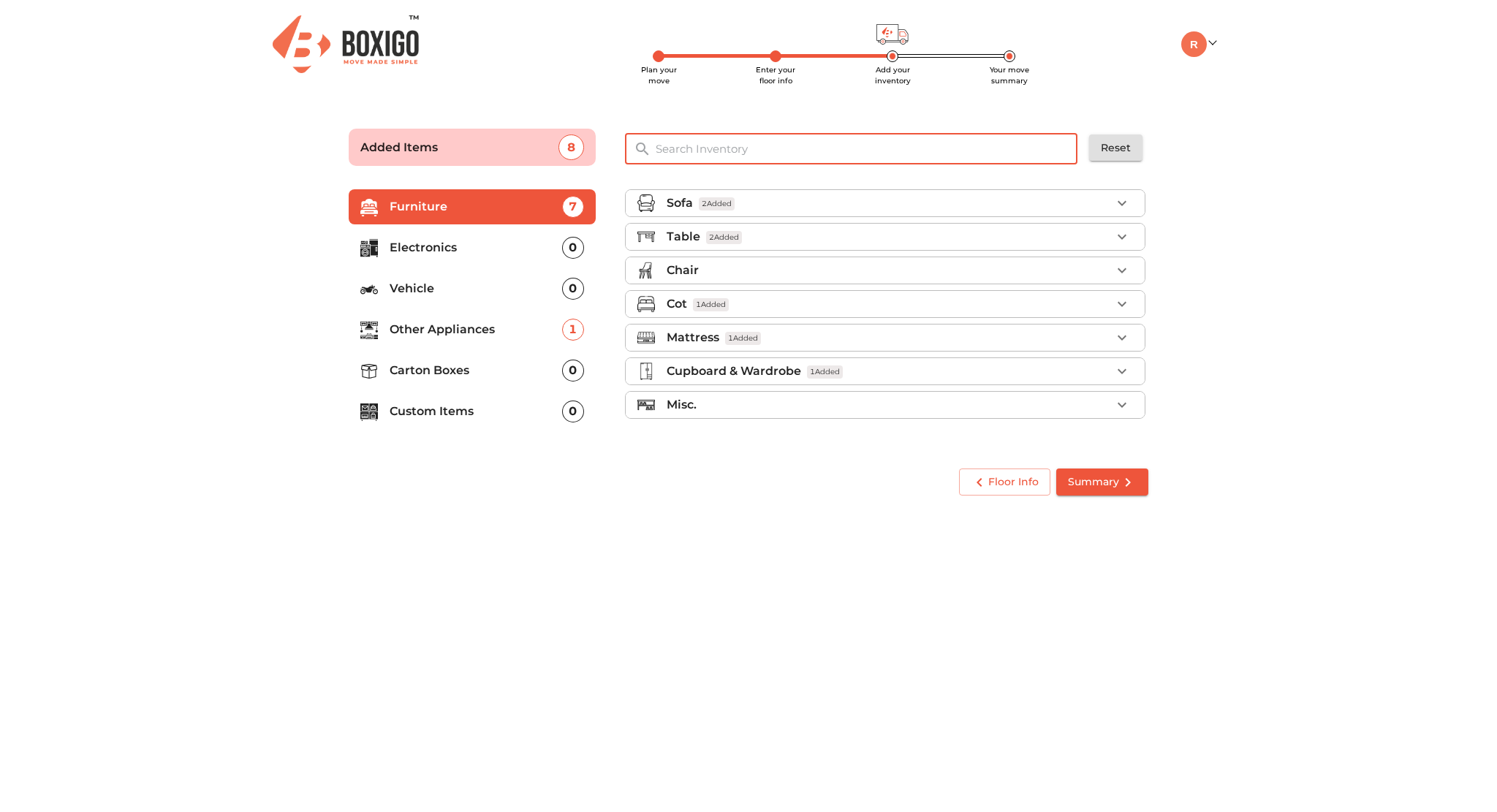
click at [839, 151] on input "text" at bounding box center [867, 149] width 441 height 32
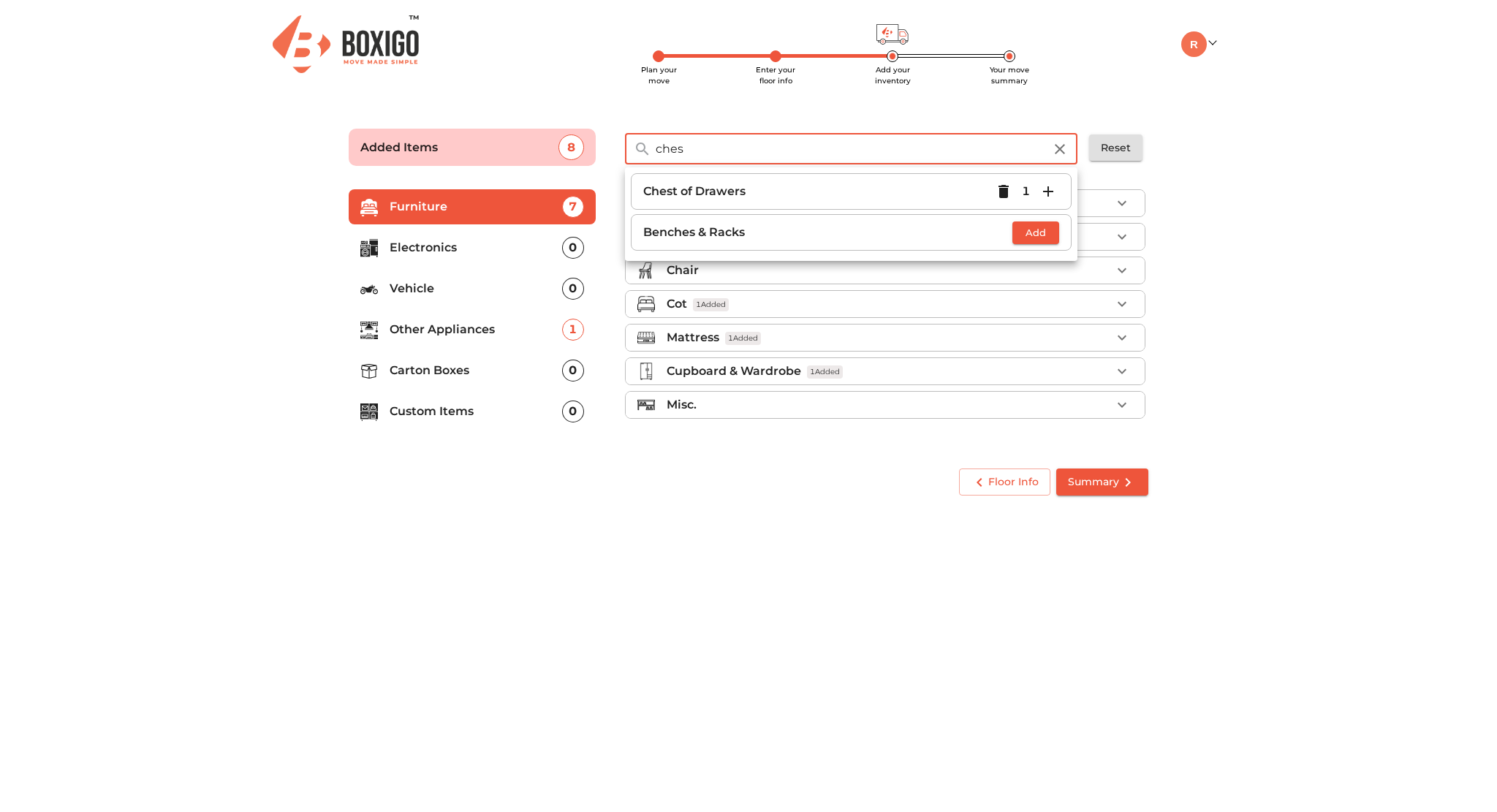
type input "ches"
click at [1004, 189] on icon "button" at bounding box center [1003, 191] width 10 height 13
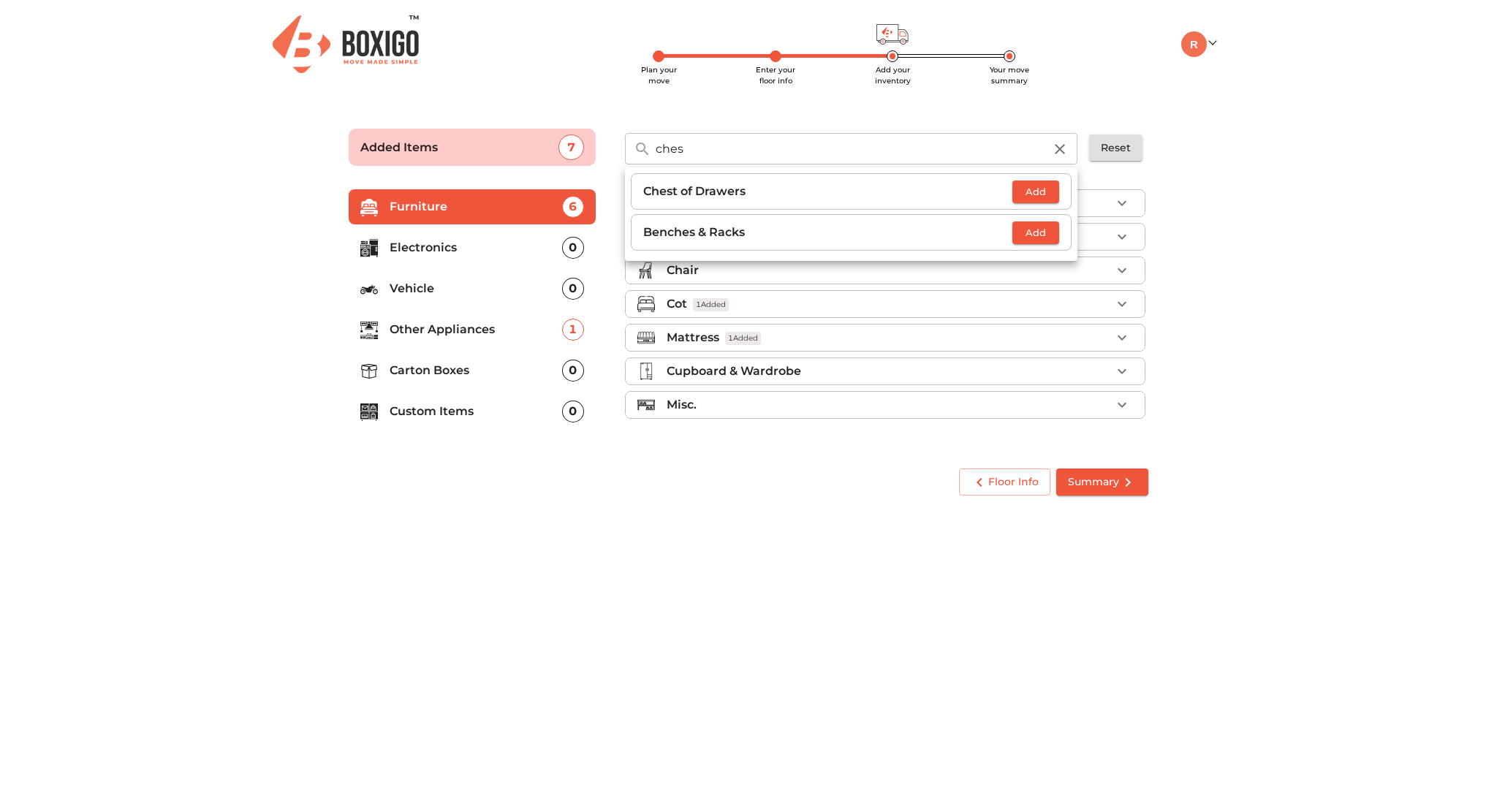
click at [524, 483] on div "Floor Info Summary" at bounding box center [748, 482] width 812 height 39
click at [435, 367] on p "Carton Boxes" at bounding box center [476, 371] width 173 height 17
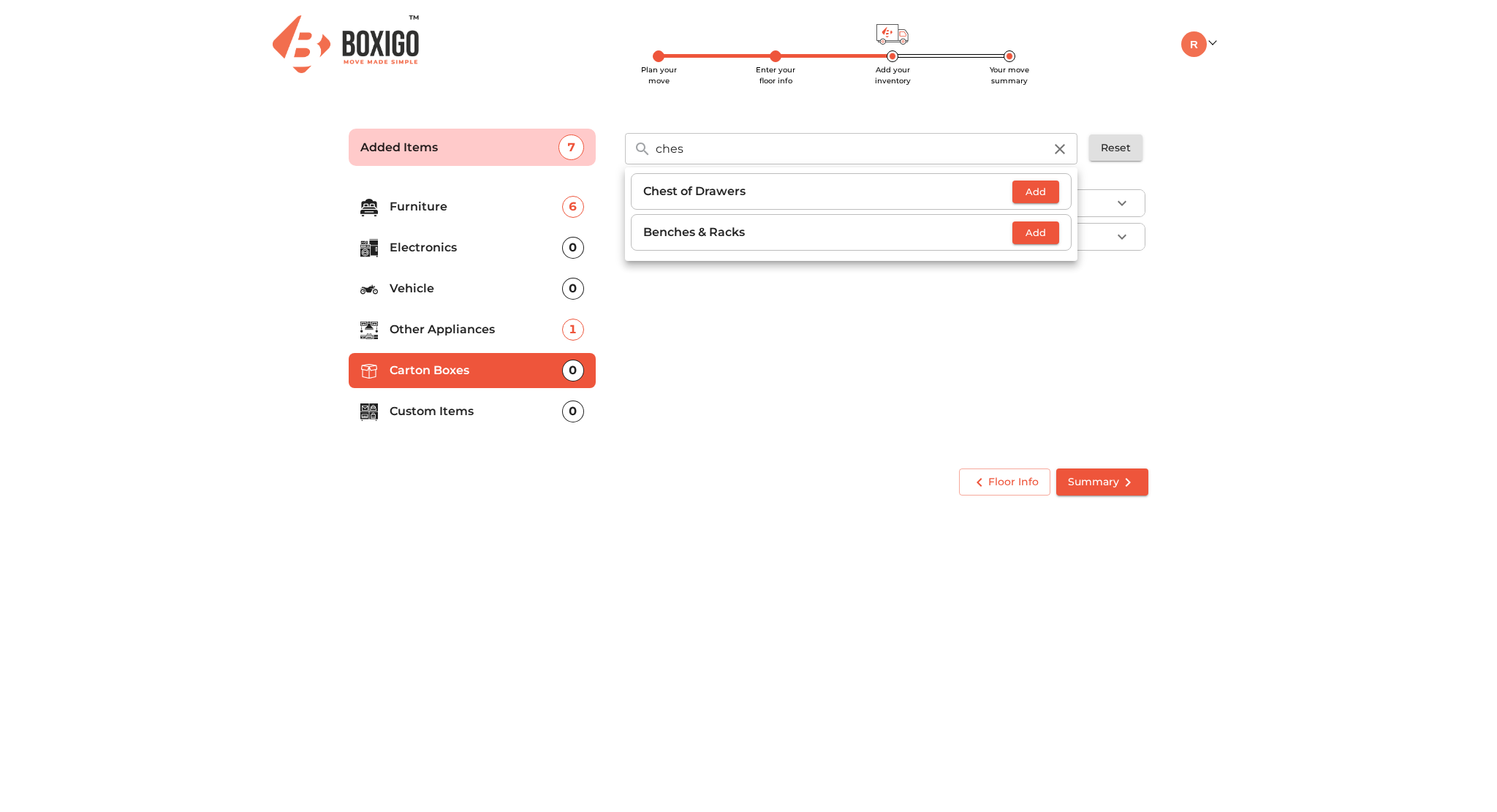
click at [1064, 145] on icon "button" at bounding box center [1059, 149] width 10 height 10
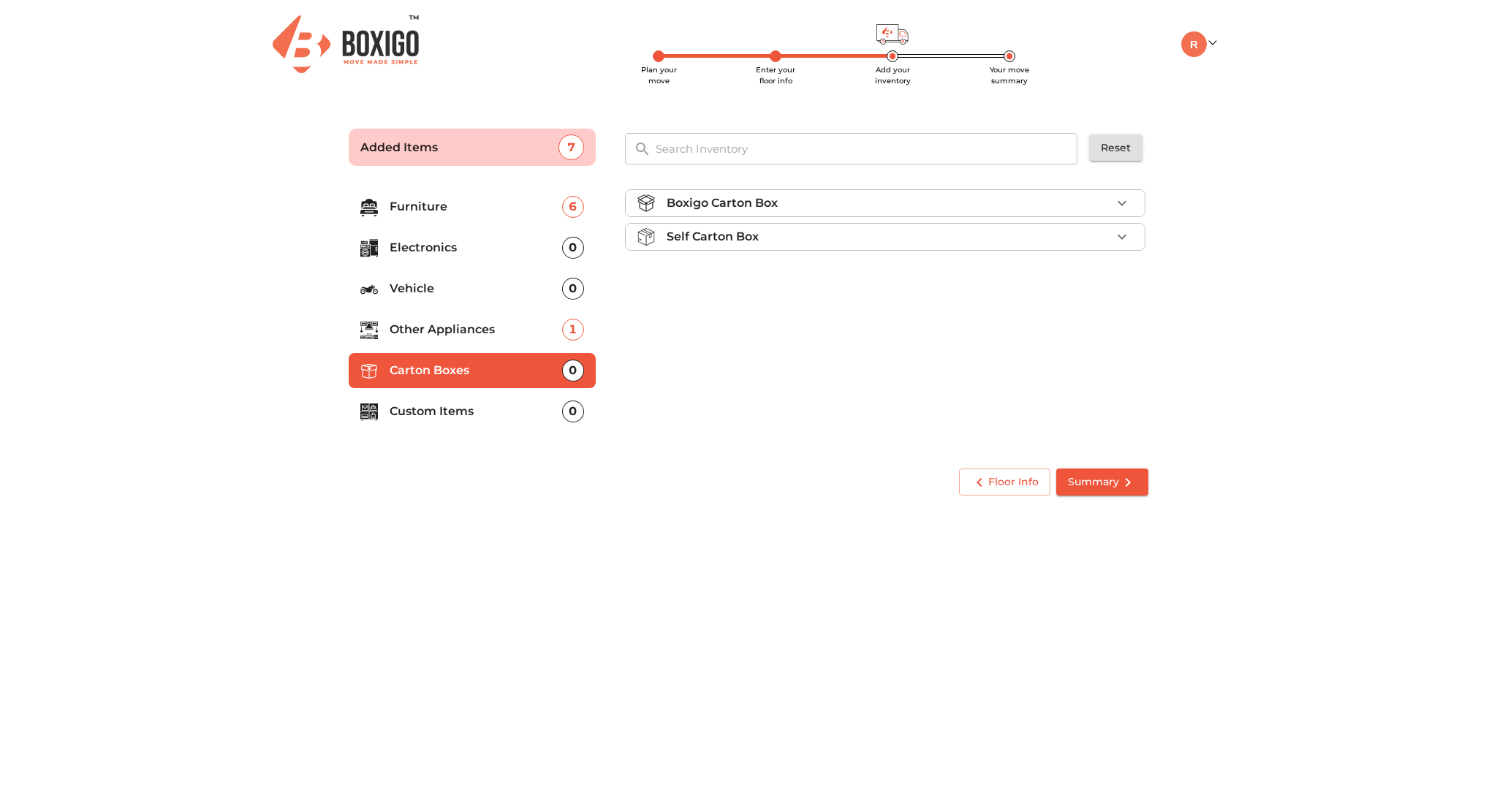
click at [975, 208] on div "Boxigo Carton Box" at bounding box center [889, 203] width 445 height 17
click at [965, 281] on div "Self Carton Box" at bounding box center [889, 278] width 445 height 17
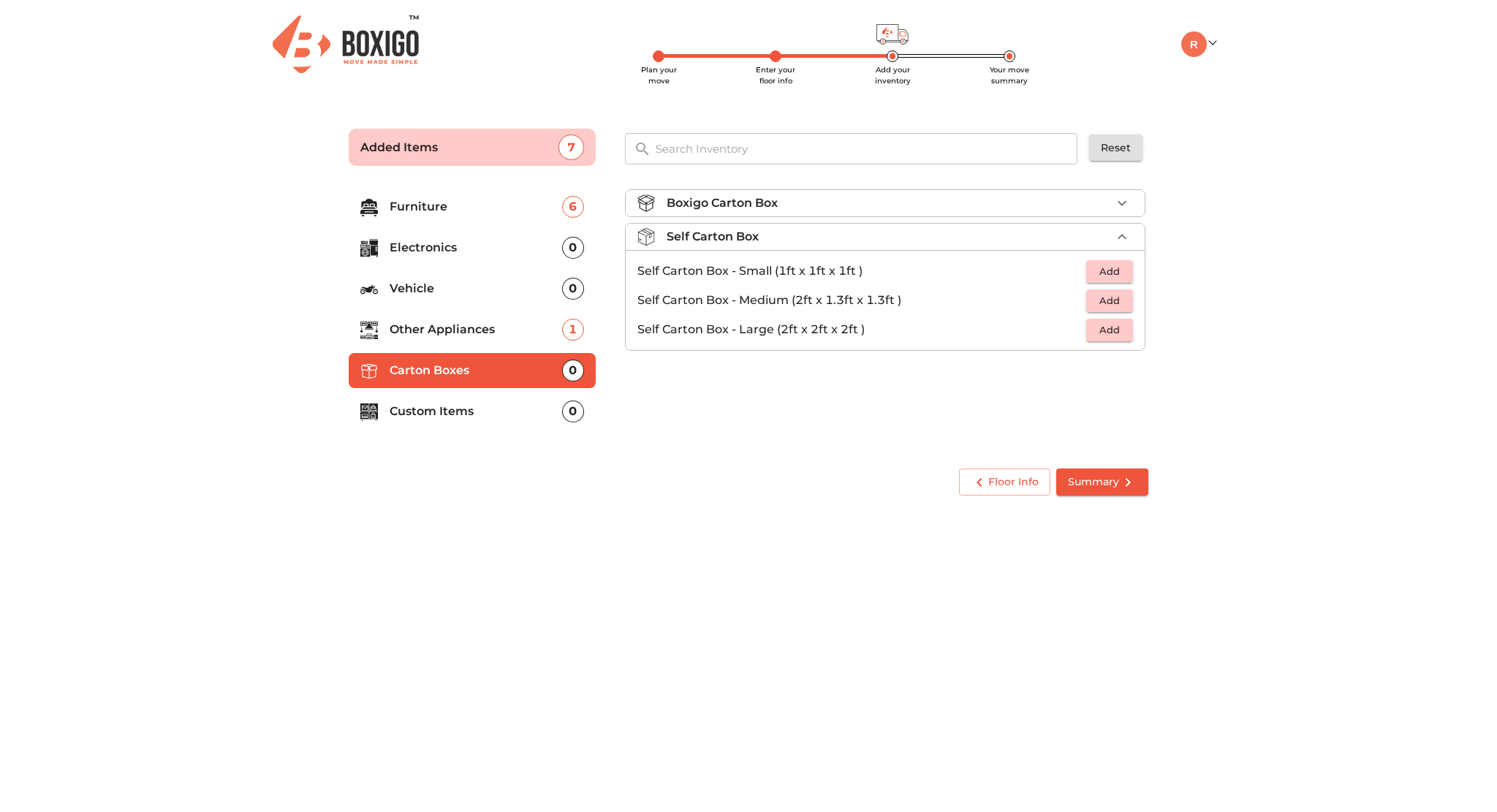
click at [1114, 333] on span "Add" at bounding box center [1110, 330] width 32 height 17
click at [1114, 333] on icon "button" at bounding box center [1122, 330] width 17 height 17
click at [1123, 333] on icon "button" at bounding box center [1122, 330] width 10 height 10
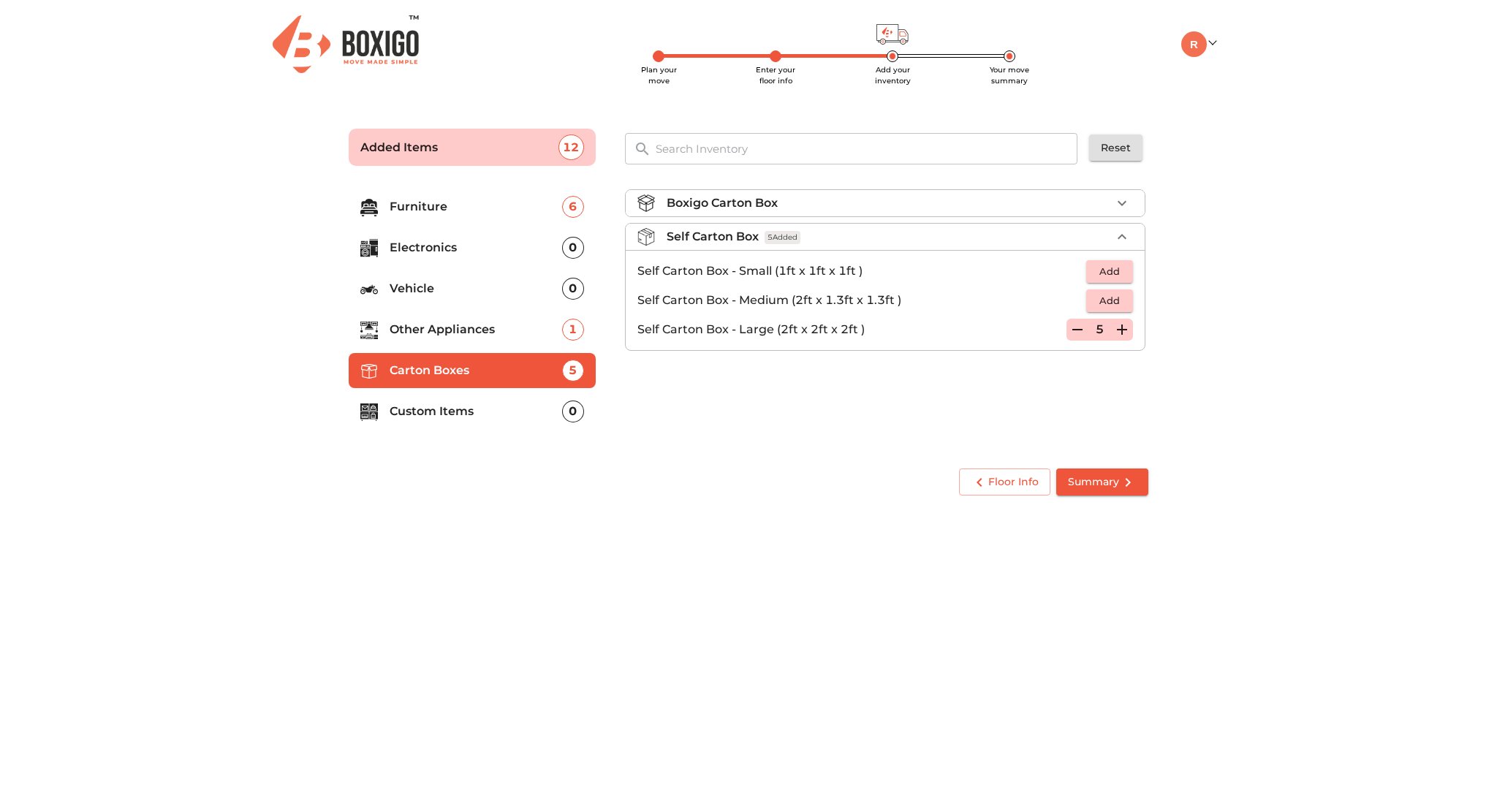
click at [1123, 333] on icon "button" at bounding box center [1122, 330] width 10 height 10
click at [1084, 331] on icon "button" at bounding box center [1077, 330] width 17 height 17
click at [471, 333] on p "Other Appliances" at bounding box center [476, 330] width 173 height 17
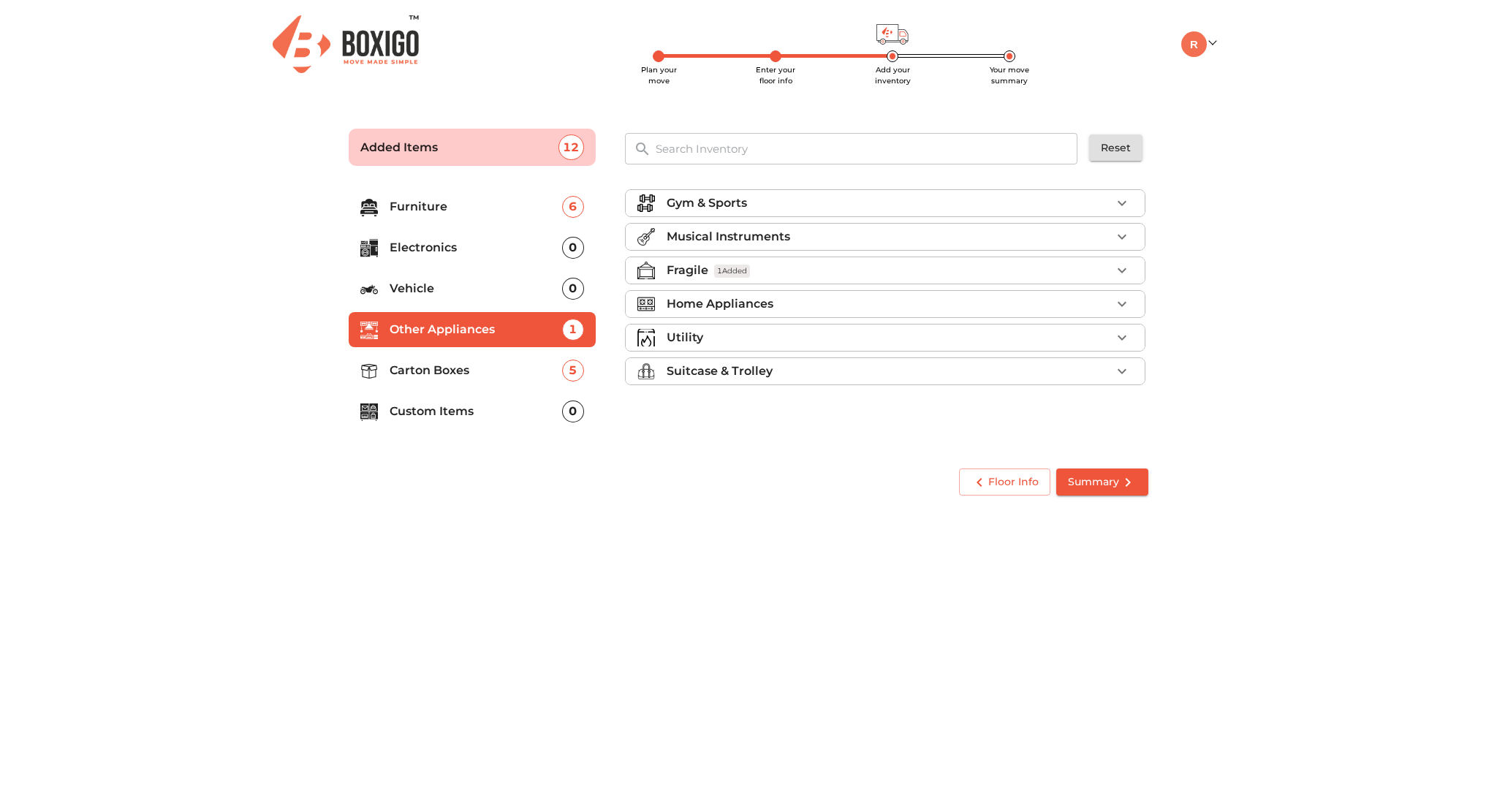
click at [1009, 363] on div "Suitcase & Trolley" at bounding box center [889, 371] width 445 height 17
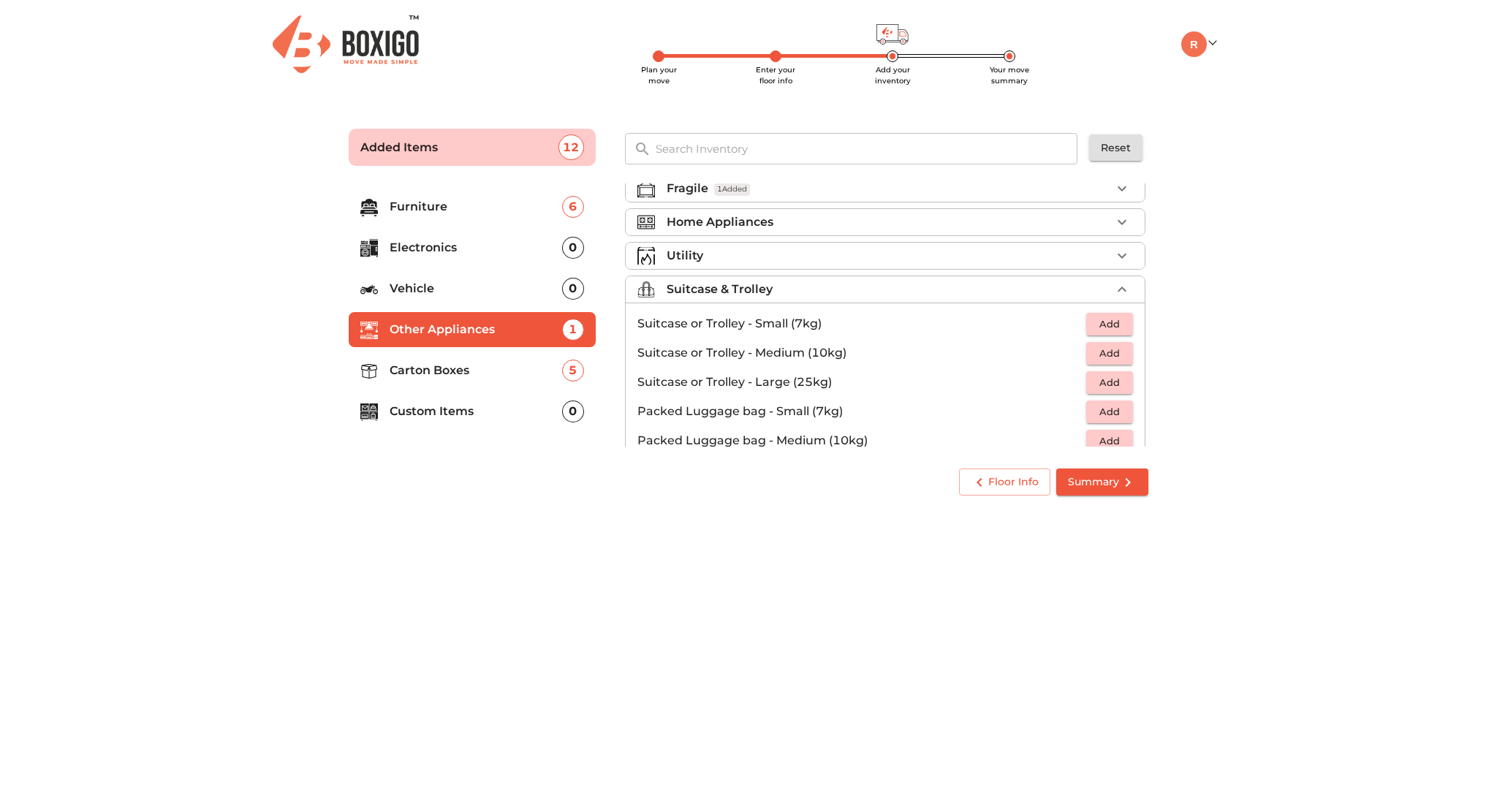
scroll to position [84, 0]
click at [1099, 382] on span "Add" at bounding box center [1110, 380] width 32 height 17
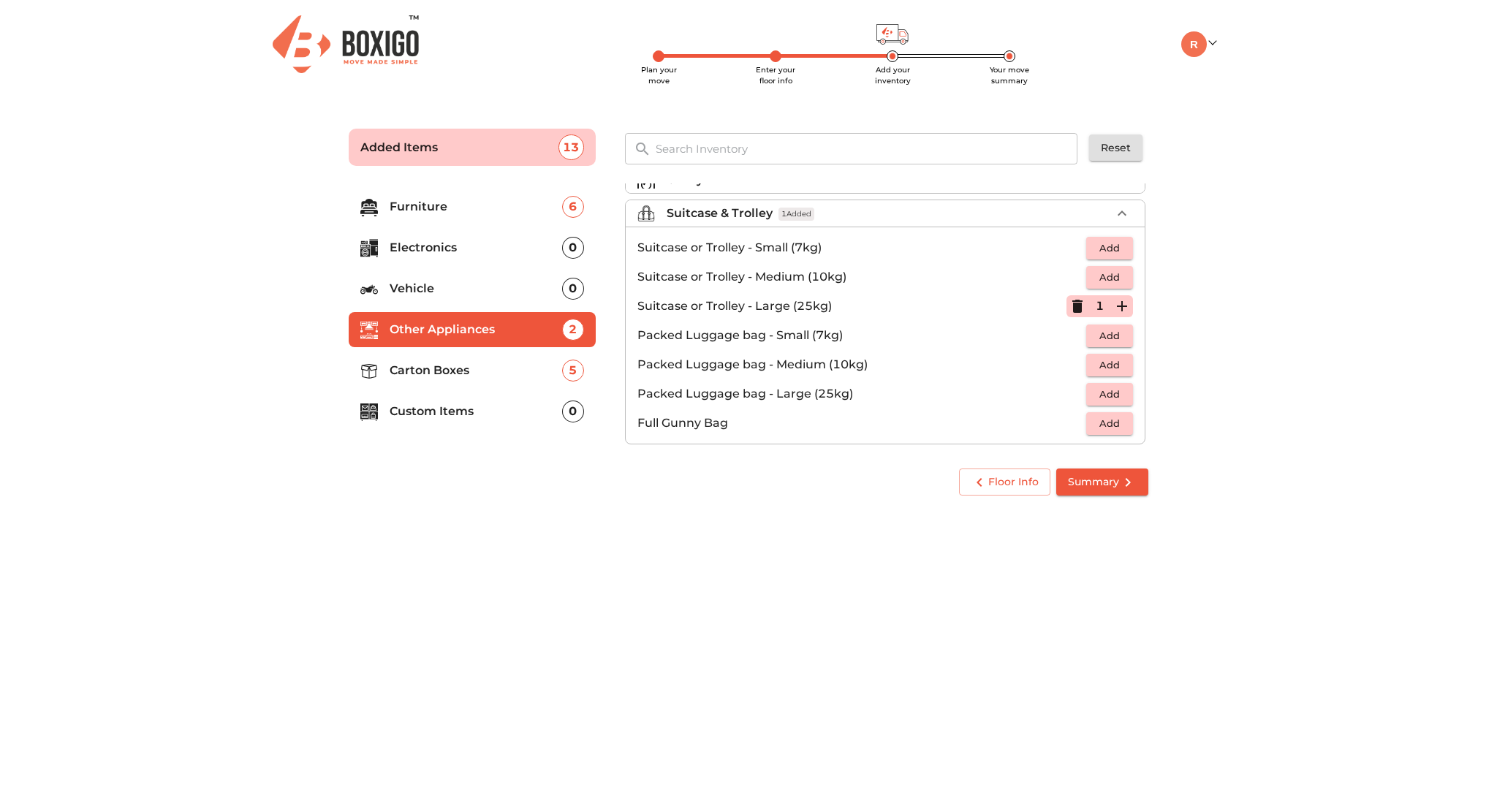
scroll to position [161, 0]
click at [445, 368] on p "Carton Boxes" at bounding box center [476, 371] width 173 height 17
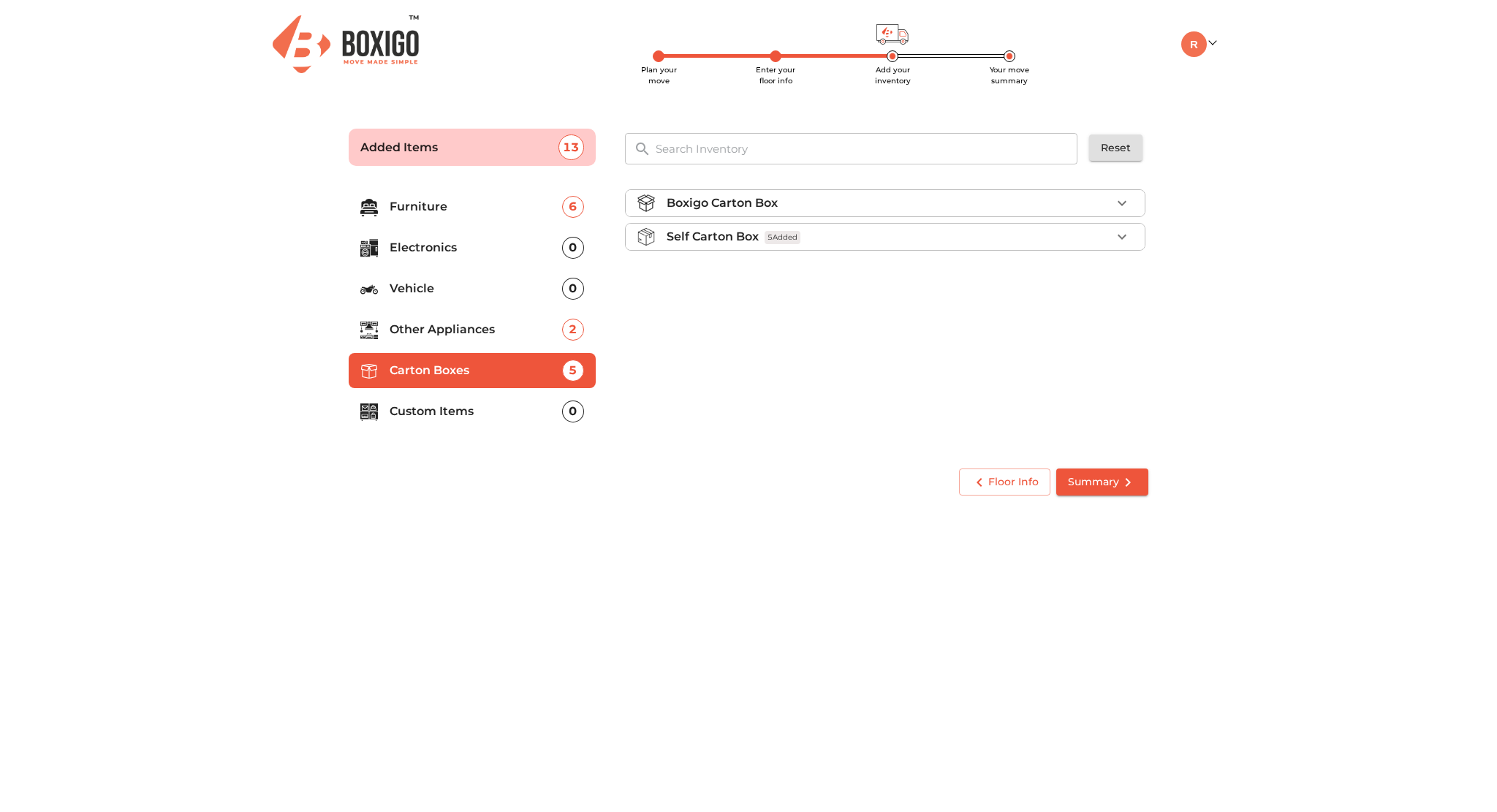
click at [1064, 253] on ul "Boxigo Carton Box Self Carton Box 5 Added" at bounding box center [885, 223] width 521 height 79
click at [1088, 236] on div "Self Carton Box 5 Added" at bounding box center [889, 237] width 445 height 17
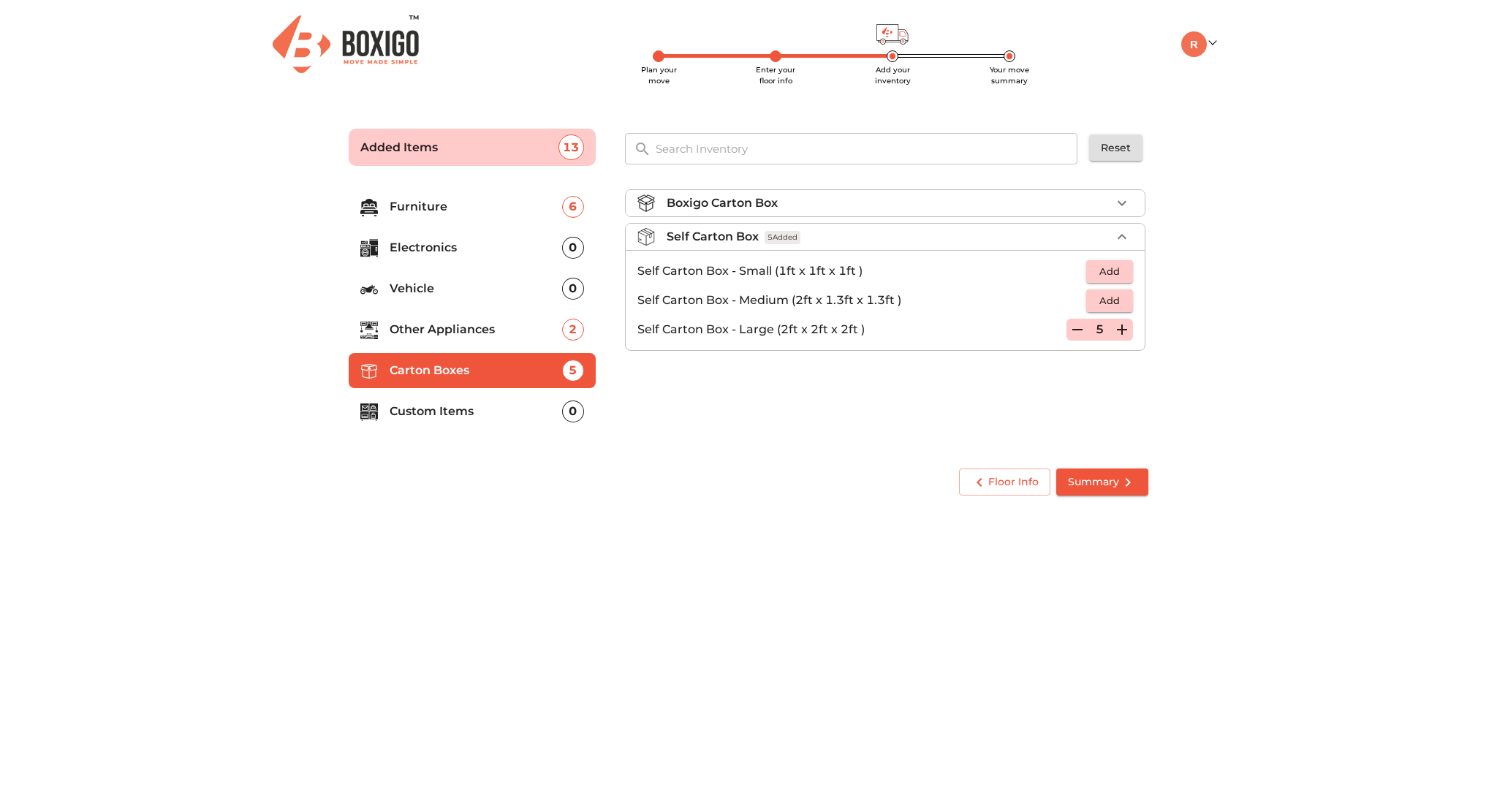
click at [983, 397] on div "Boxigo Carton Box Self Carton Box 5 Added Self Carton Box - Small (1ft x 1ft x …" at bounding box center [887, 315] width 535 height 276
click at [1076, 475] on span "Summary" at bounding box center [1102, 482] width 69 height 18
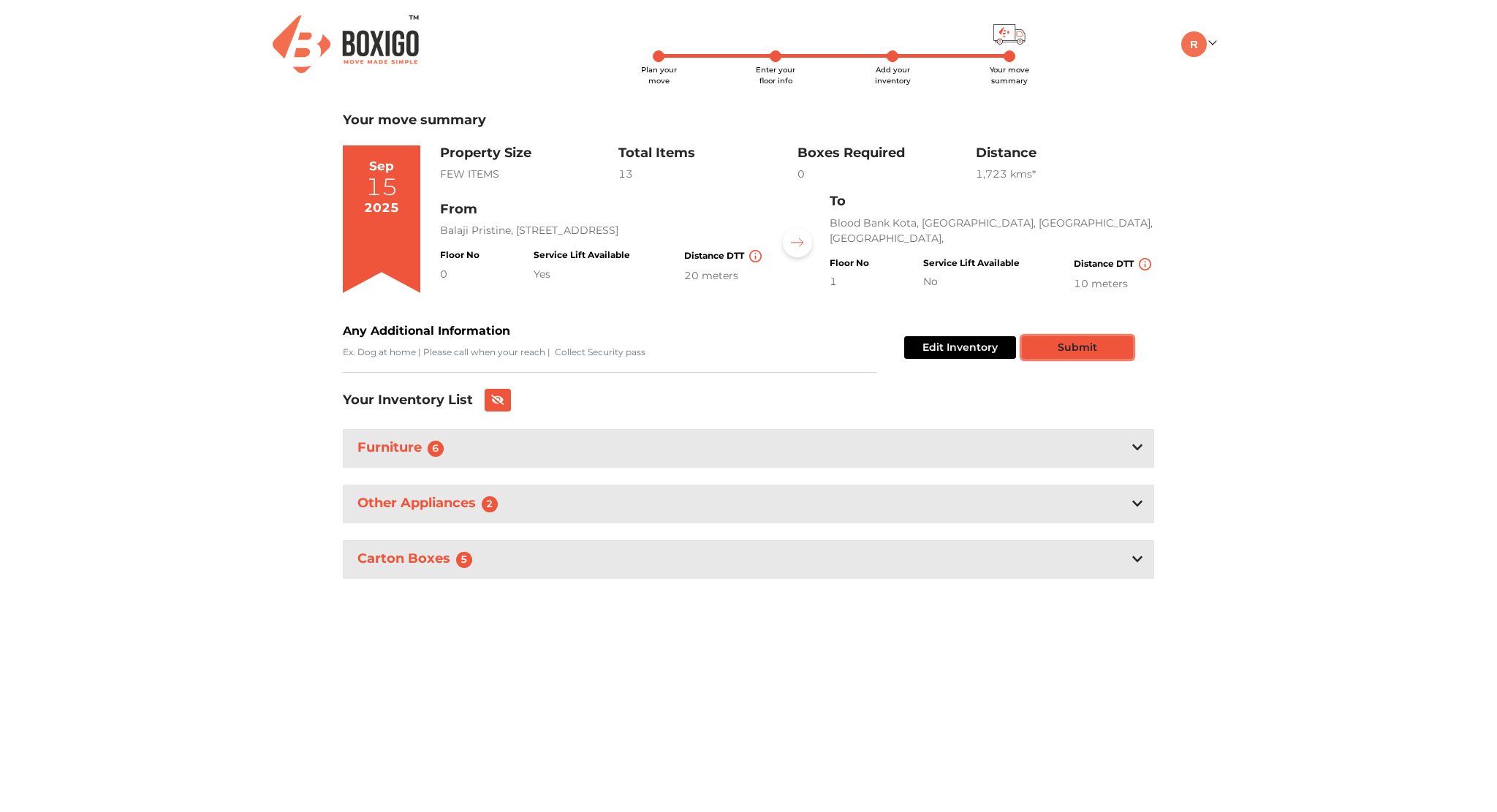
click at [1059, 350] on button "Submit" at bounding box center [1077, 347] width 111 height 23
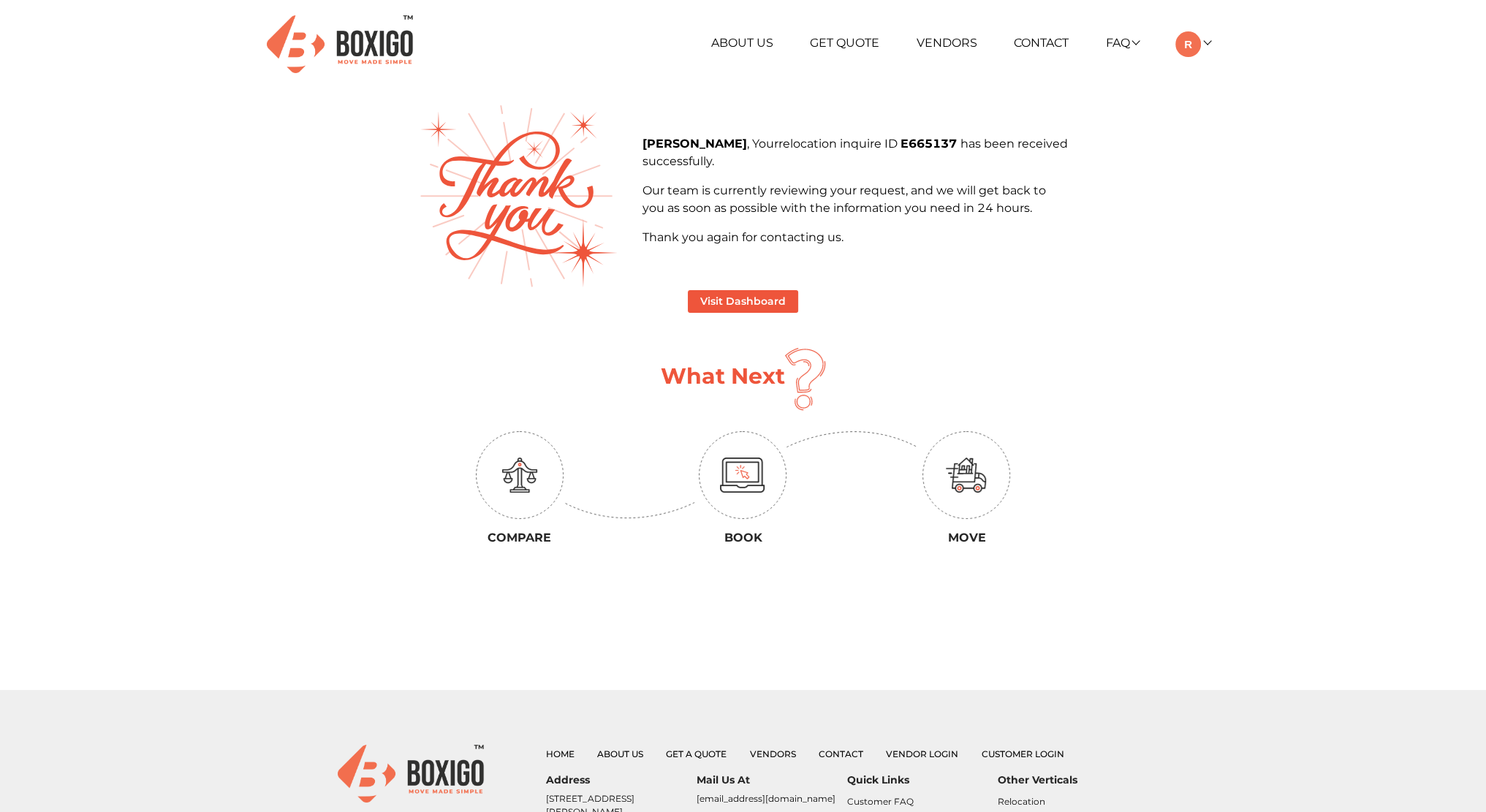
click at [813, 393] on section "Ruchir , Your relocation inquire ID E665137 has been received successfully. Our…" at bounding box center [743, 397] width 649 height 584
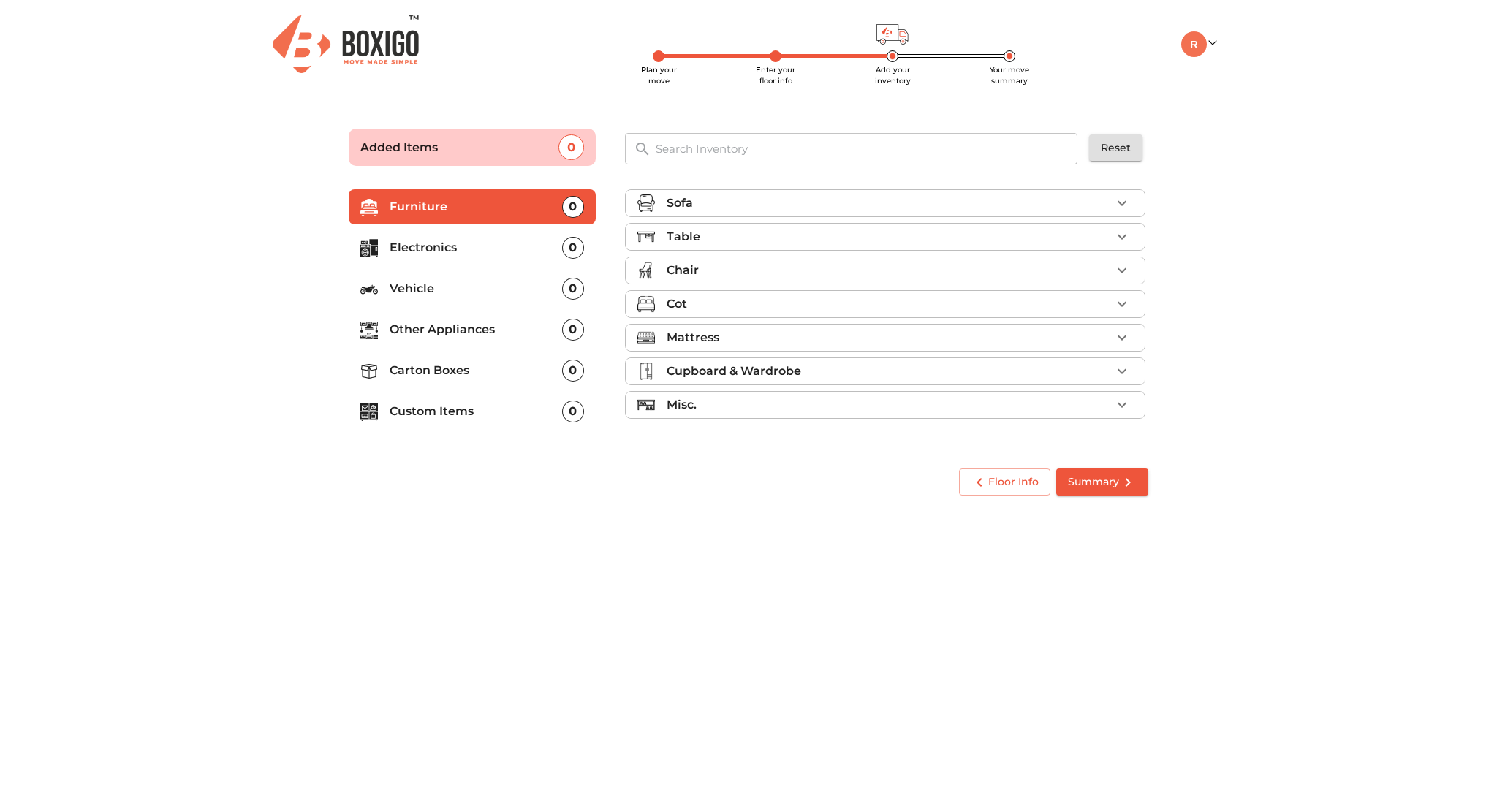
click at [295, 214] on main "Plan your move Enter your floor info Add your inventory Your move summary Added…" at bounding box center [748, 309] width 1497 height 402
